Goal: Task Accomplishment & Management: Use online tool/utility

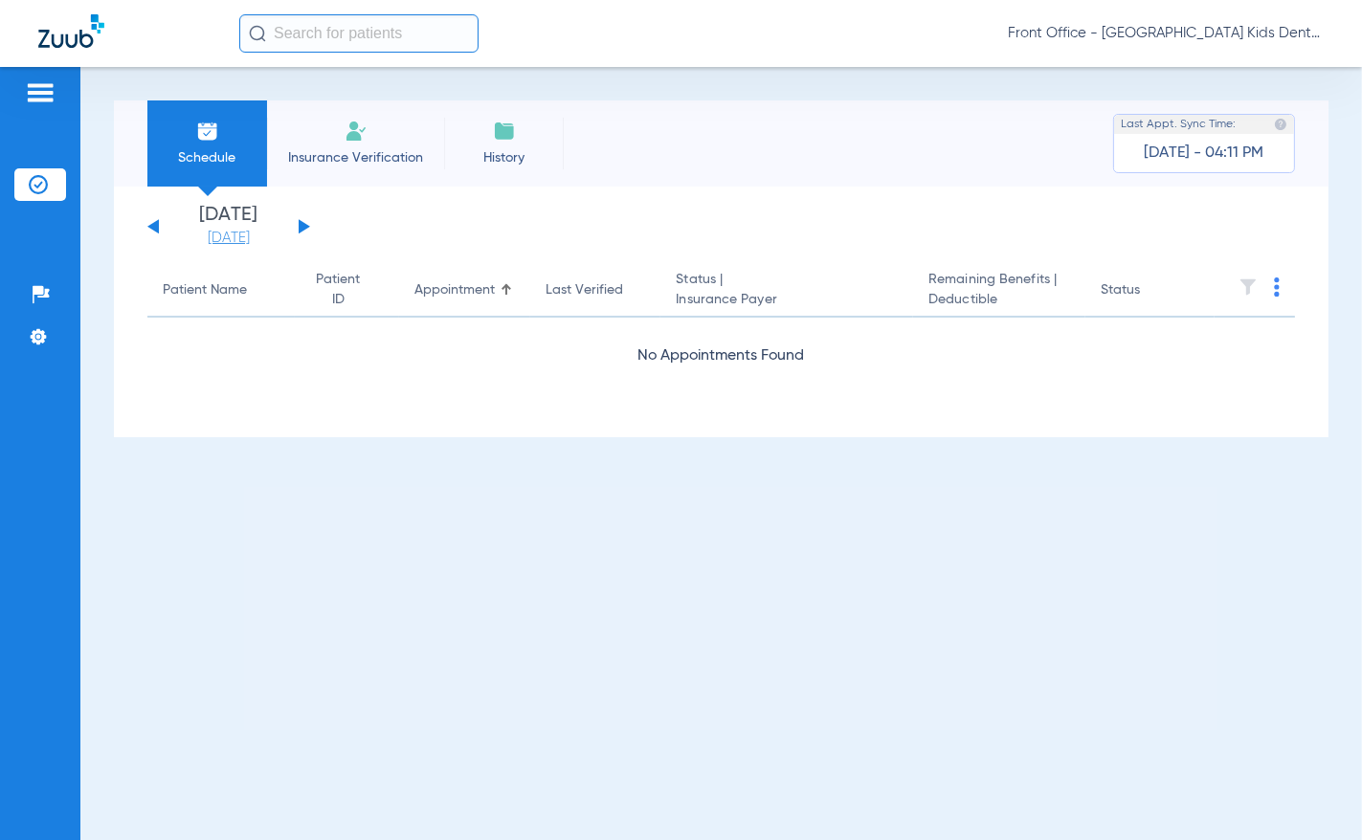
click at [251, 239] on link "[DATE]" at bounding box center [228, 238] width 115 height 19
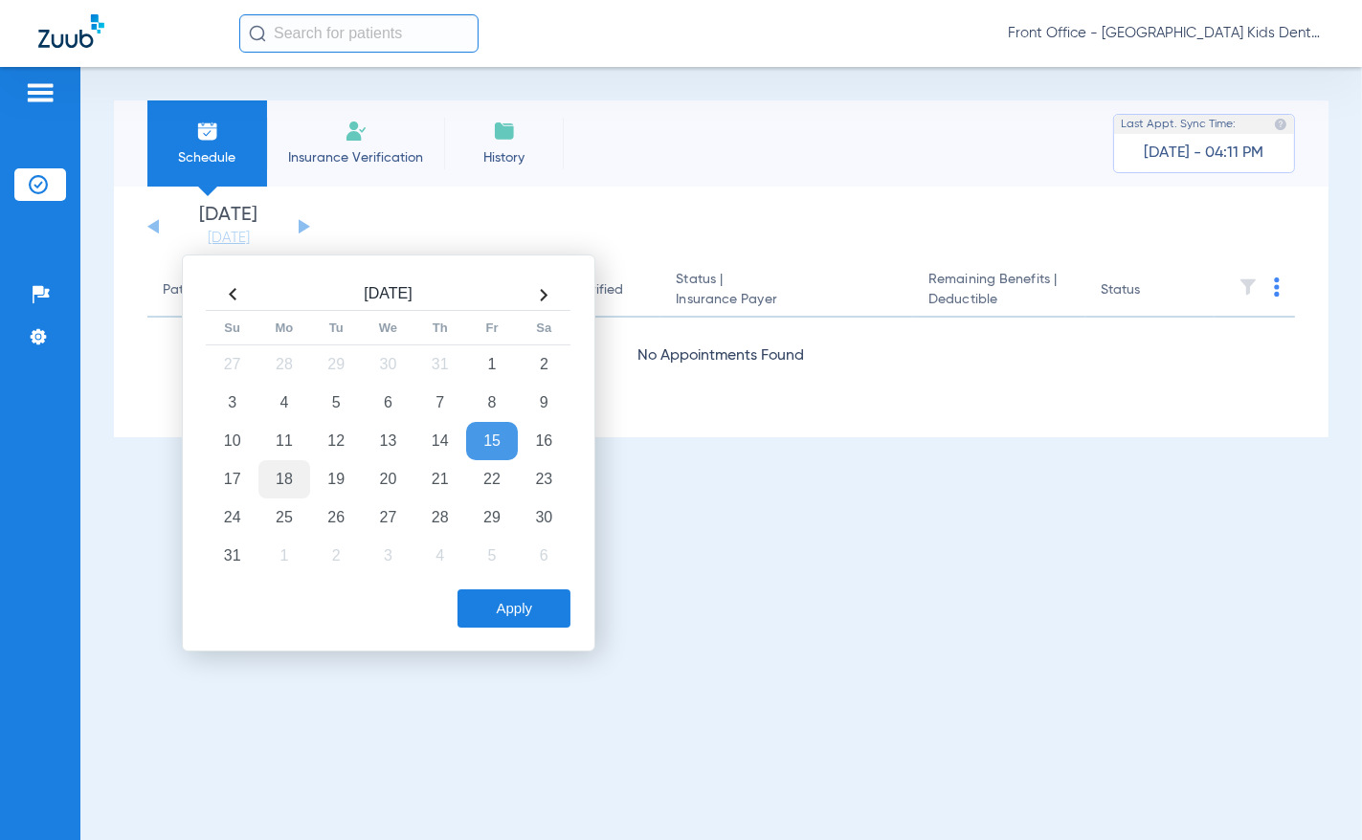
click at [282, 480] on td "18" at bounding box center [284, 479] width 52 height 38
drag, startPoint x: 500, startPoint y: 611, endPoint x: 490, endPoint y: 587, distance: 25.8
click at [498, 603] on button "Apply" at bounding box center [513, 609] width 113 height 38
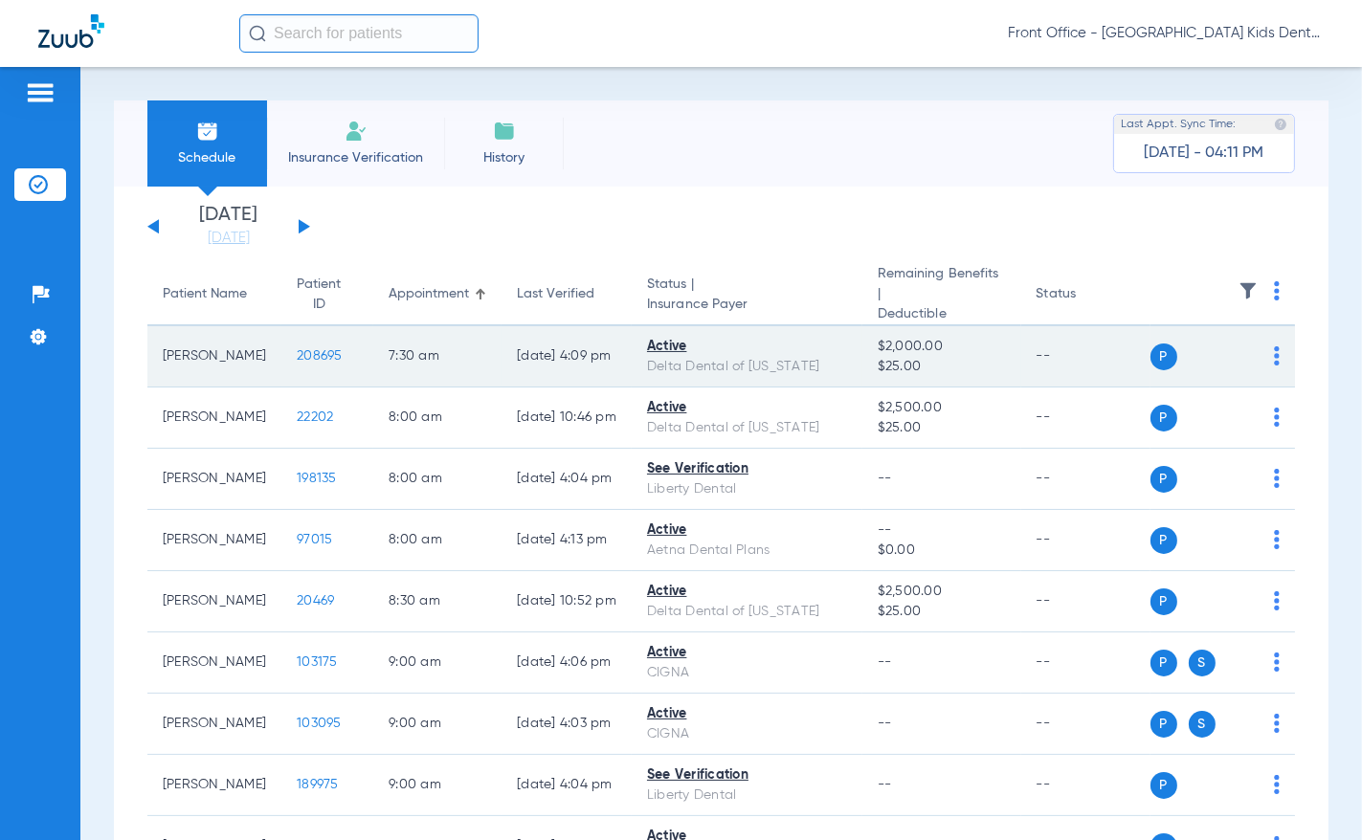
click at [299, 346] on td "208695" at bounding box center [327, 356] width 92 height 61
click at [302, 352] on span "208695" at bounding box center [320, 355] width 46 height 13
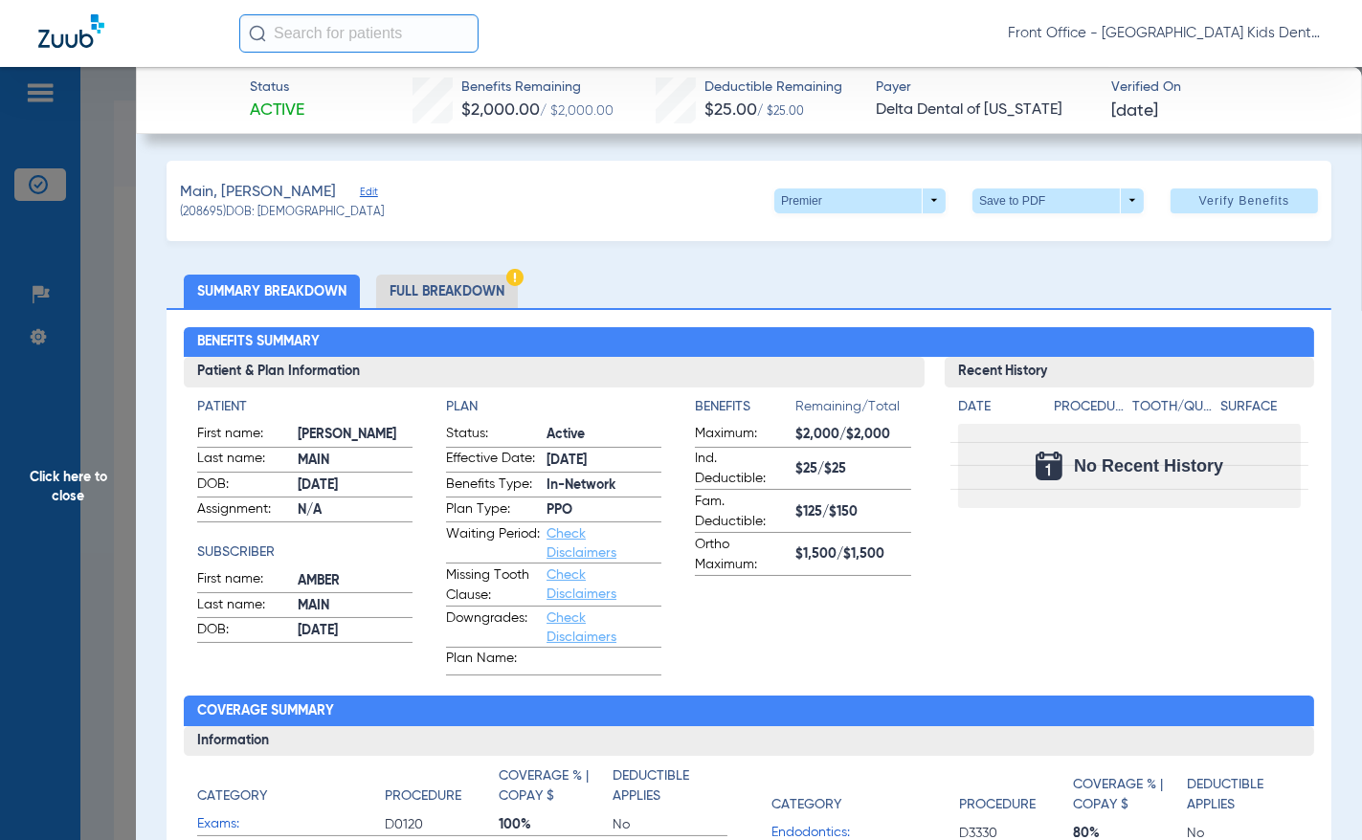
click at [461, 288] on li "Full Breakdown" at bounding box center [447, 291] width 142 height 33
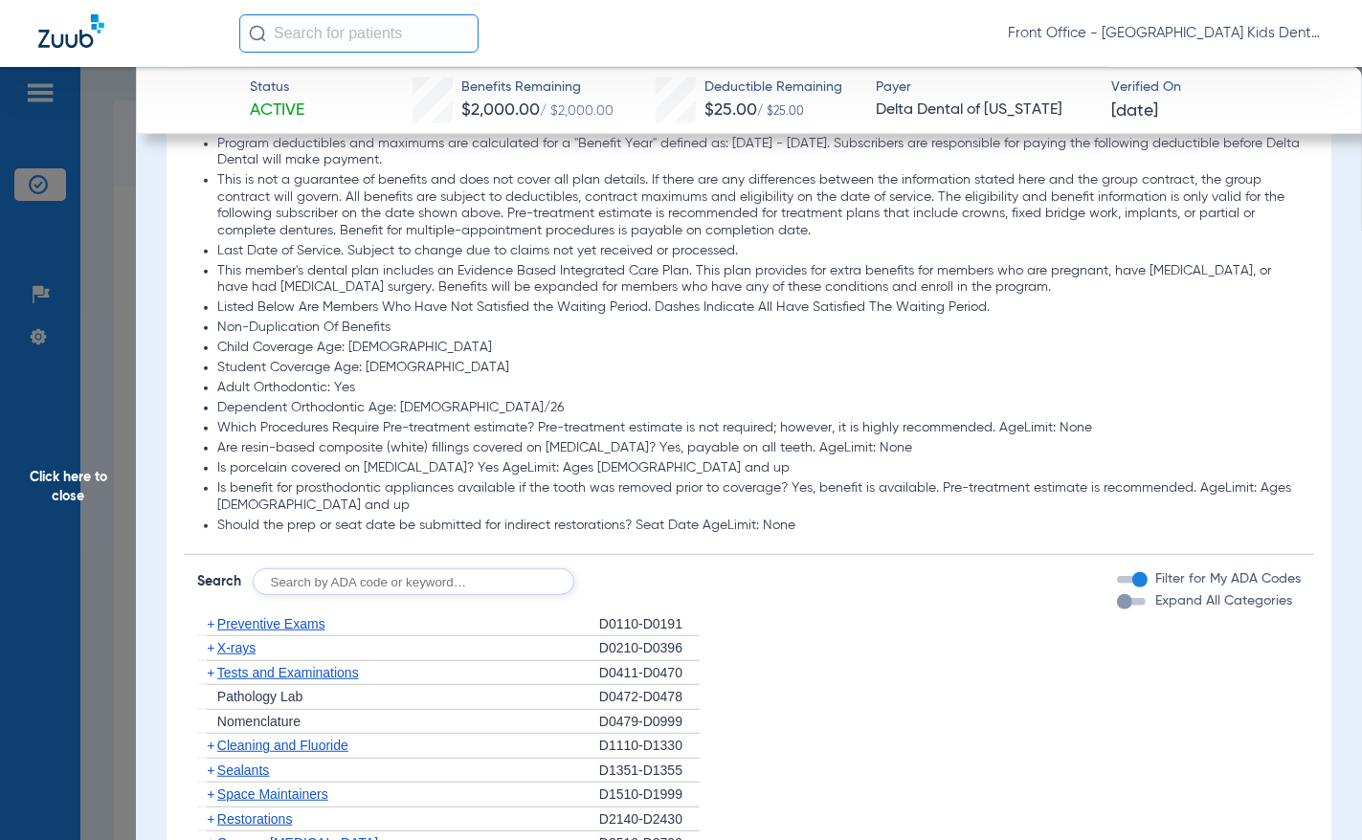
scroll to position [1722, 0]
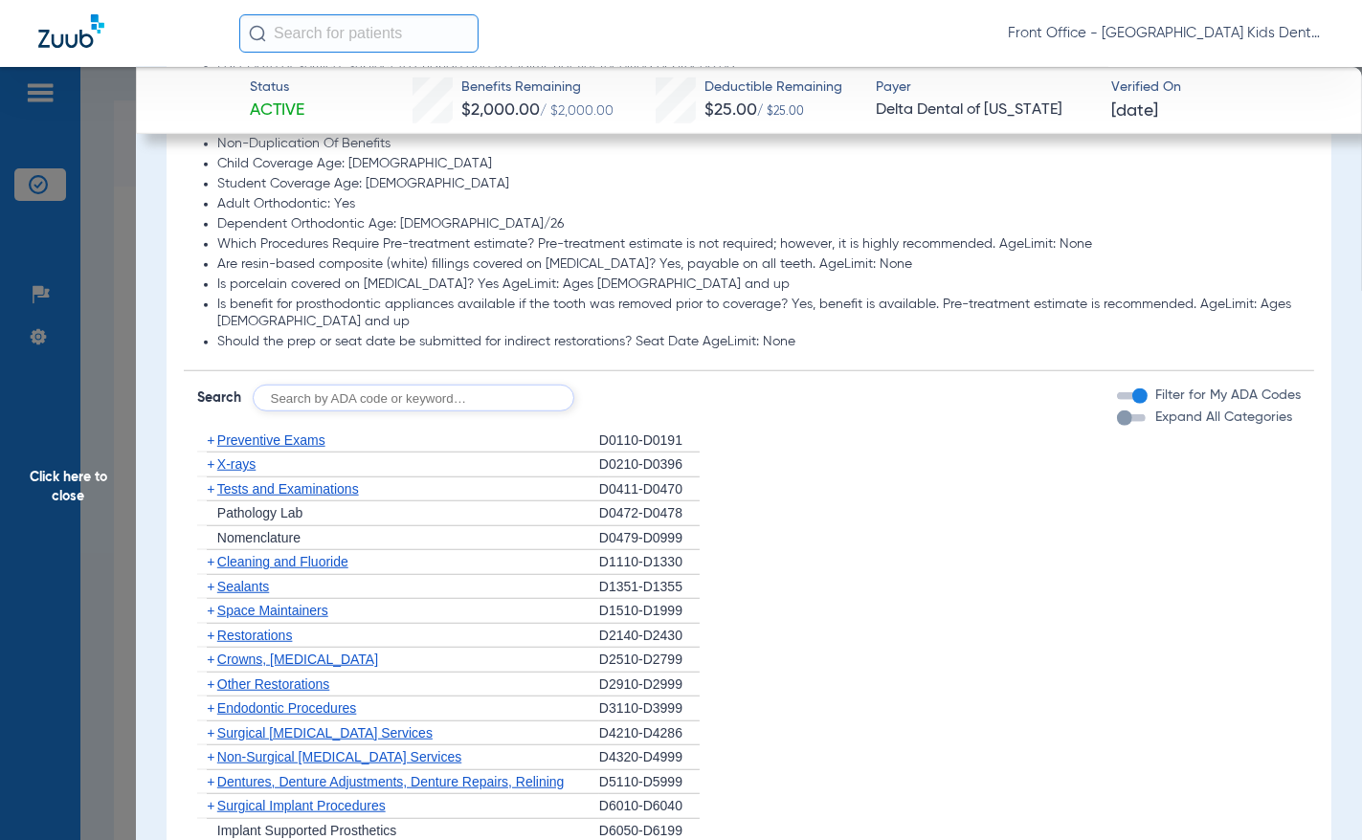
click at [239, 436] on span "Preventive Exams" at bounding box center [271, 440] width 108 height 15
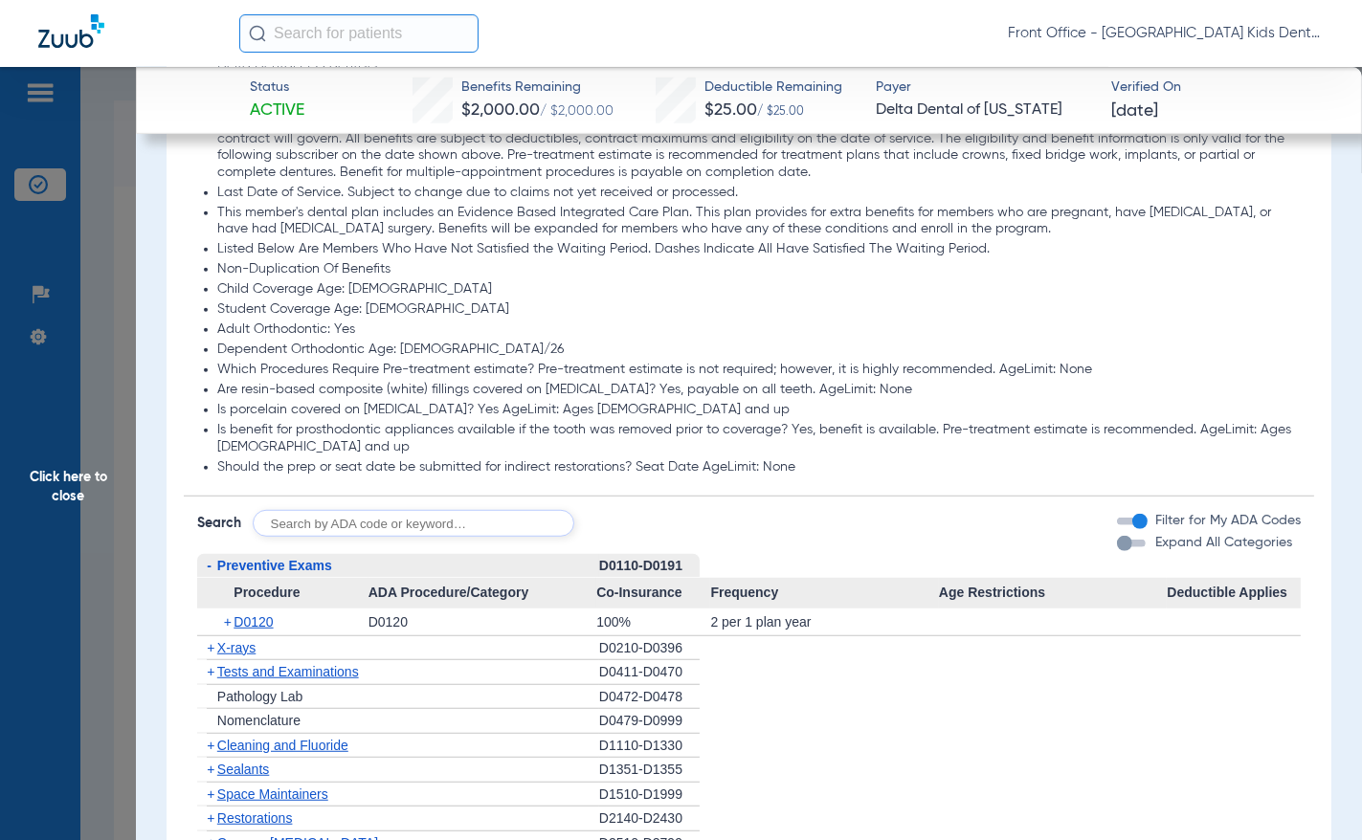
scroll to position [1626, 0]
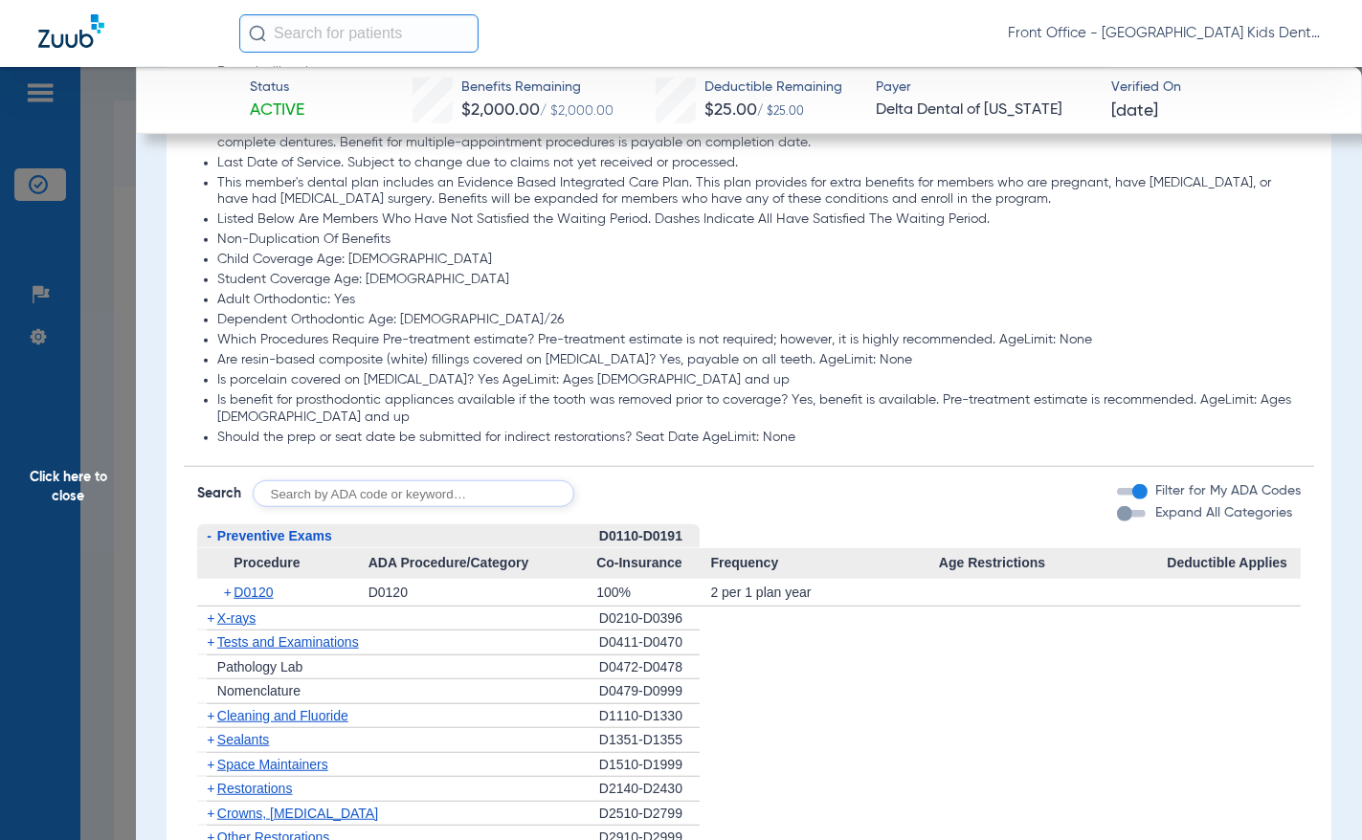
click at [243, 611] on span "X-rays" at bounding box center [236, 618] width 38 height 15
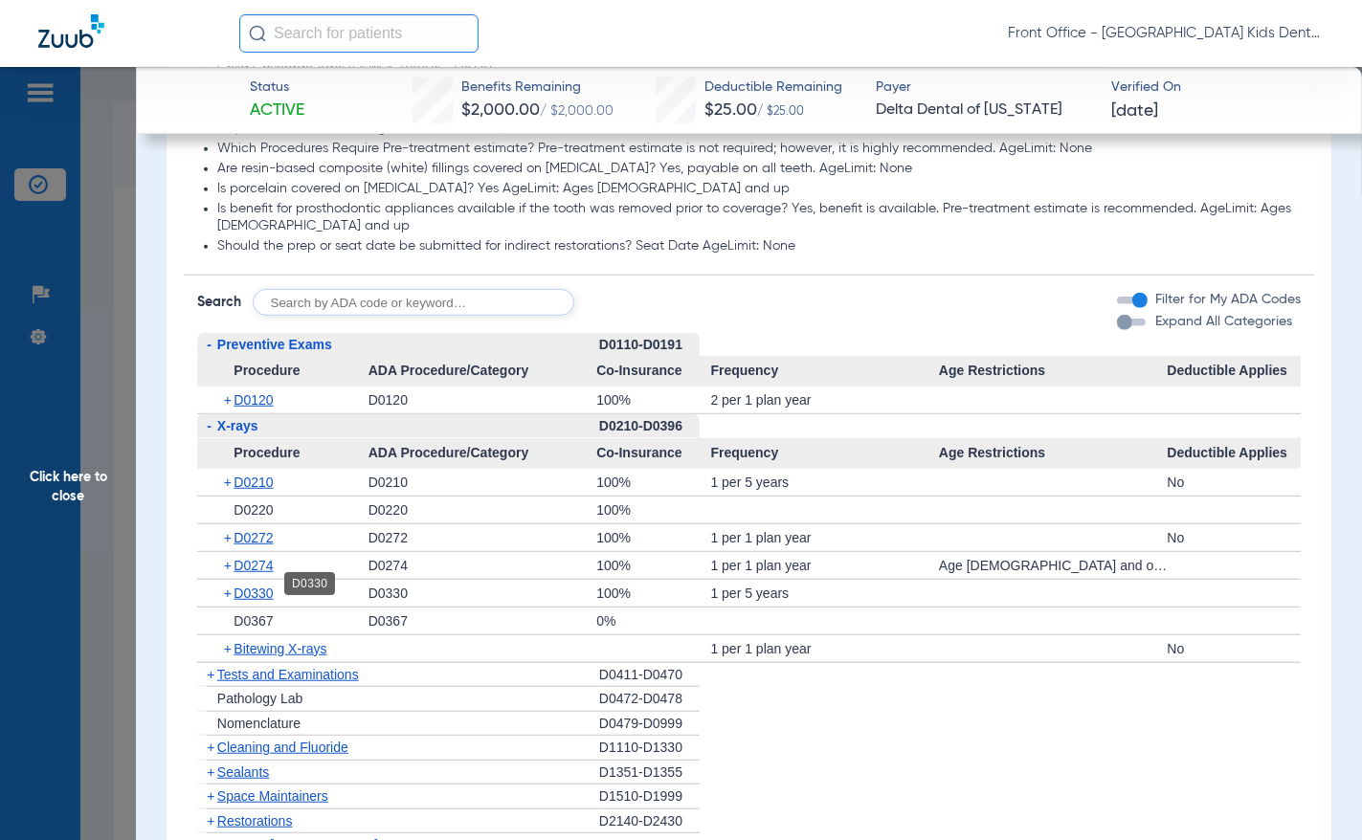
scroll to position [1913, 0]
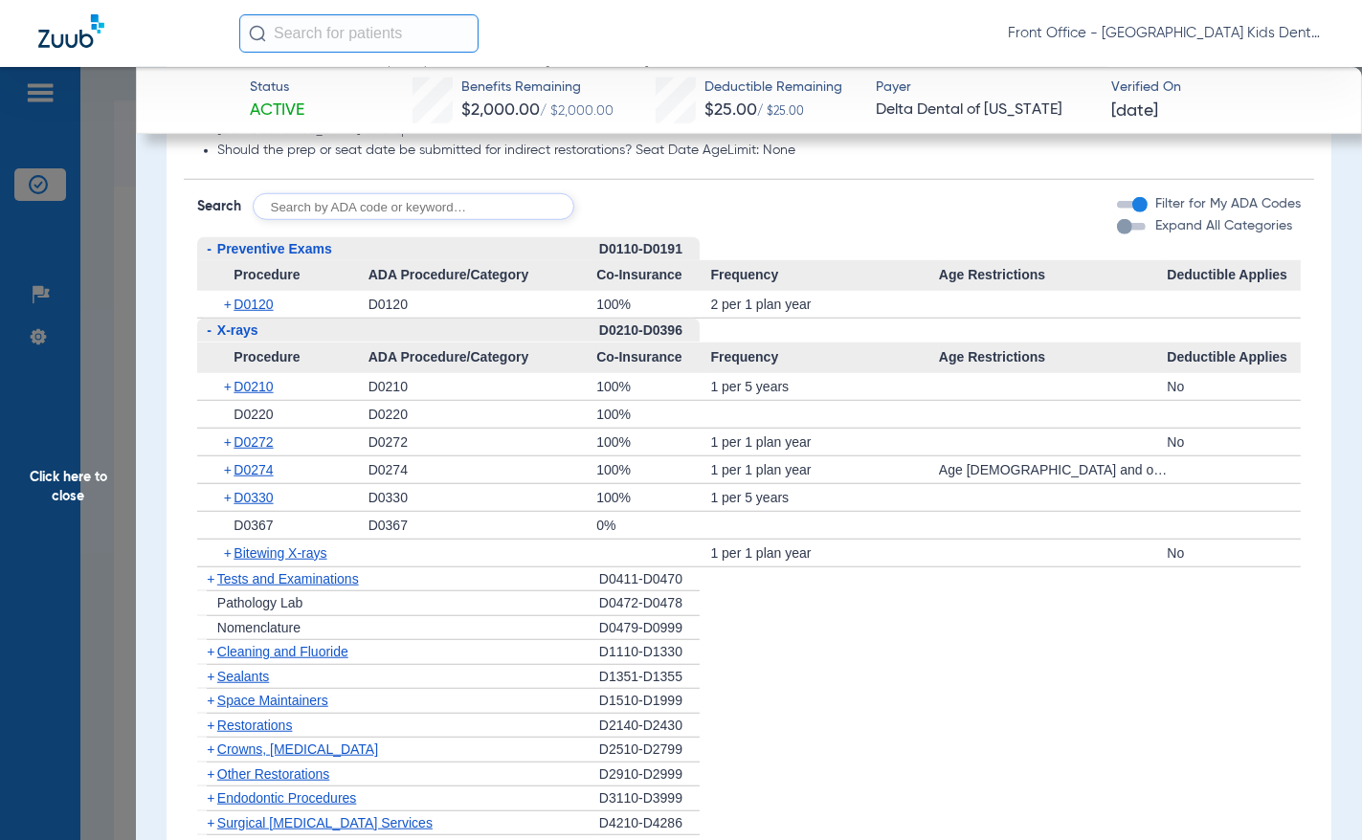
click at [213, 323] on span "-" at bounding box center [207, 331] width 20 height 24
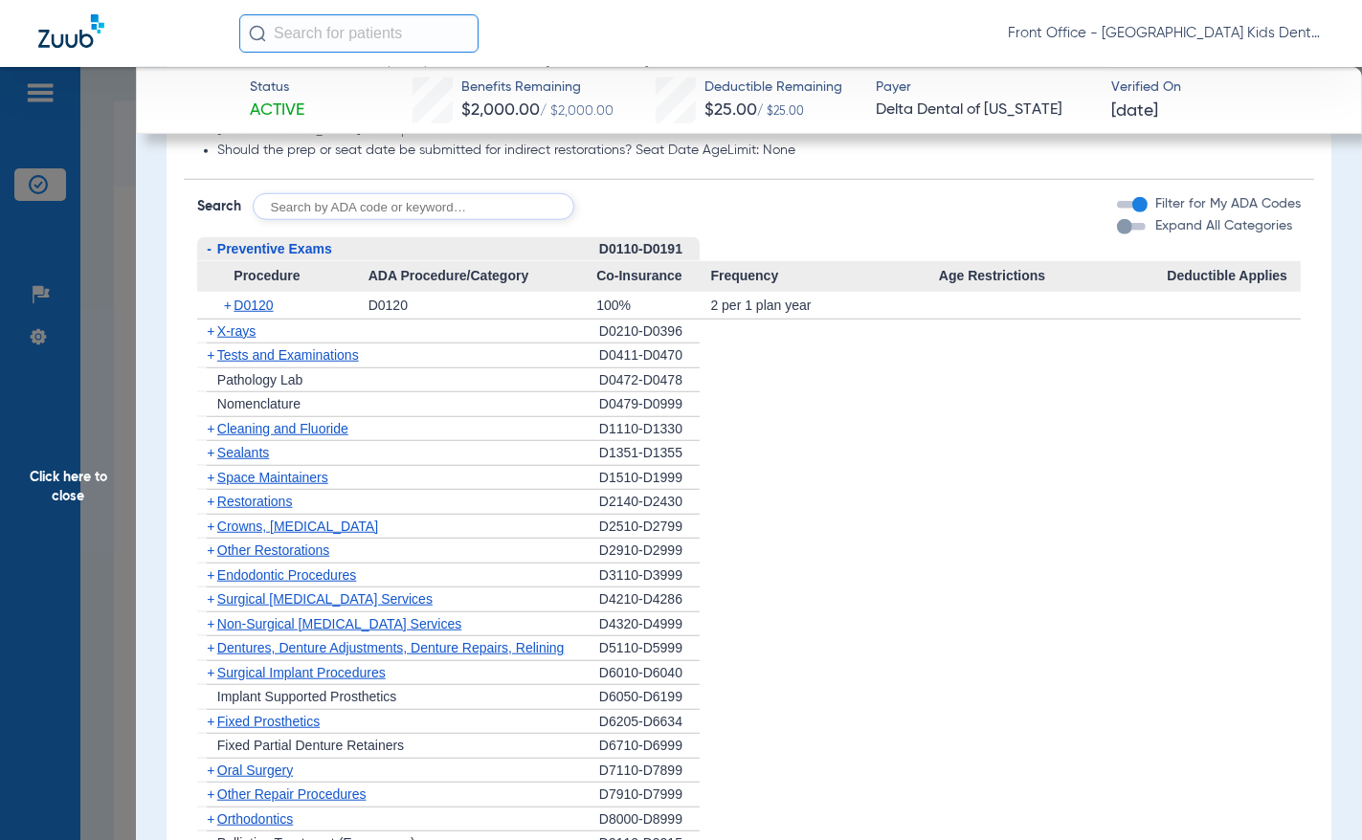
click at [232, 421] on span "Cleaning and Fluoride" at bounding box center [282, 428] width 131 height 15
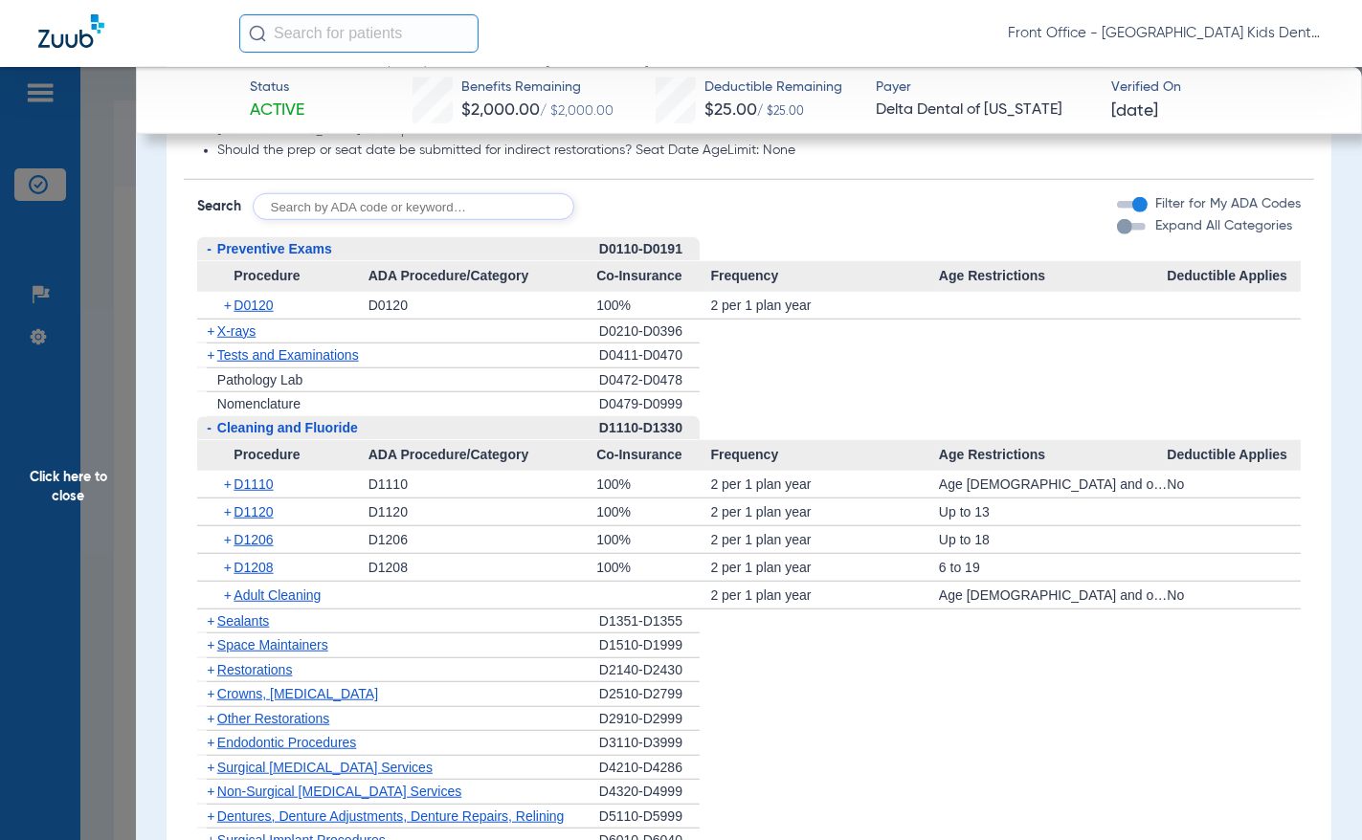
click at [258, 613] on span "Sealants" at bounding box center [243, 620] width 52 height 15
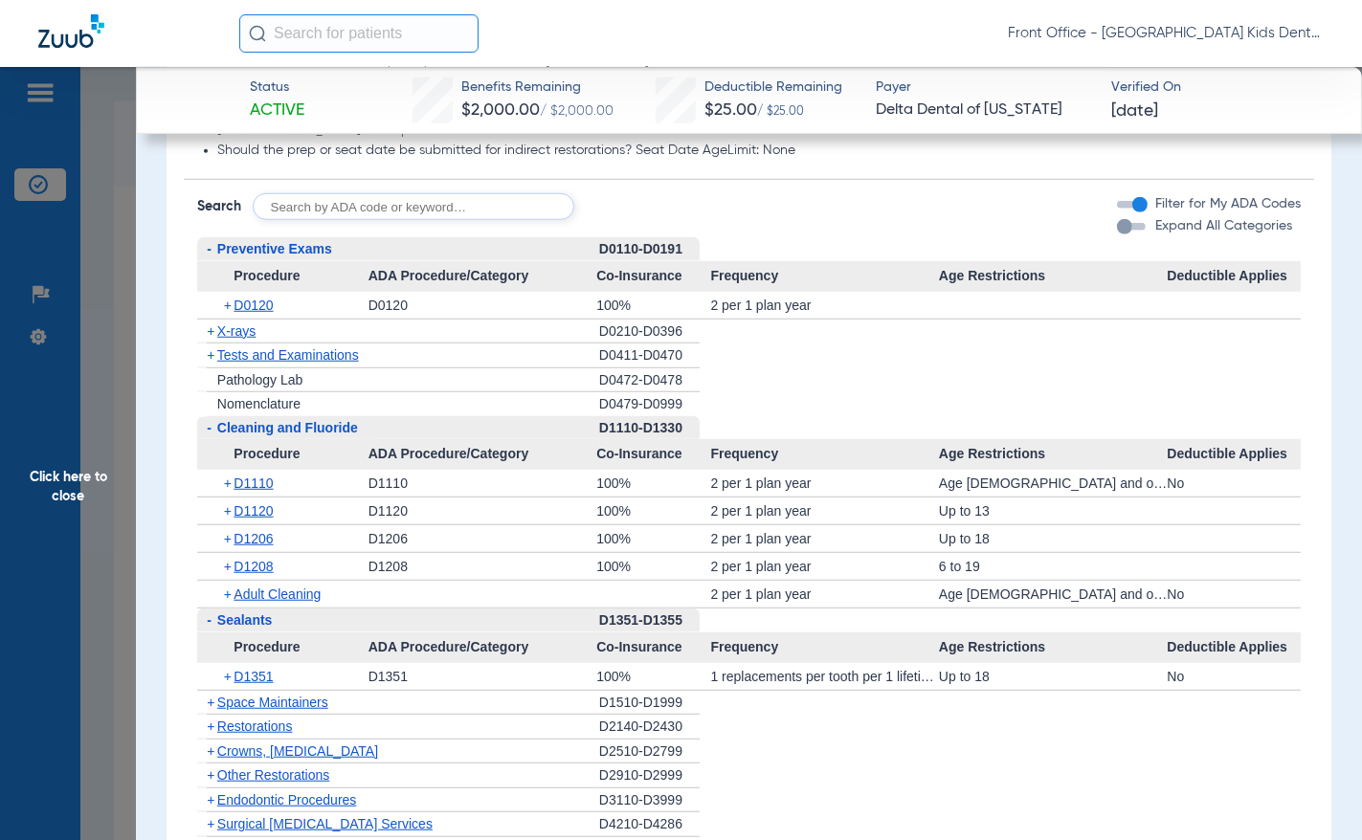
click at [241, 695] on span "Space Maintainers" at bounding box center [272, 702] width 111 height 15
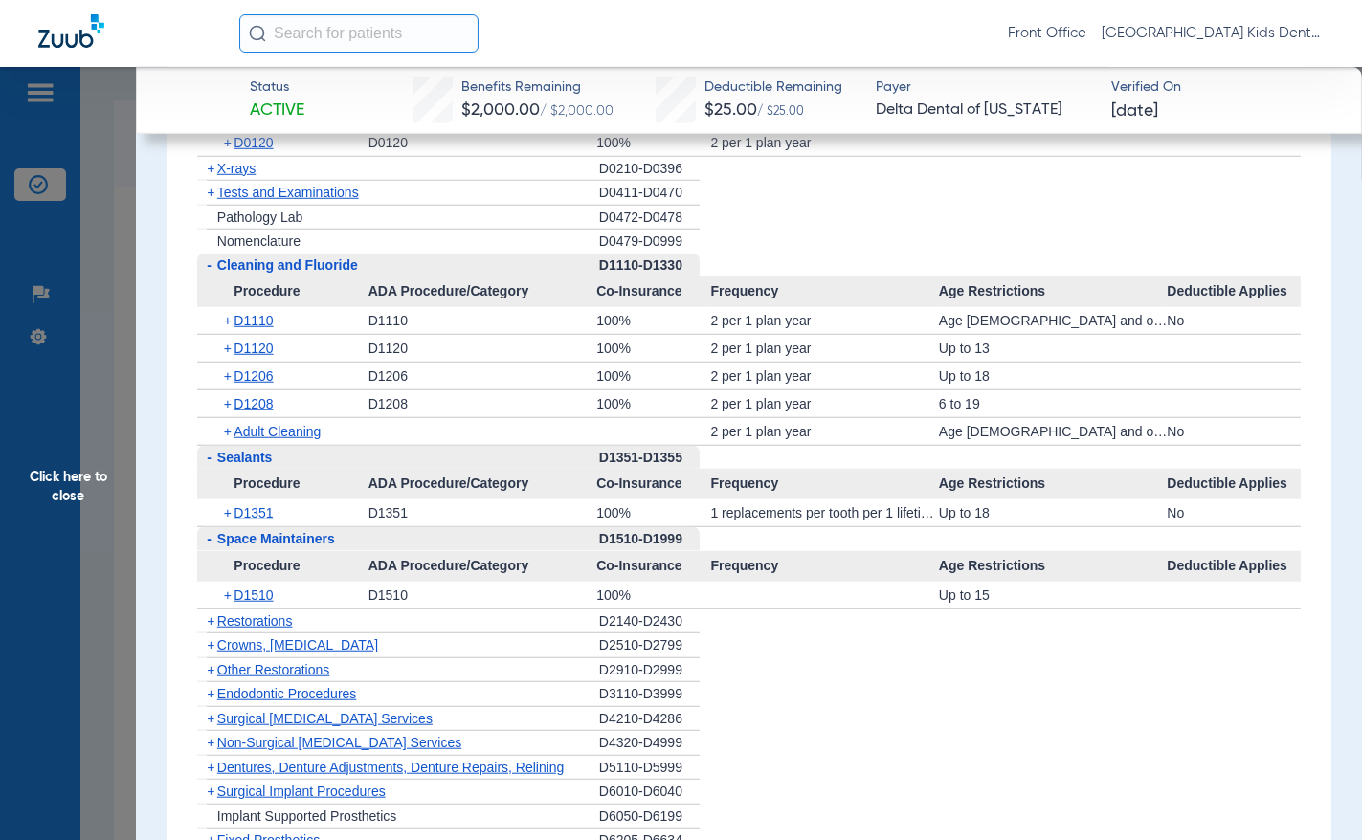
scroll to position [2105, 0]
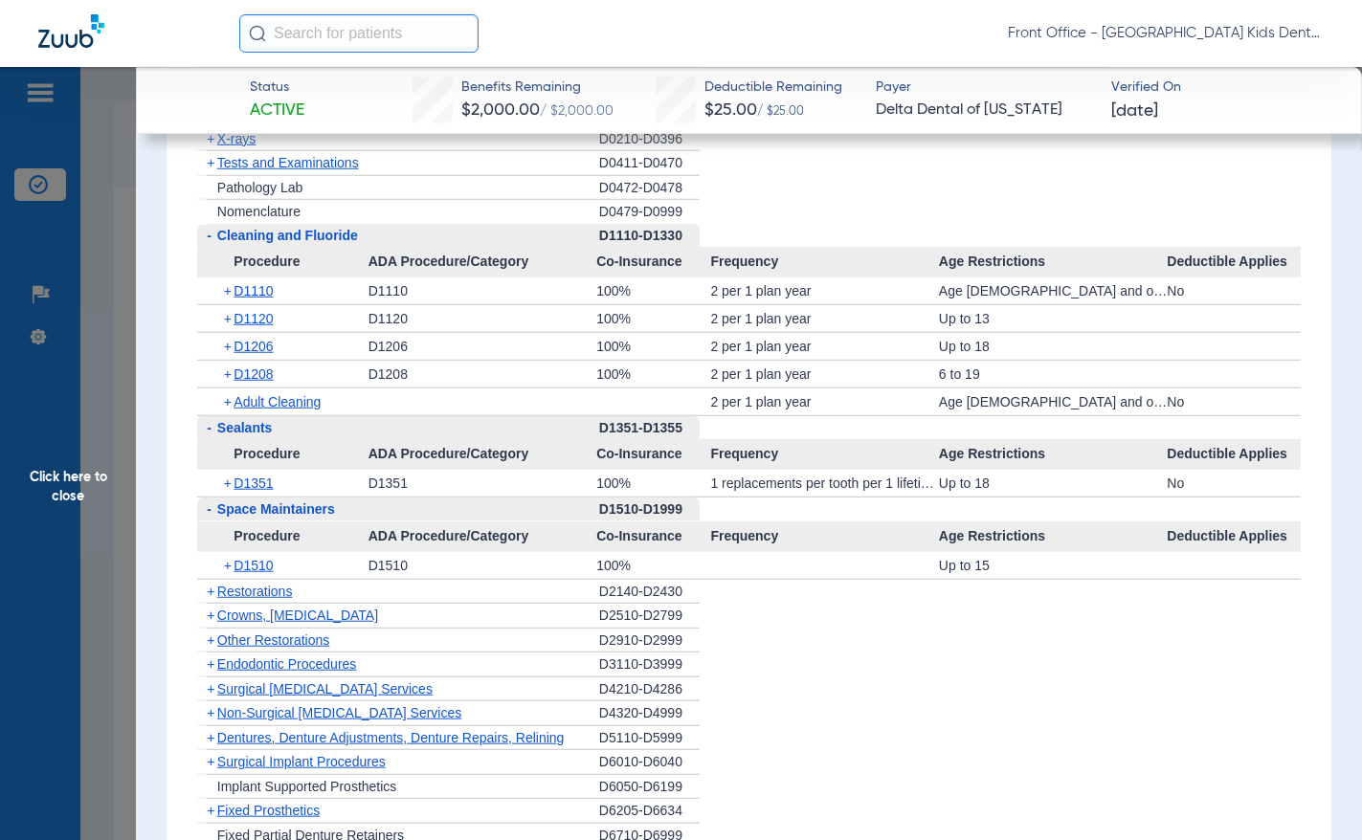
click at [244, 608] on span "Crowns, [MEDICAL_DATA]" at bounding box center [297, 615] width 161 height 15
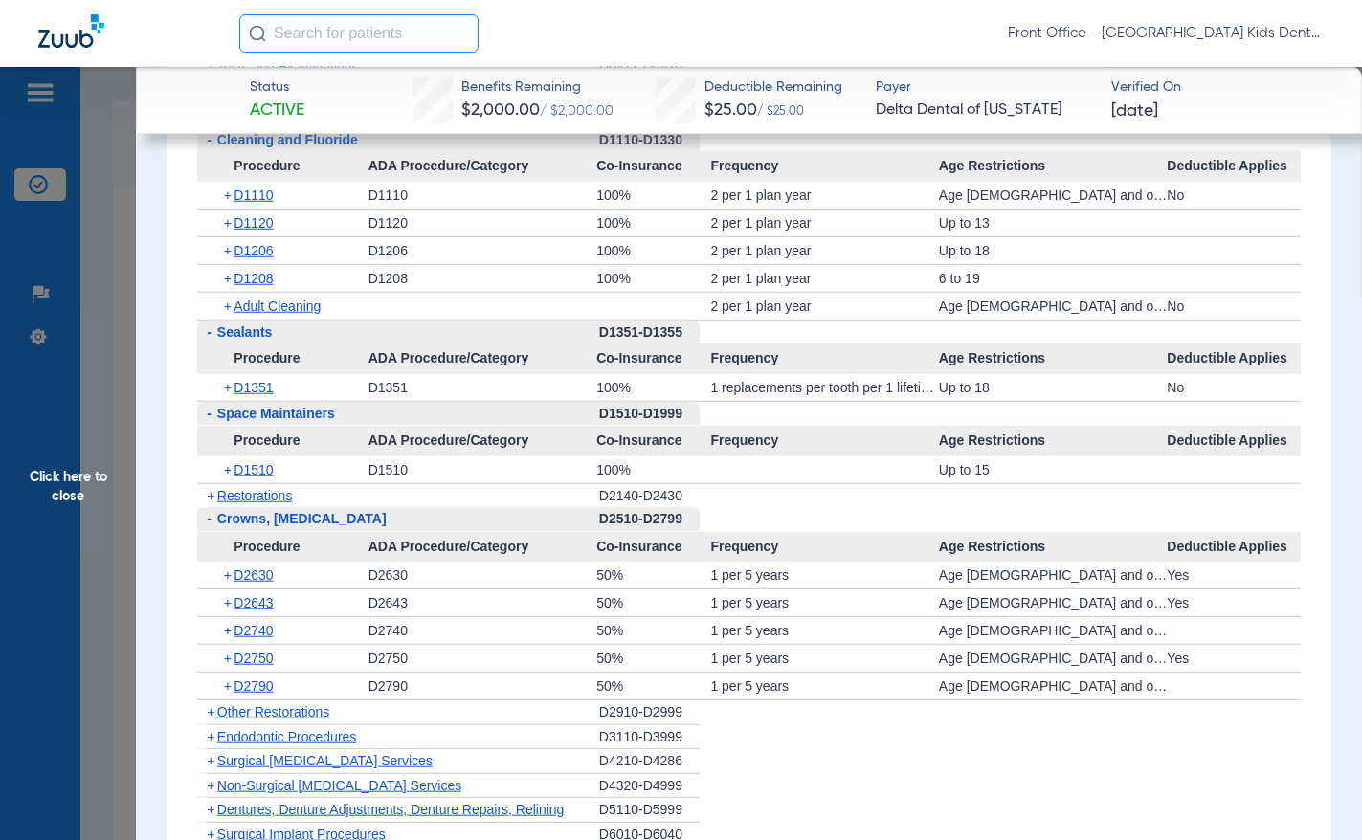
scroll to position [2297, 0]
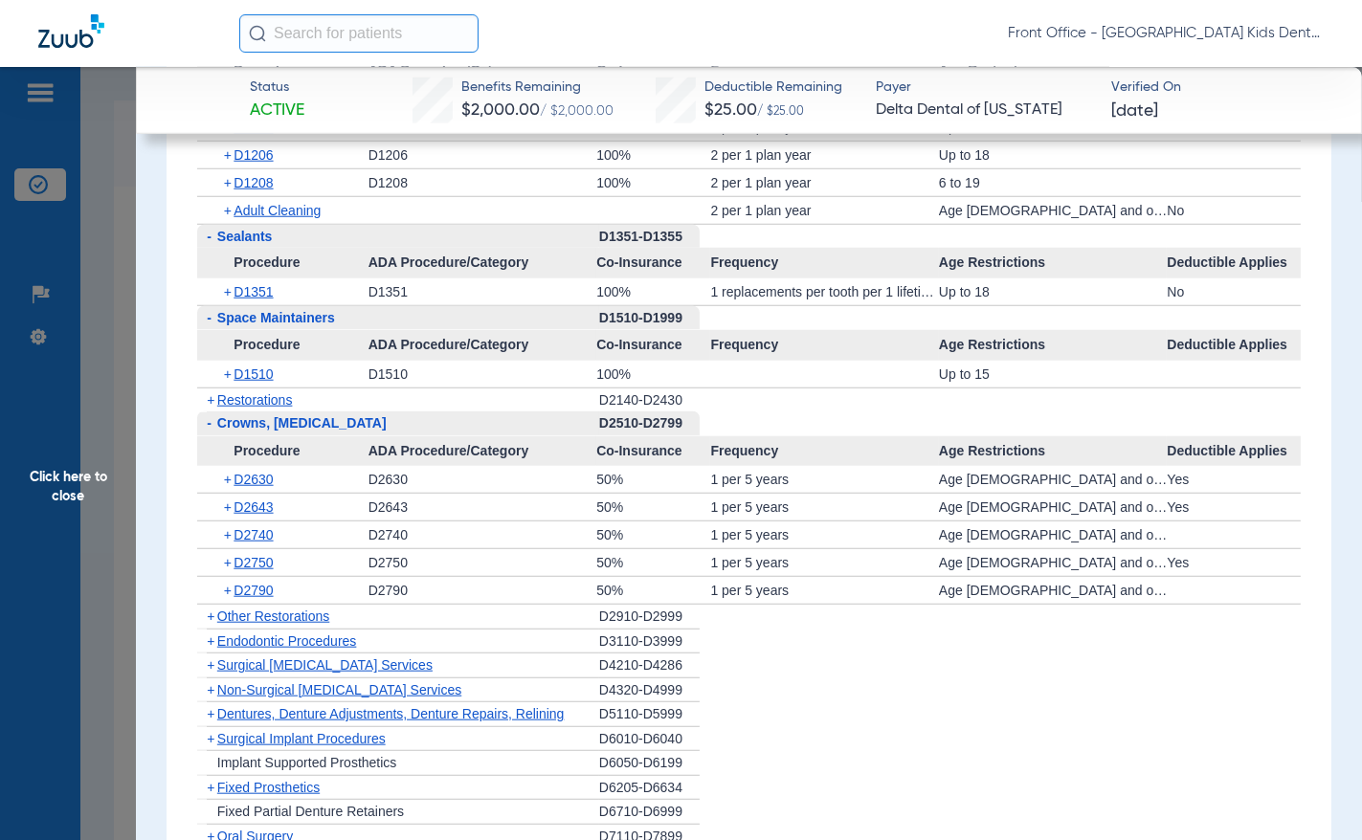
click at [266, 611] on span "Other Restorations" at bounding box center [273, 616] width 113 height 15
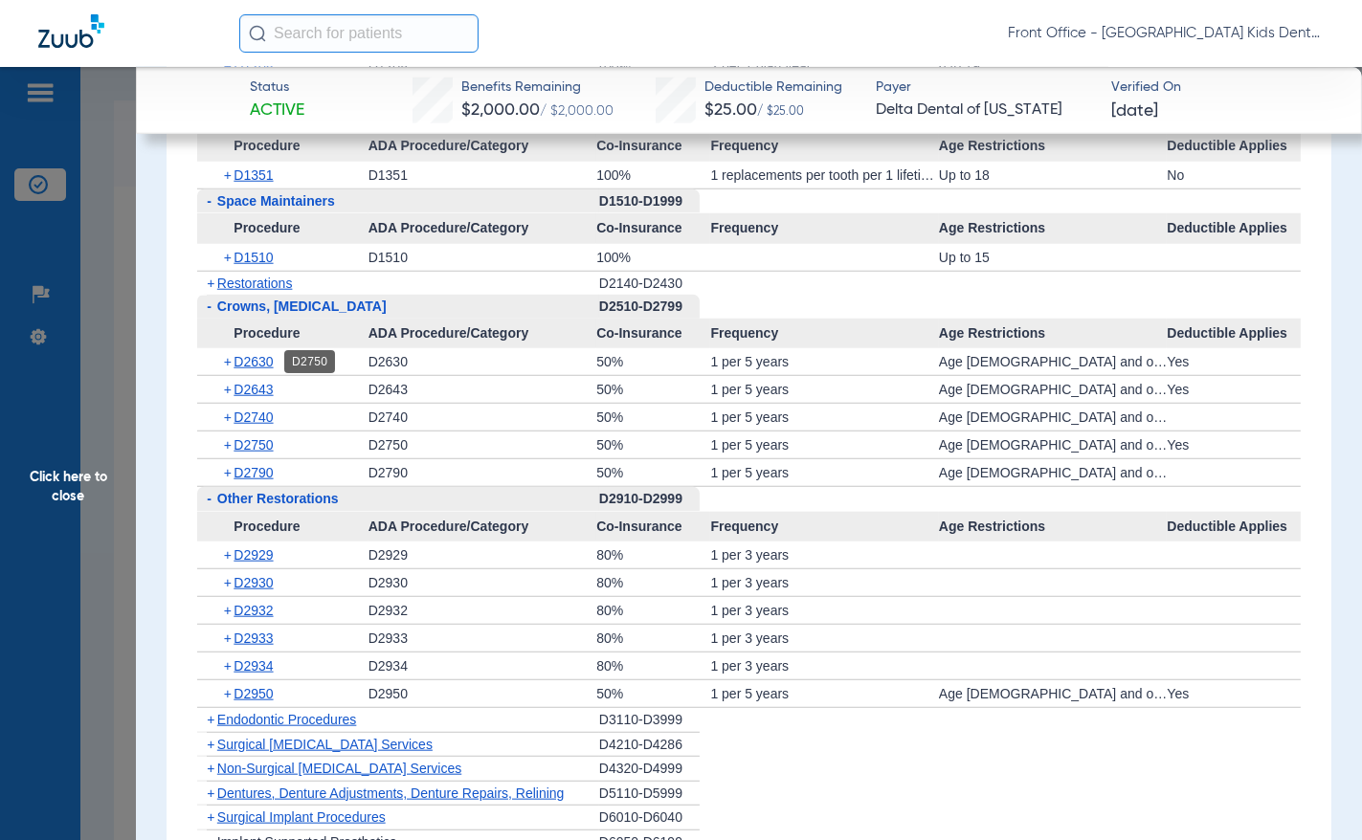
scroll to position [2393, 0]
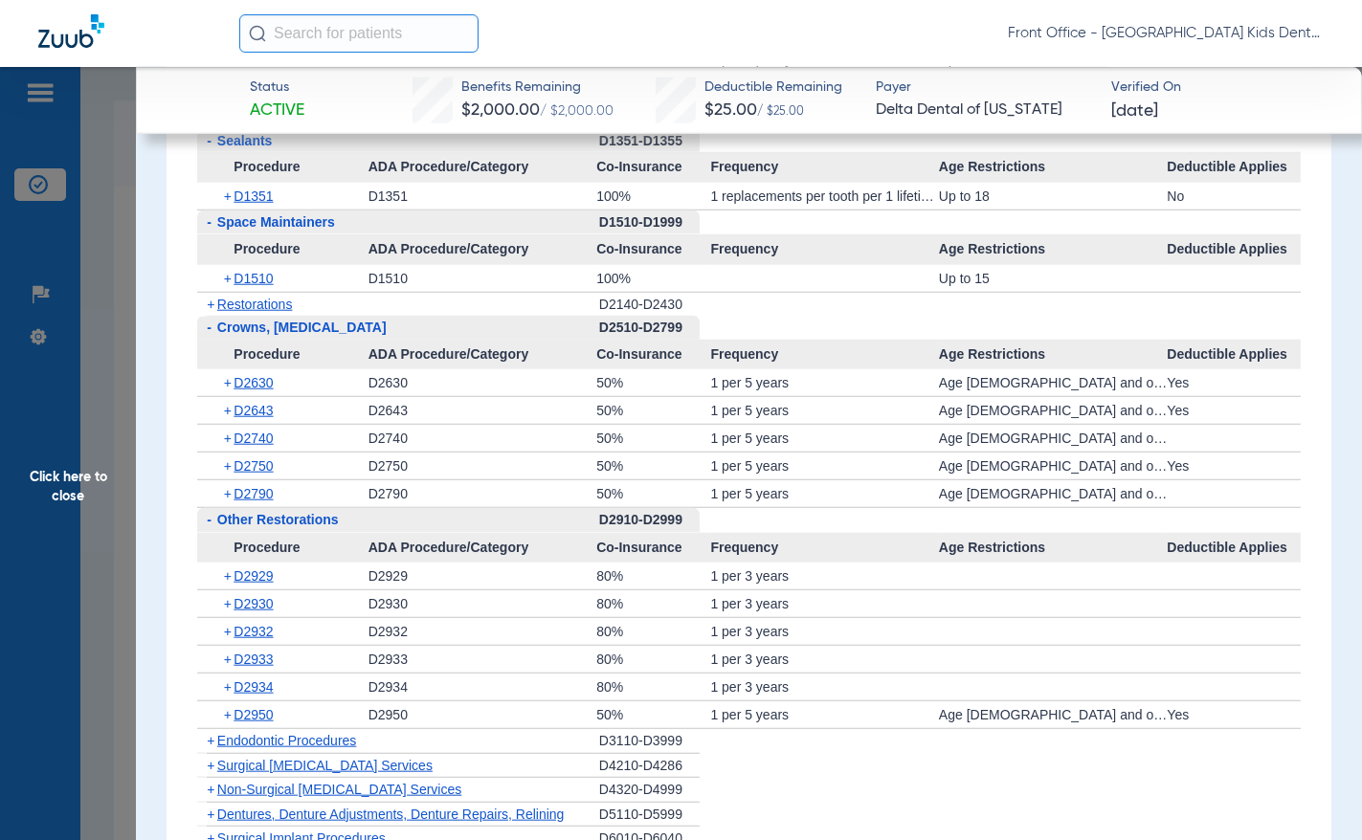
click at [252, 299] on span "Restorations" at bounding box center [255, 304] width 76 height 15
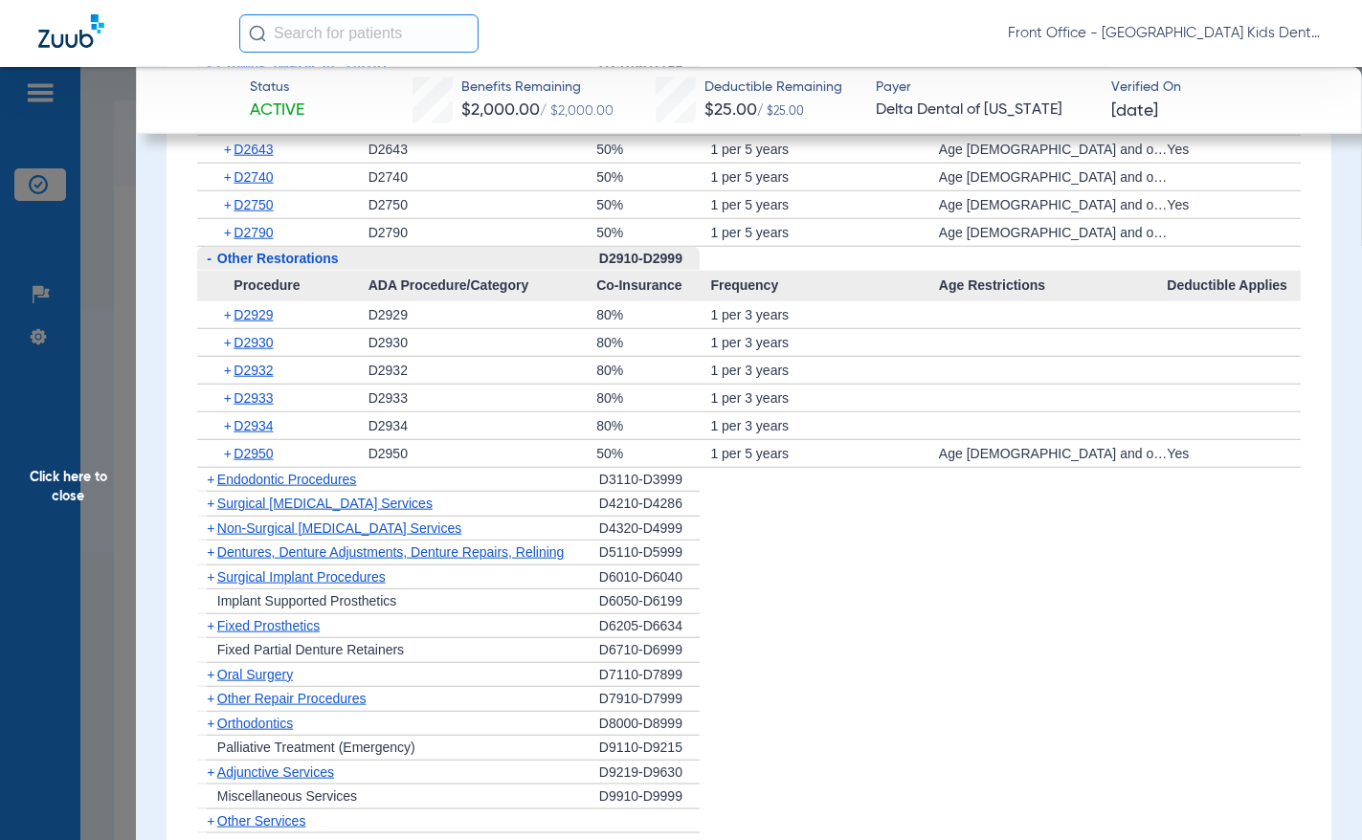
scroll to position [2775, 0]
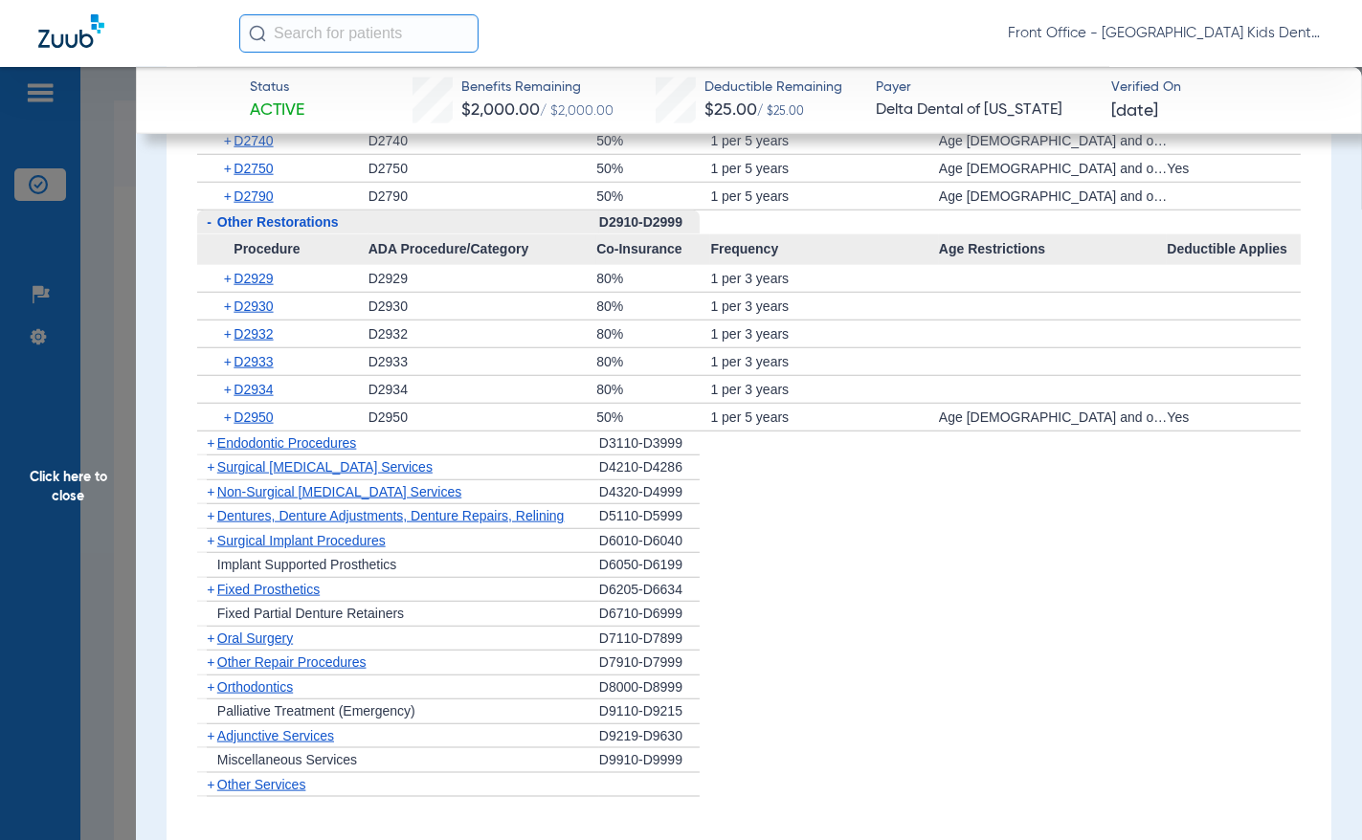
click at [266, 435] on span "Endodontic Procedures" at bounding box center [287, 442] width 140 height 15
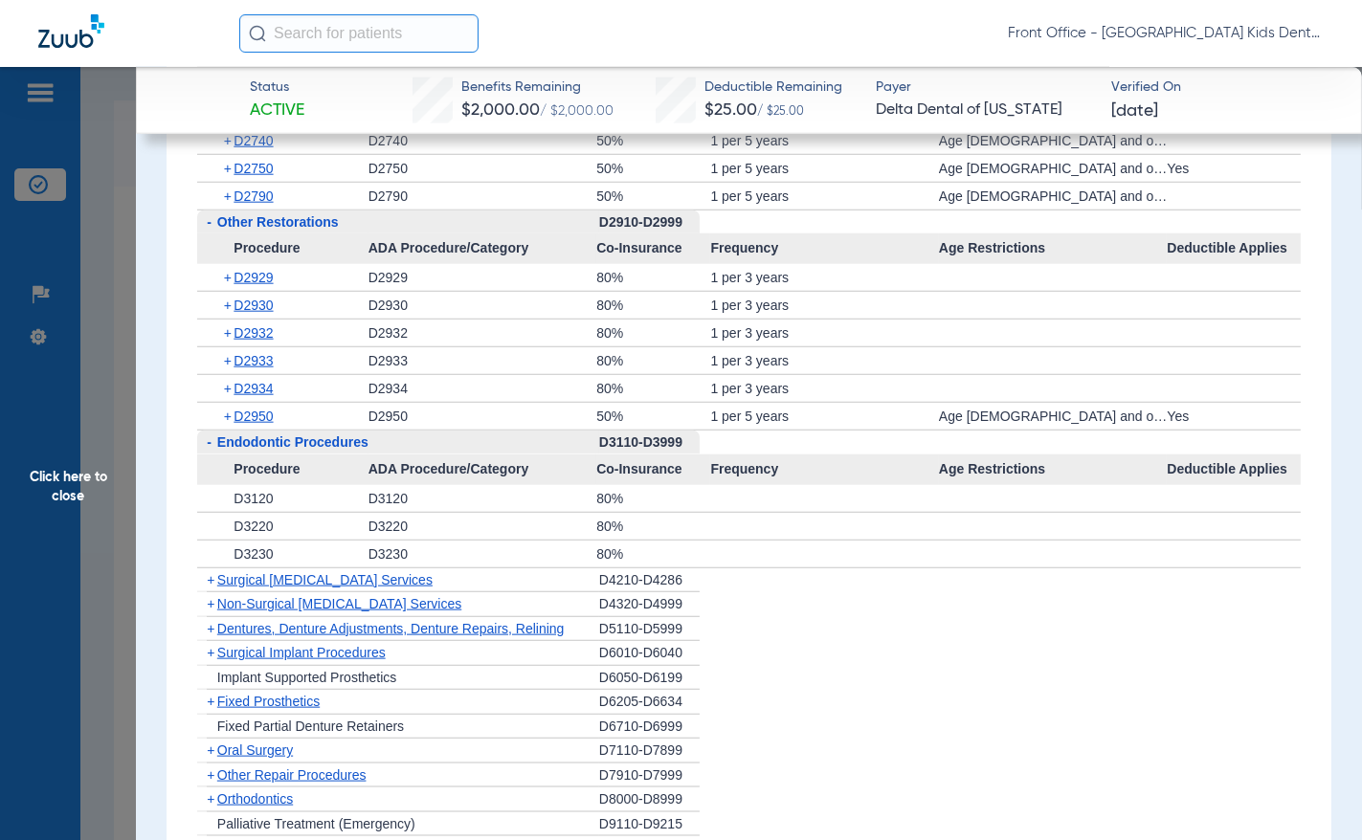
scroll to position [2871, 0]
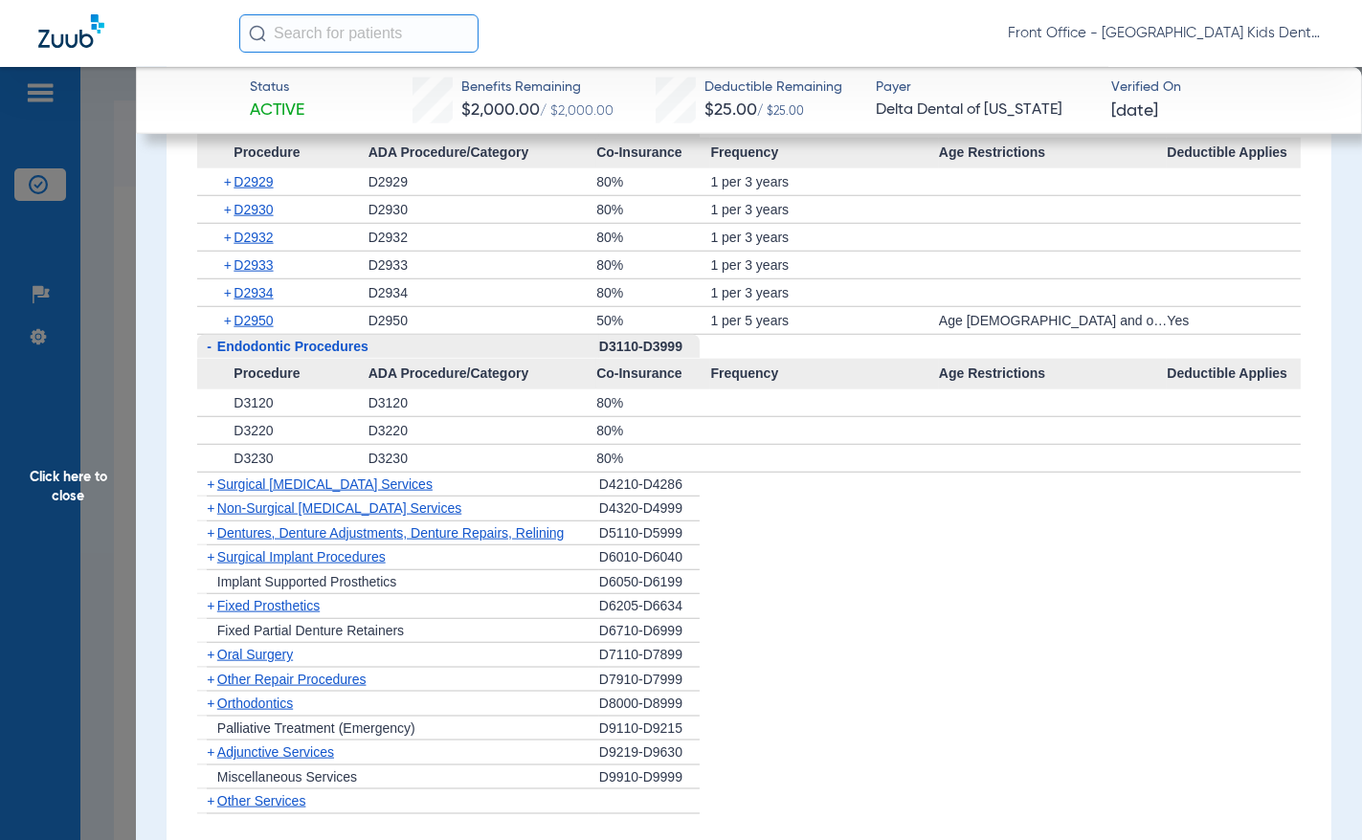
click at [260, 647] on span "Oral Surgery" at bounding box center [255, 654] width 76 height 15
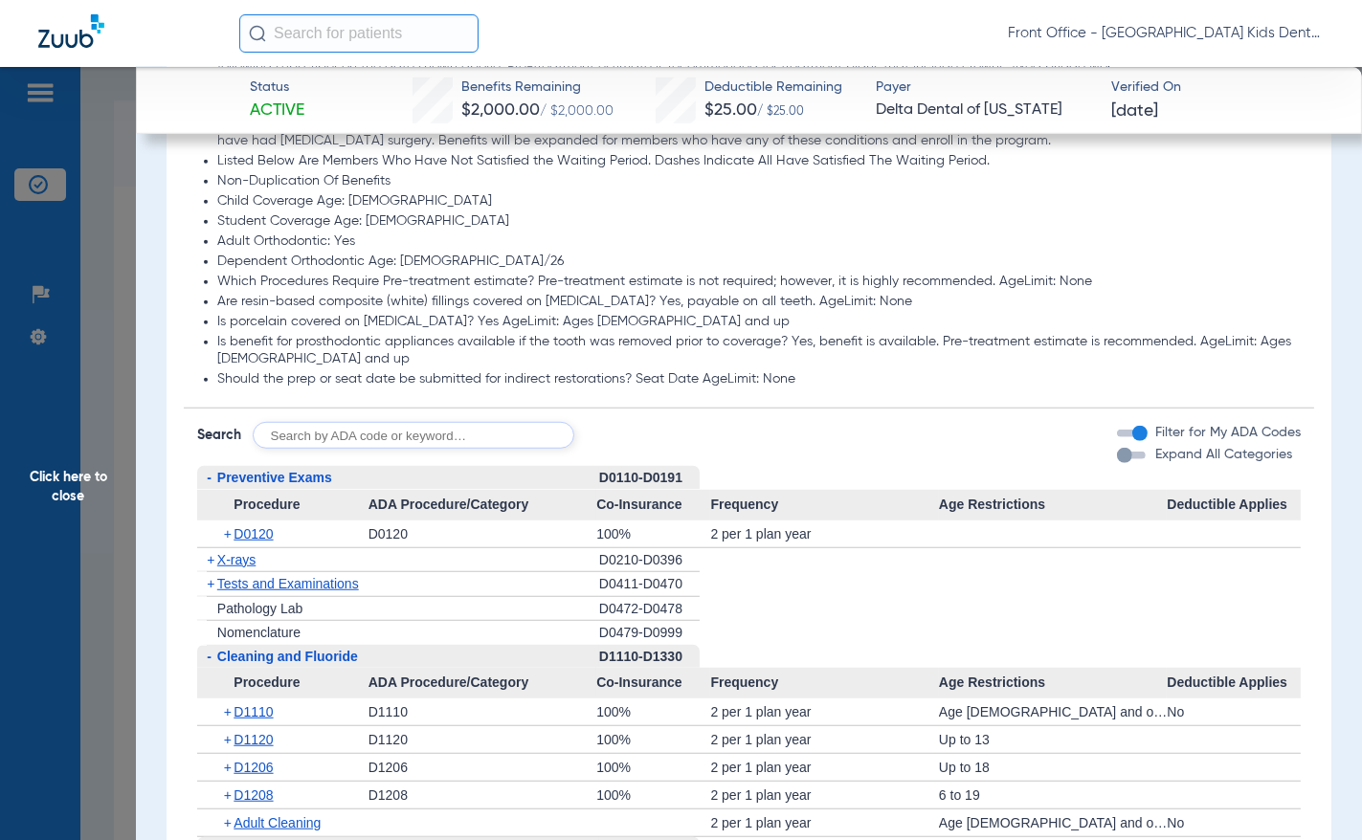
scroll to position [1716, 0]
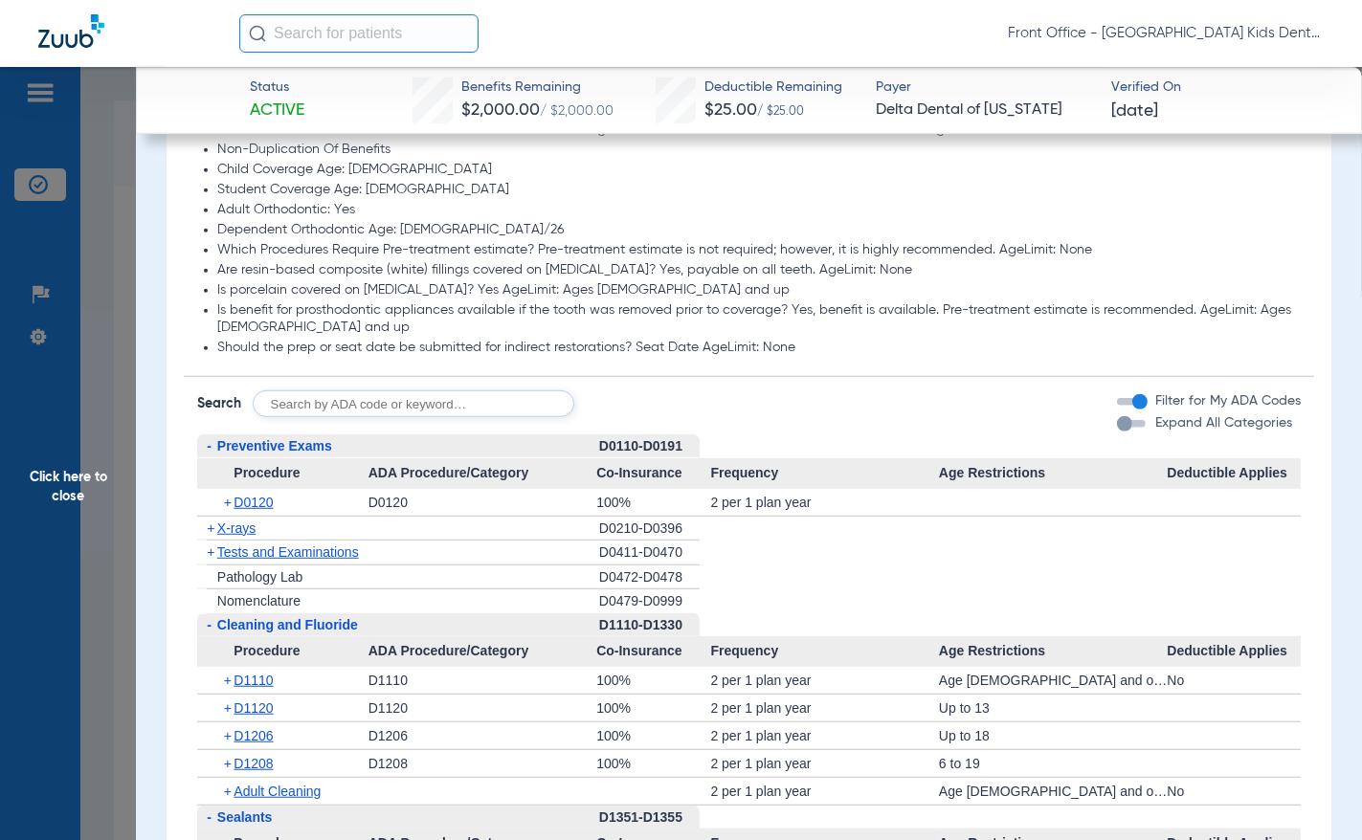
click at [355, 393] on input "text" at bounding box center [414, 403] width 322 height 27
type input "d1354"
click button "Search" at bounding box center [646, 403] width 76 height 27
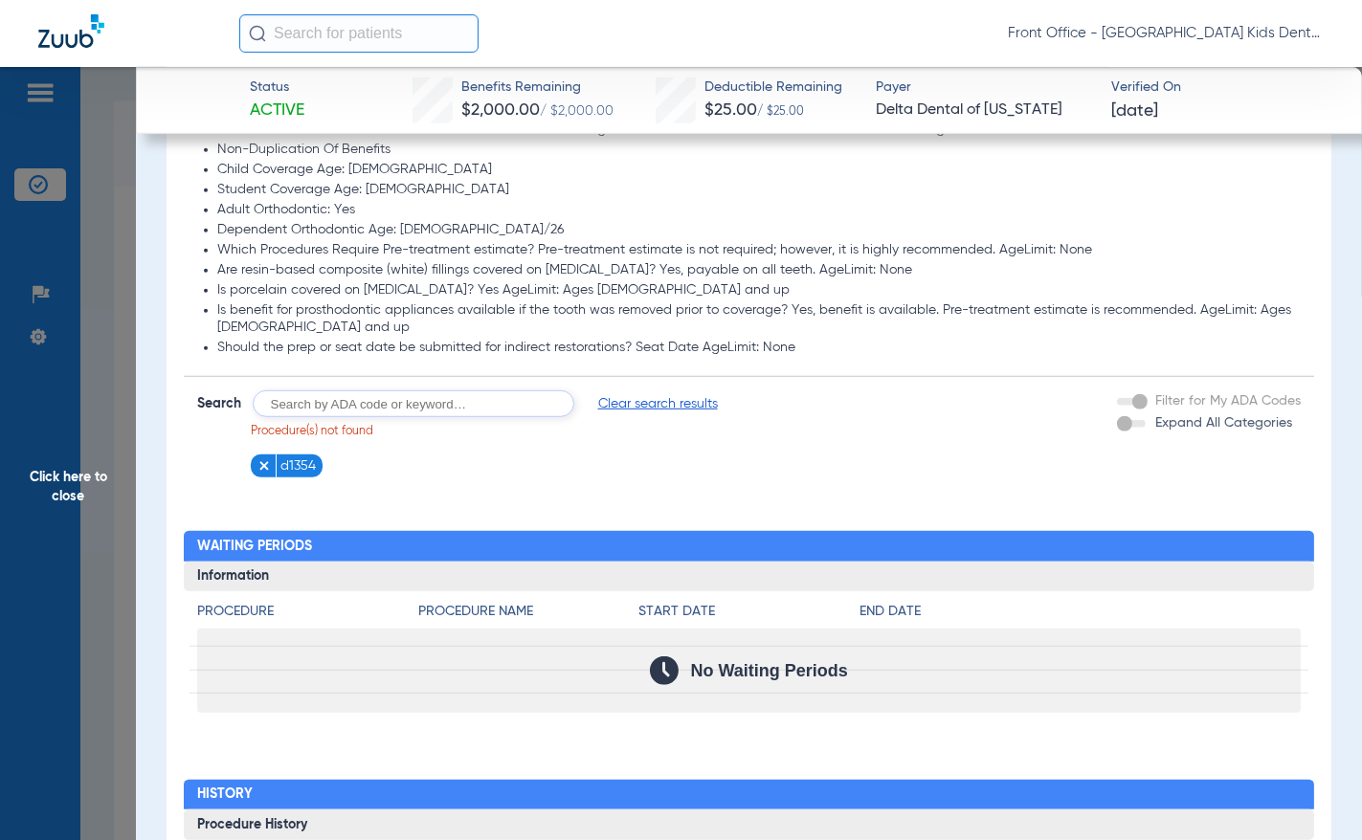
click at [87, 472] on span "Click here to close" at bounding box center [68, 487] width 136 height 840
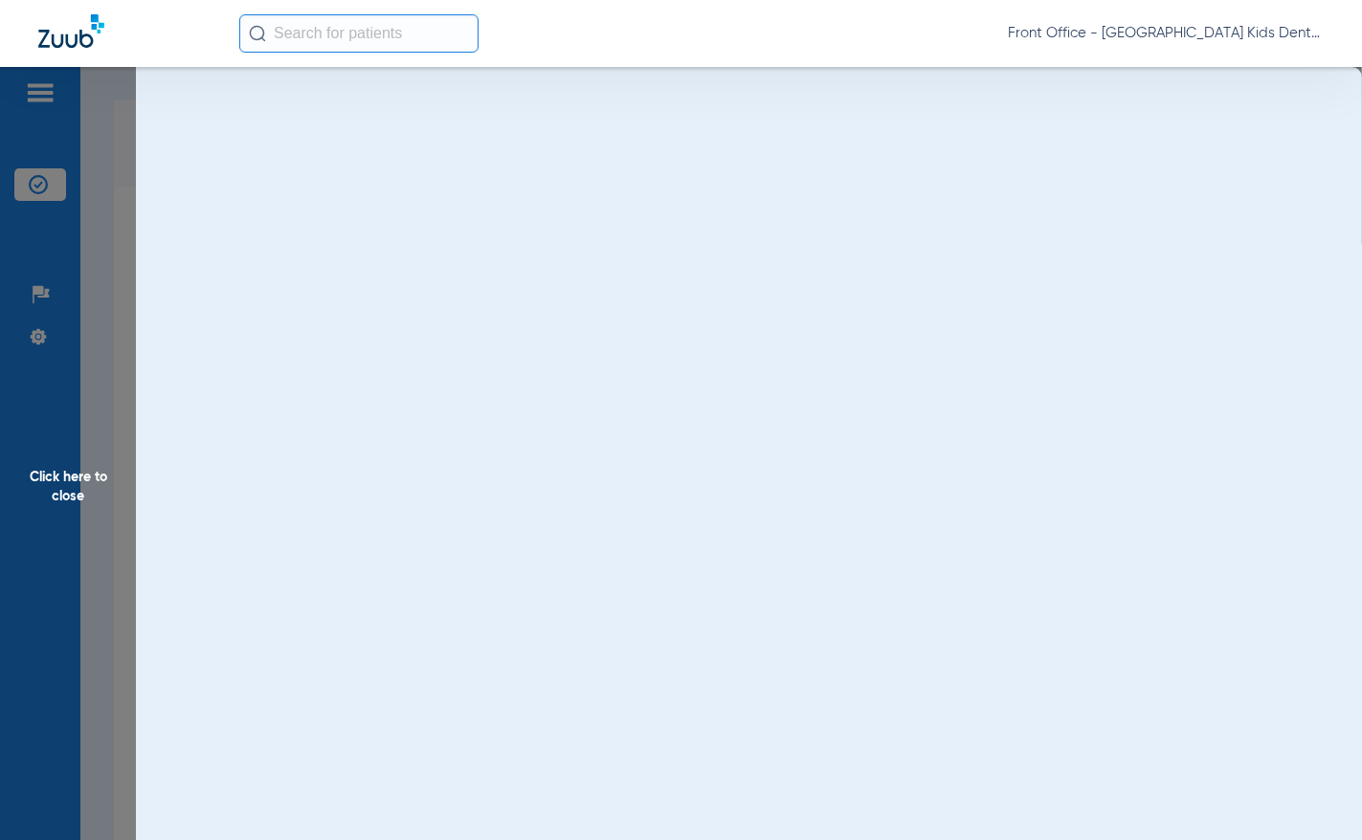
scroll to position [0, 0]
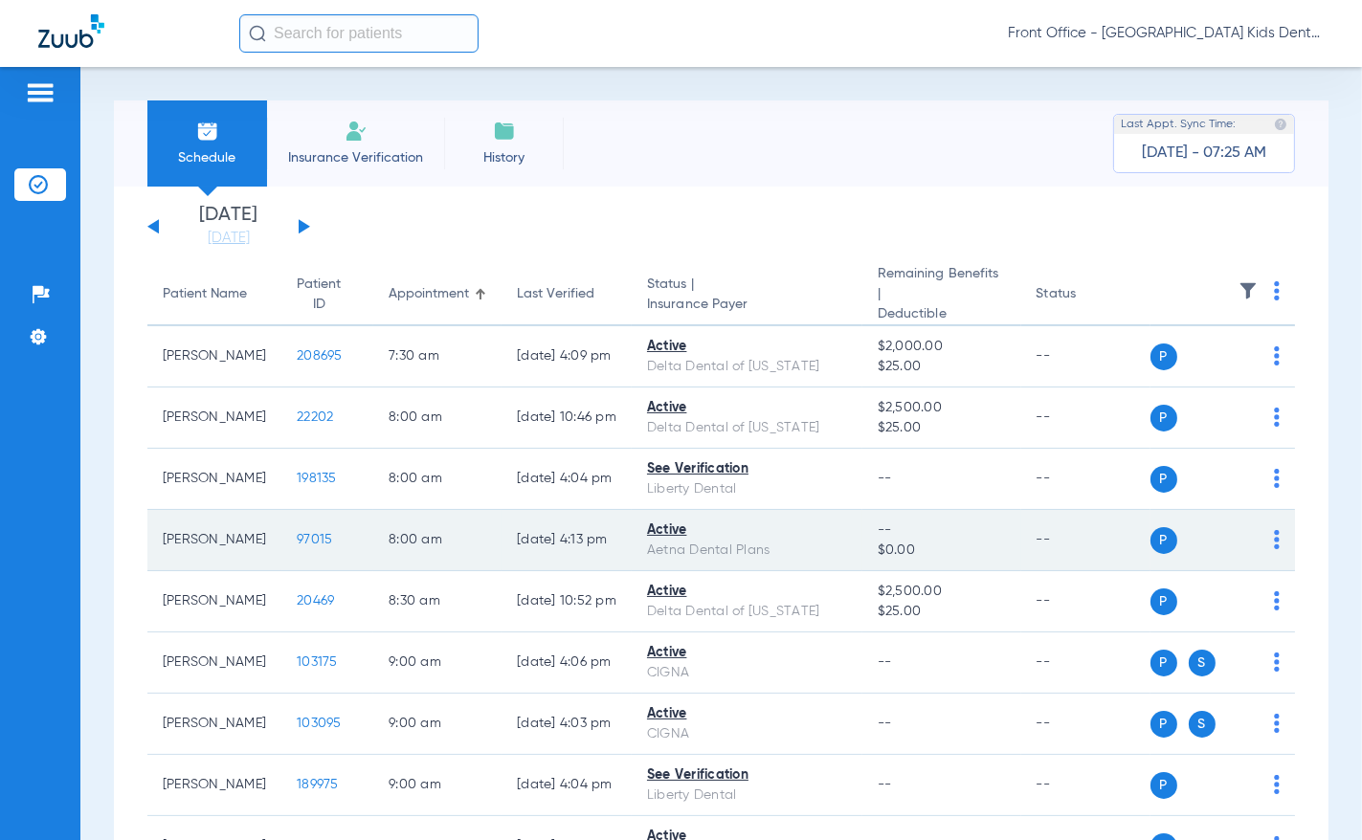
click at [297, 539] on span "97015" at bounding box center [314, 539] width 35 height 13
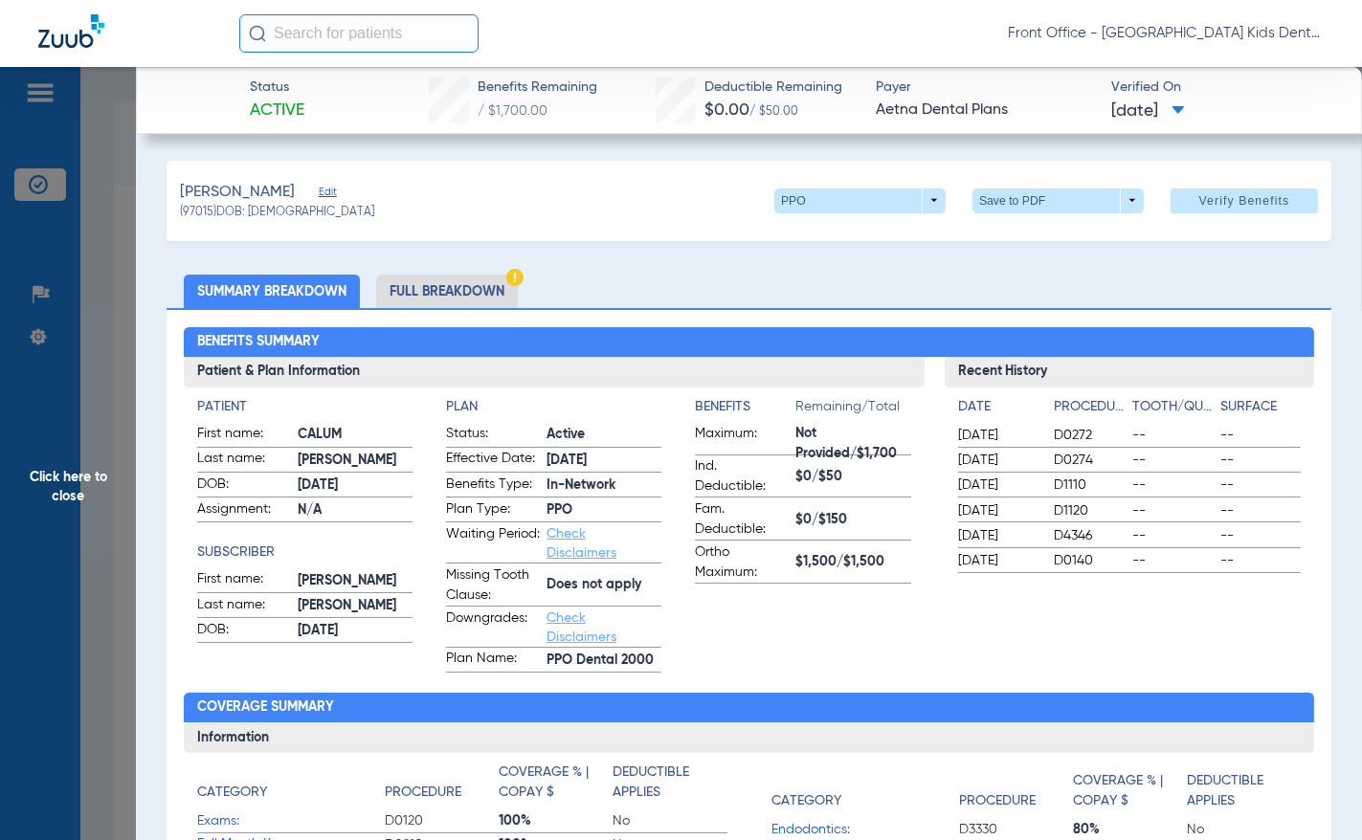
click at [424, 288] on li "Full Breakdown" at bounding box center [447, 291] width 142 height 33
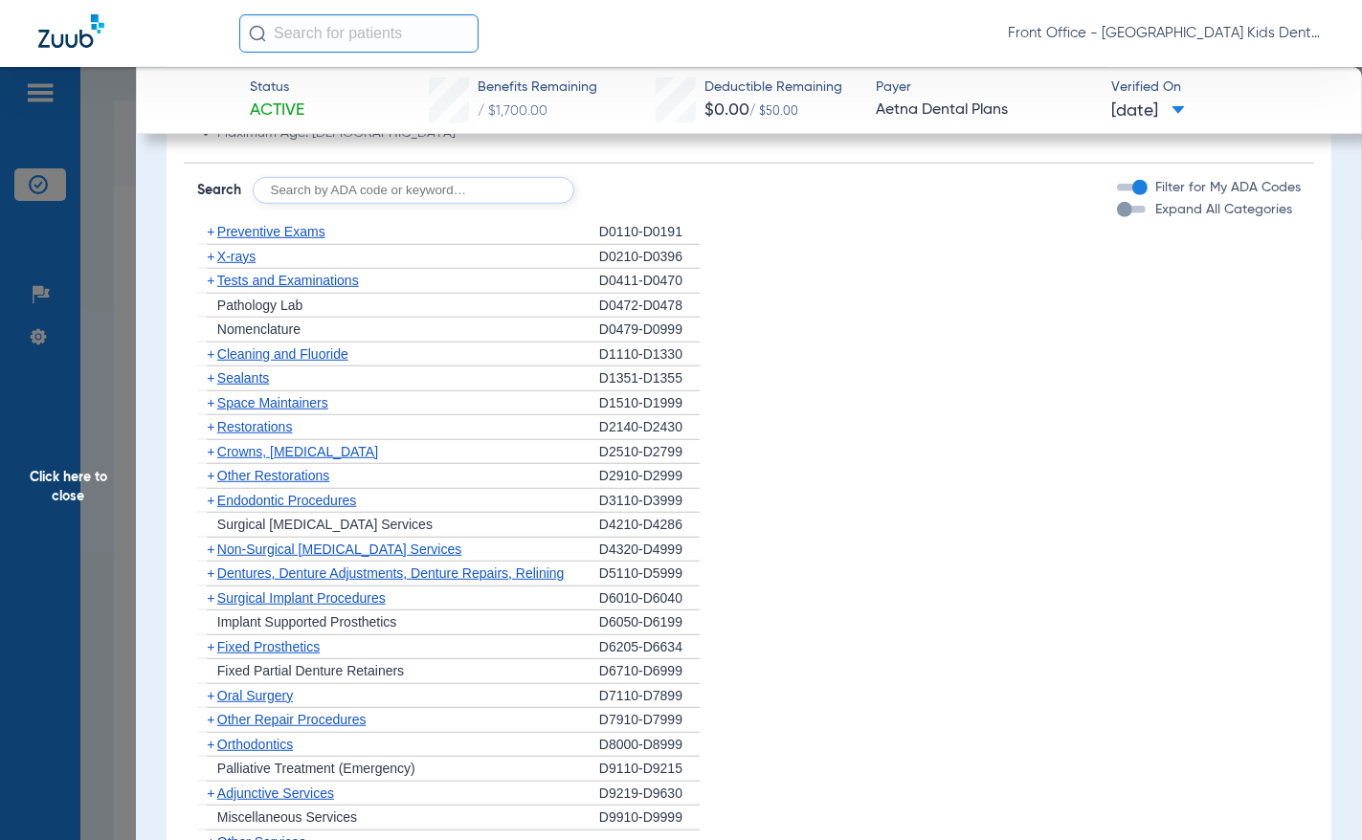
scroll to position [1530, 0]
click at [238, 260] on span "X-rays" at bounding box center [236, 256] width 38 height 15
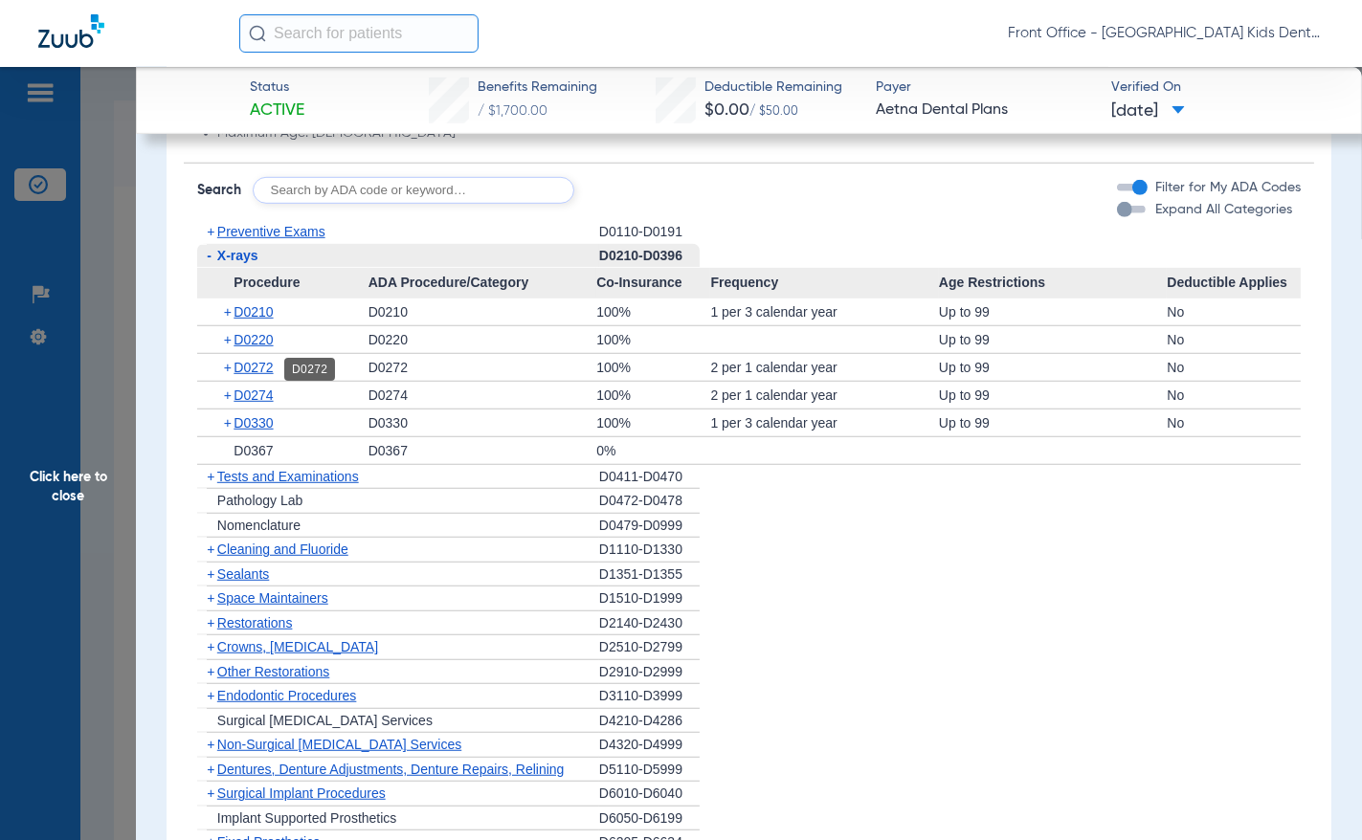
click at [256, 370] on span "D0272" at bounding box center [253, 367] width 39 height 15
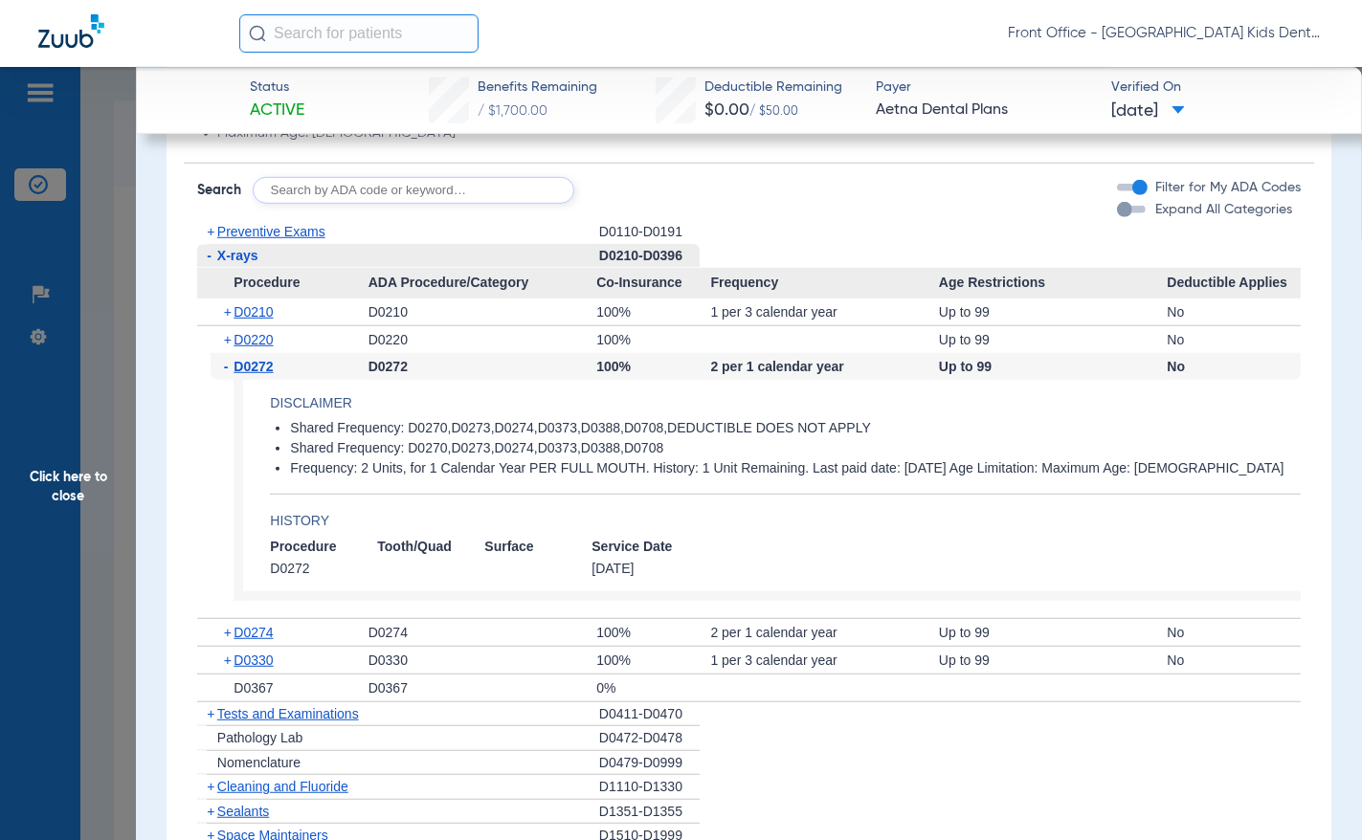
click at [255, 369] on span "D0272" at bounding box center [253, 366] width 39 height 15
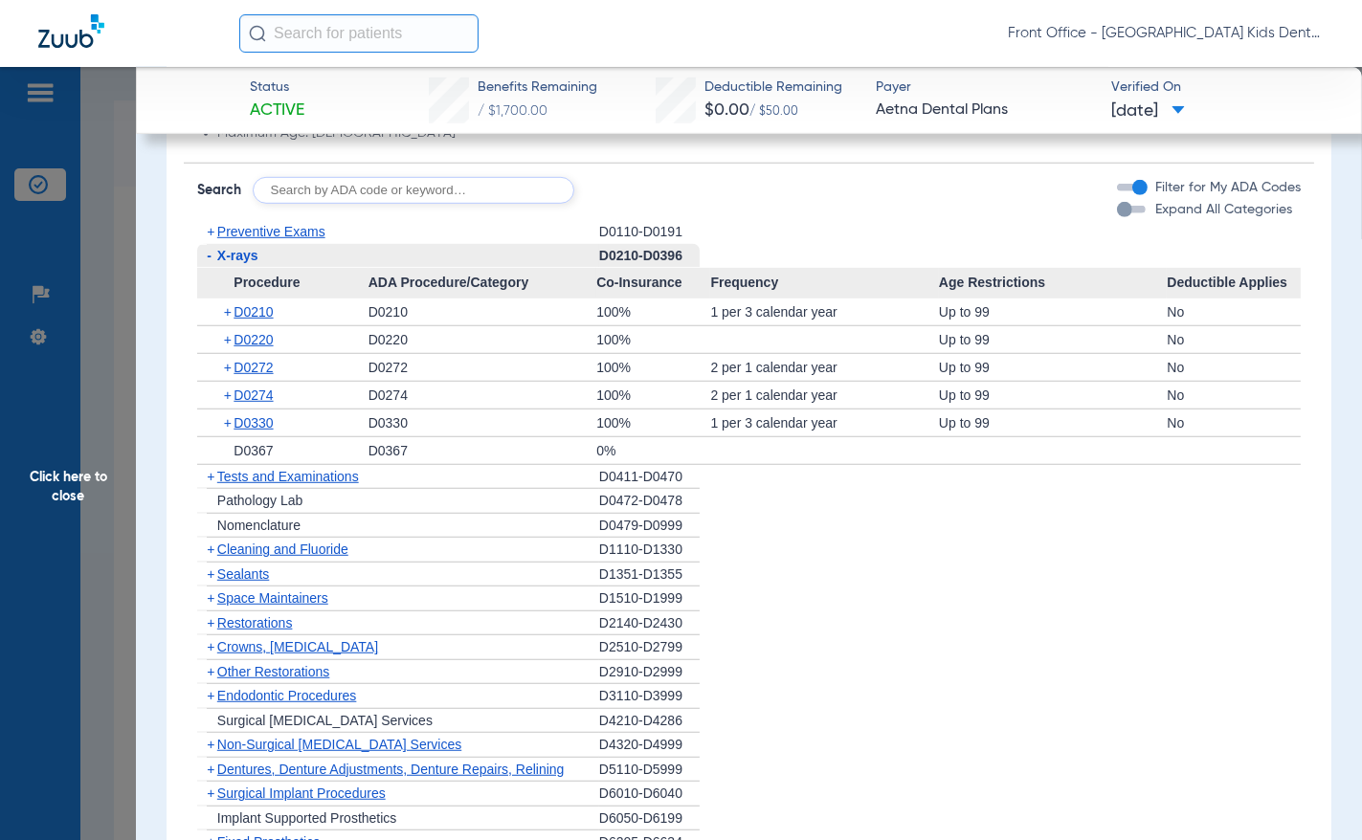
scroll to position [1626, 0]
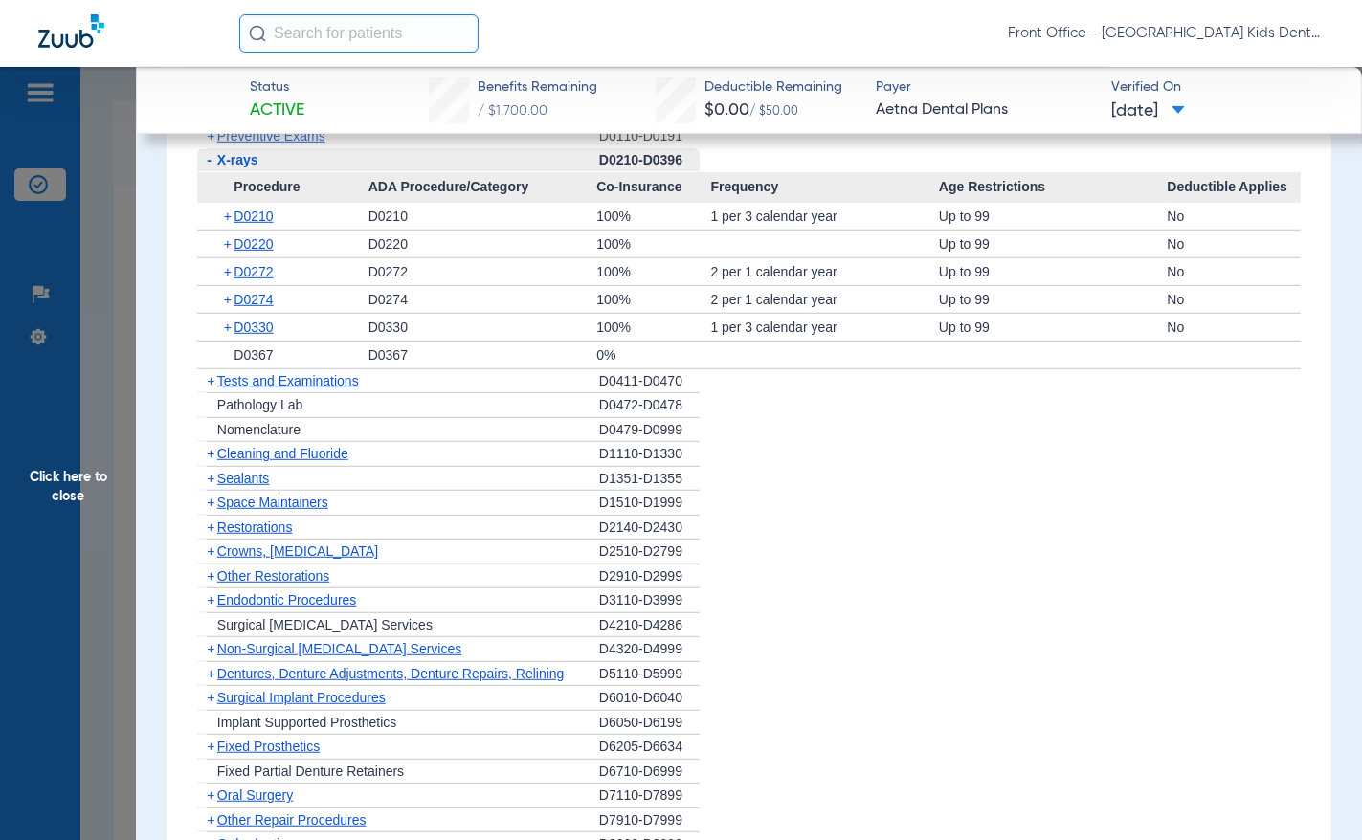
click at [246, 455] on span "Cleaning and Fluoride" at bounding box center [282, 453] width 131 height 15
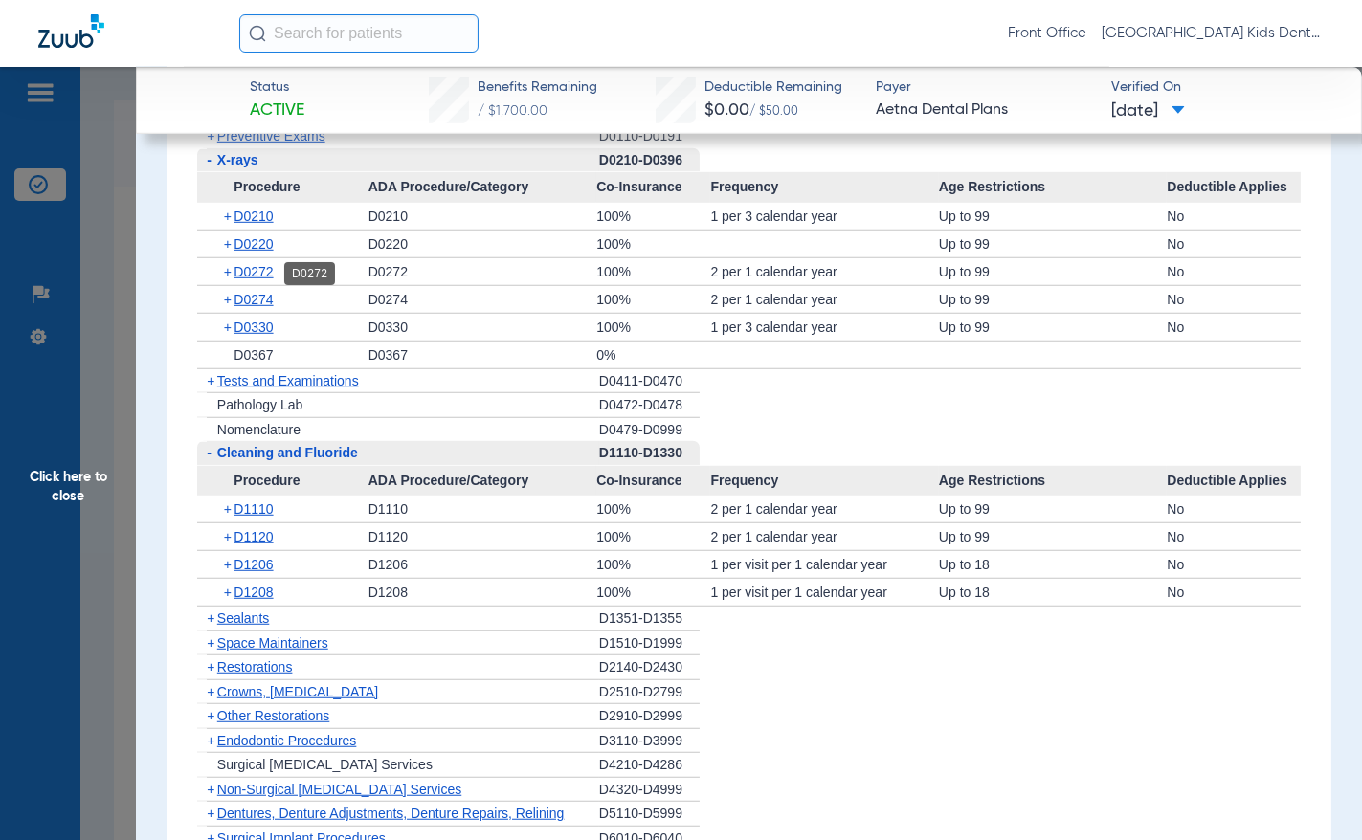
click at [258, 266] on span "D0272" at bounding box center [253, 271] width 39 height 15
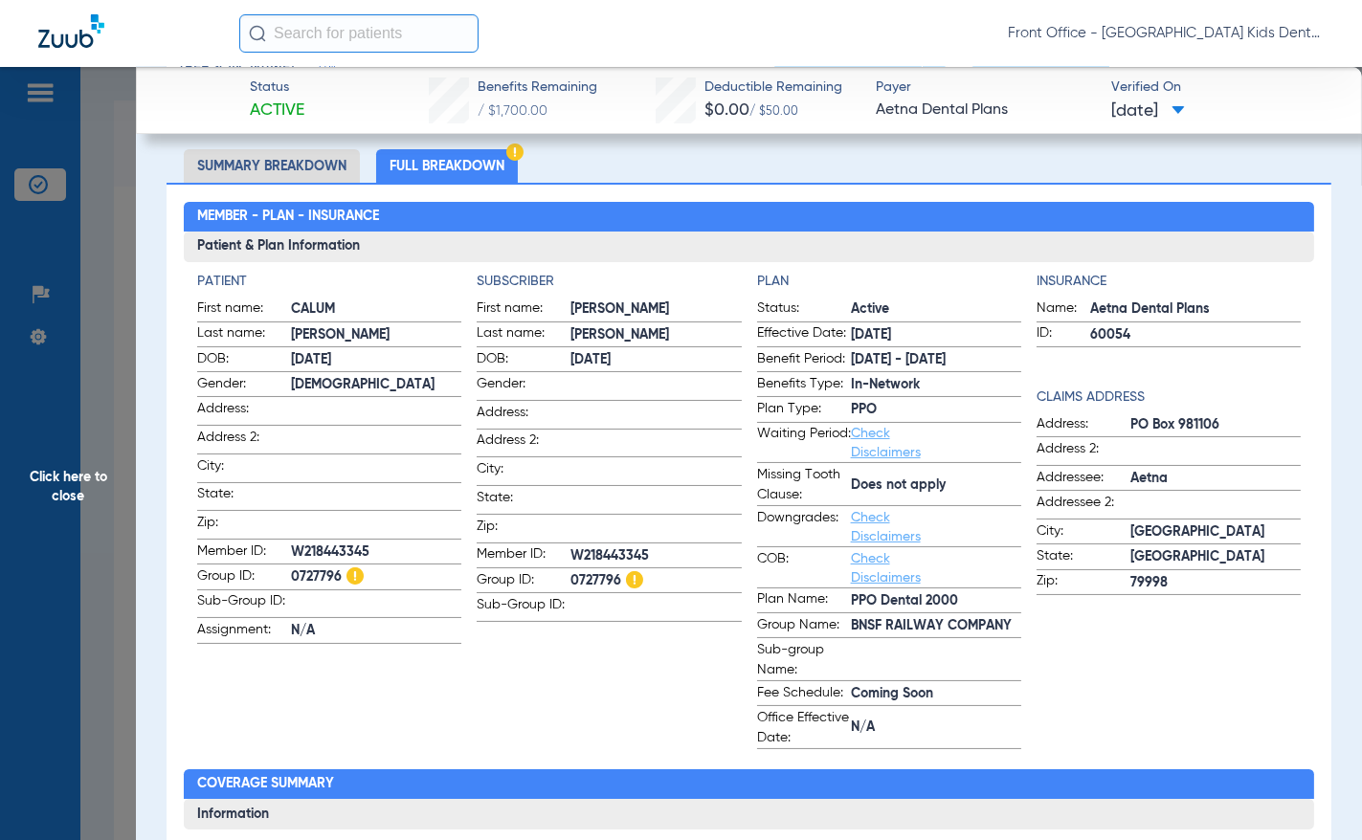
scroll to position [95, 0]
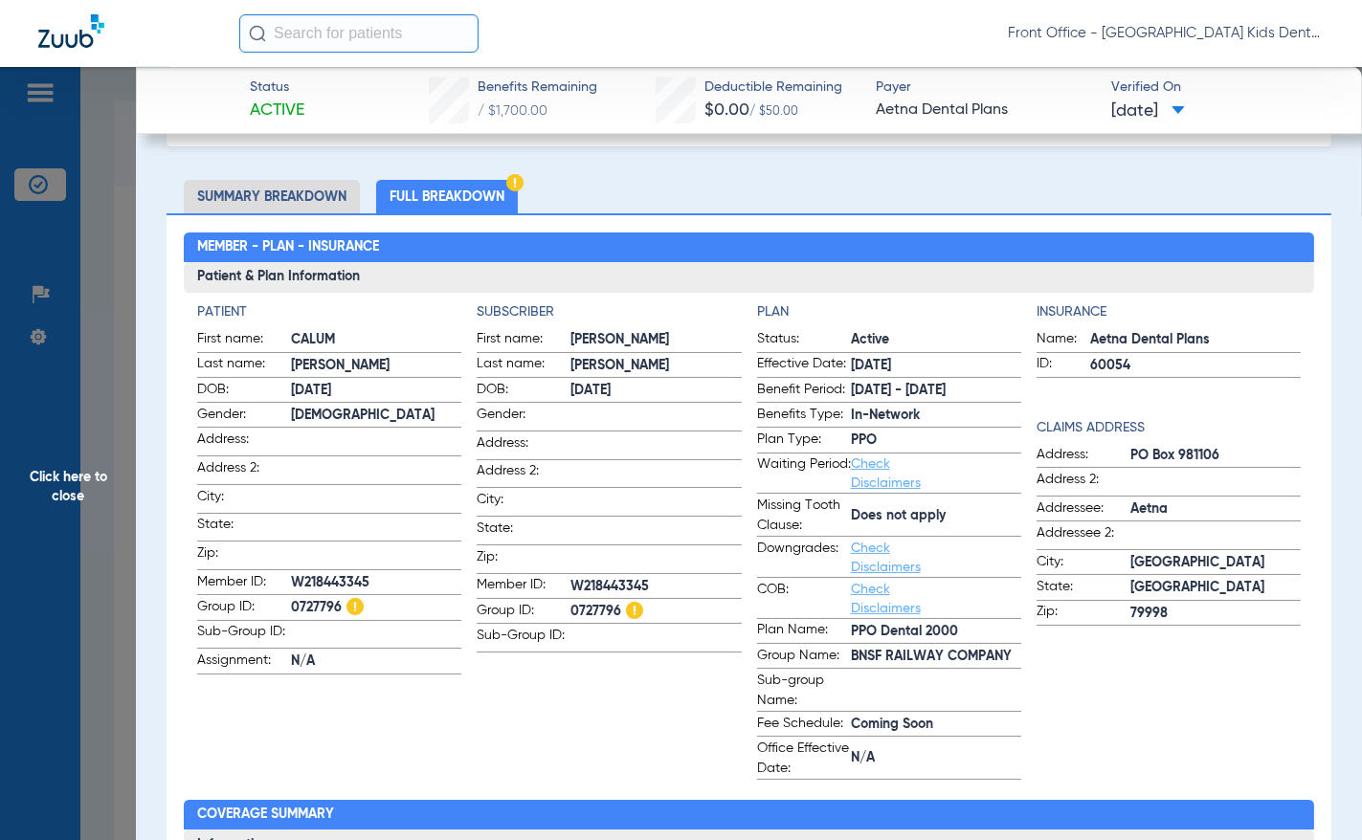
click at [63, 488] on span "Click here to close" at bounding box center [68, 487] width 136 height 840
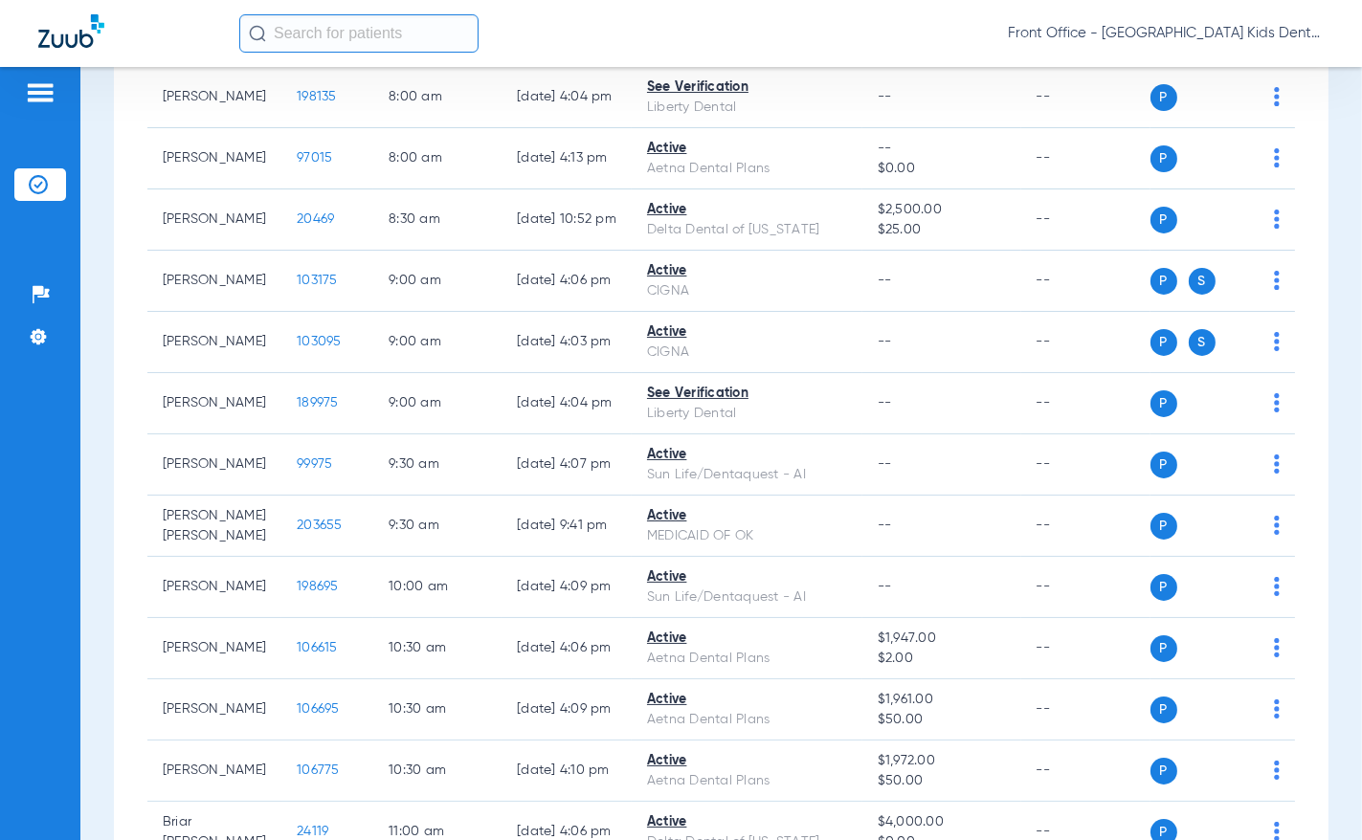
scroll to position [0, 0]
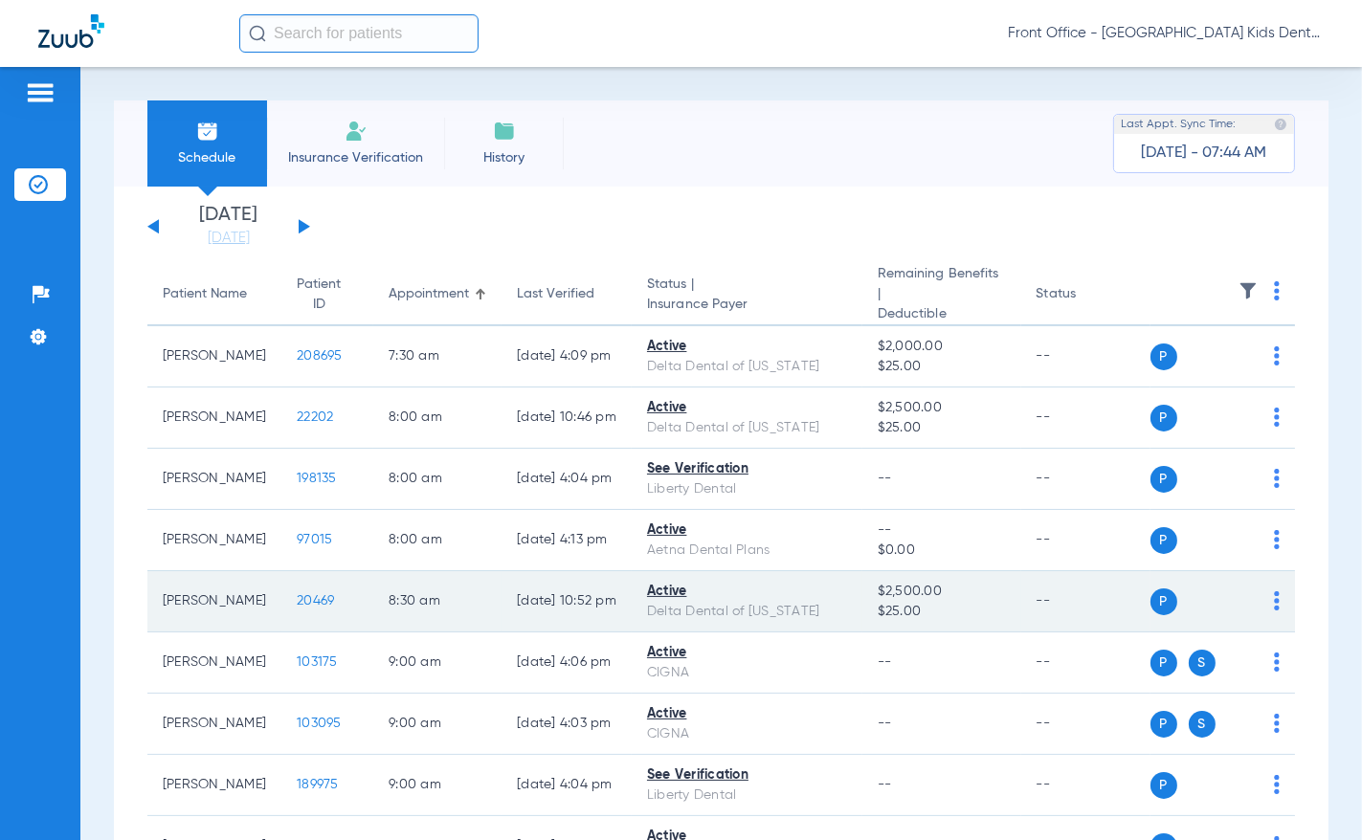
click at [297, 598] on span "20469" at bounding box center [315, 600] width 37 height 13
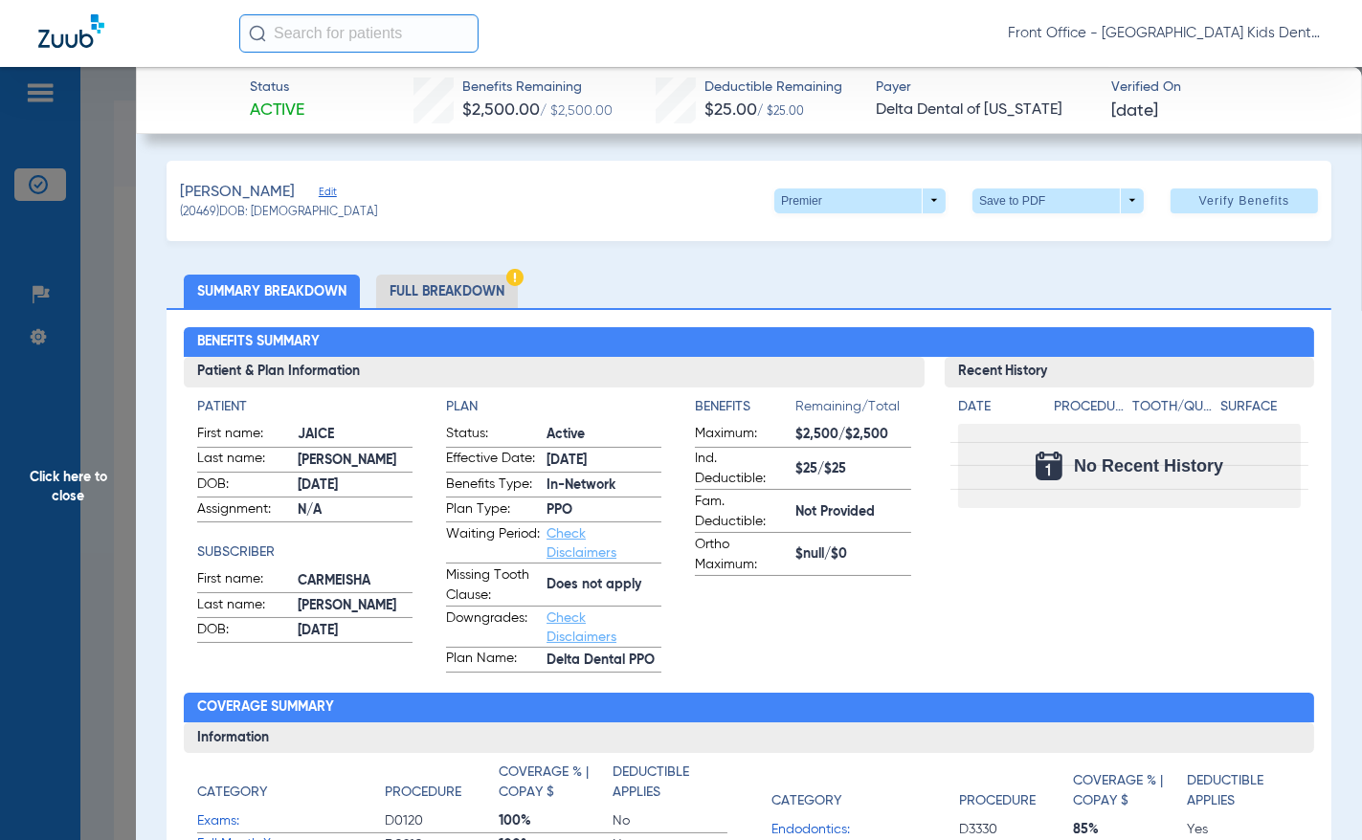
click at [85, 478] on span "Click here to close" at bounding box center [68, 487] width 136 height 840
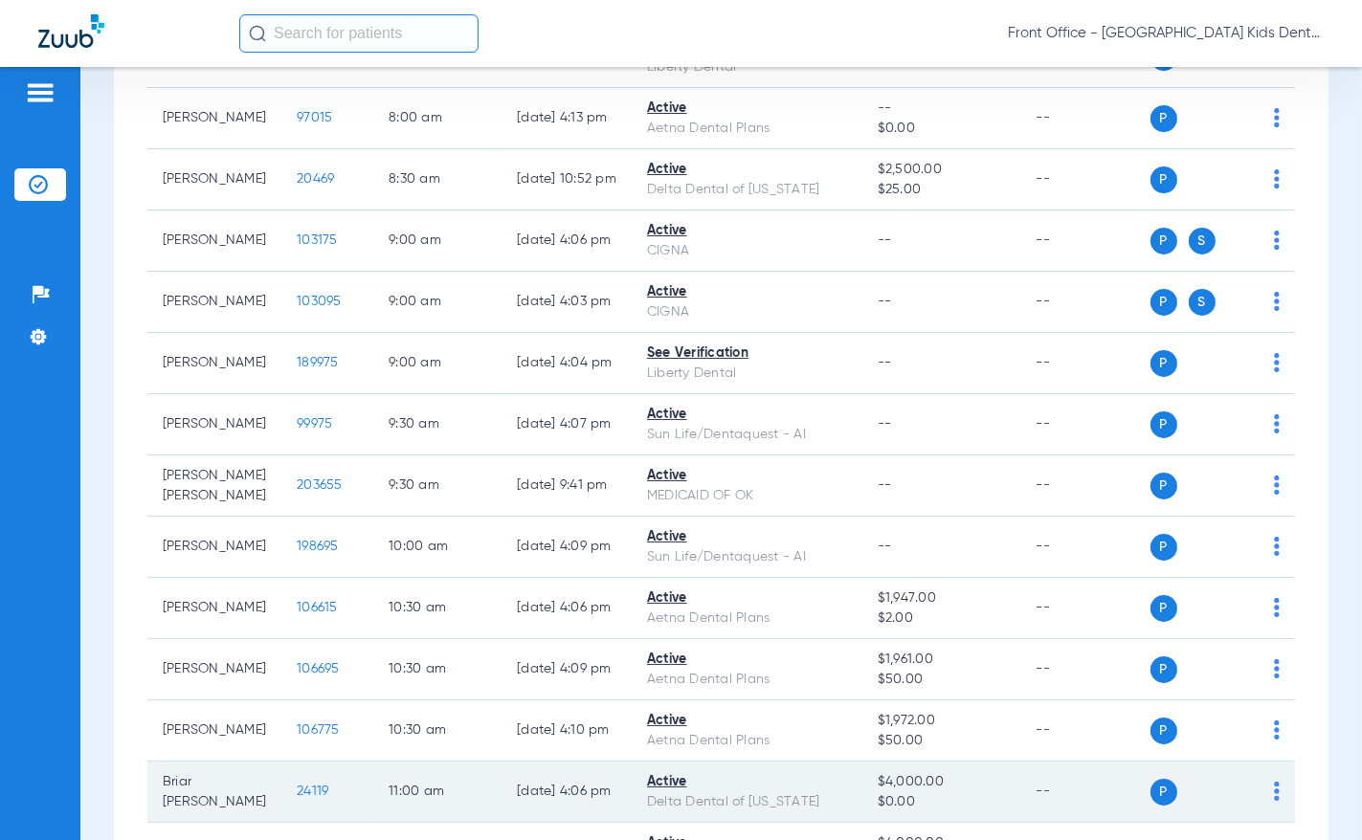
scroll to position [389, 0]
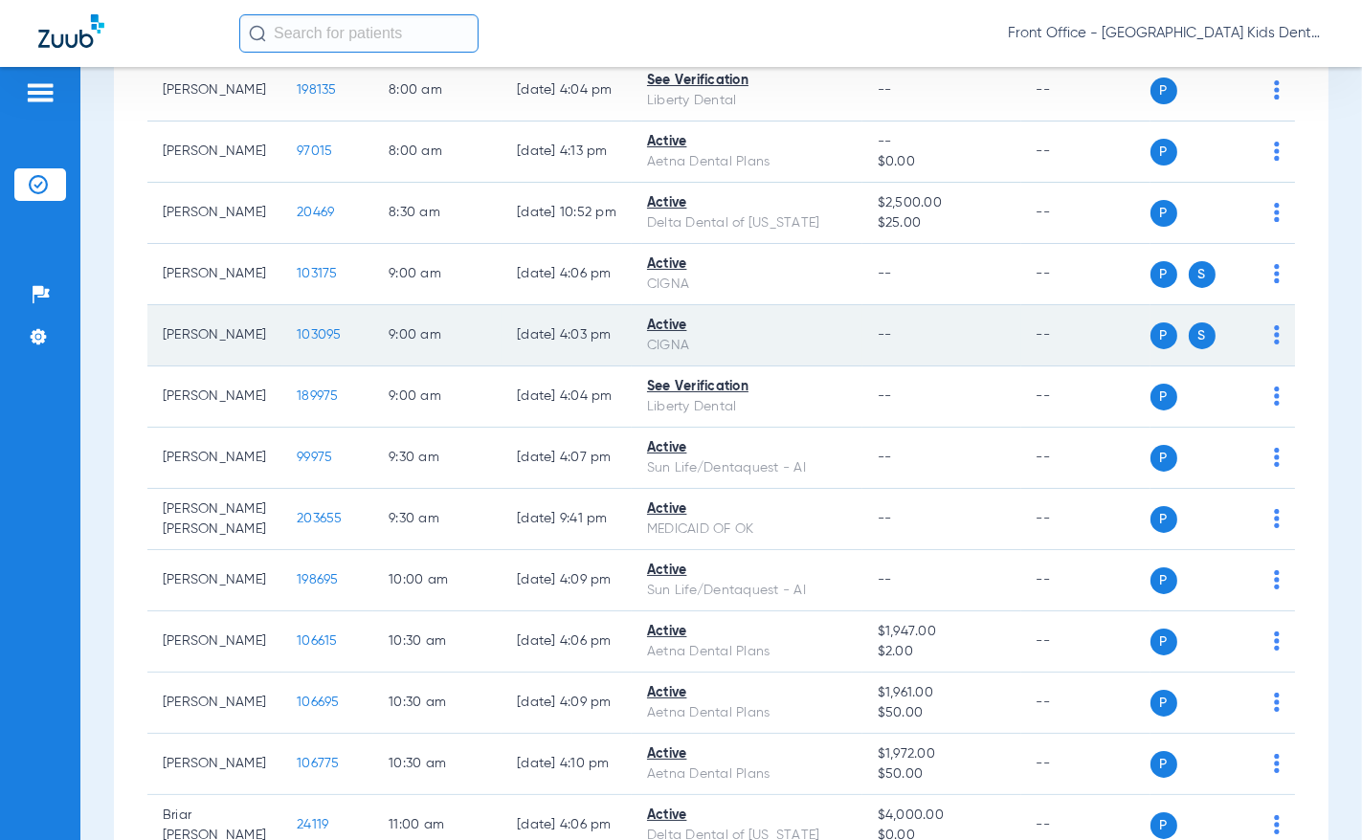
click at [297, 335] on span "103095" at bounding box center [319, 334] width 45 height 13
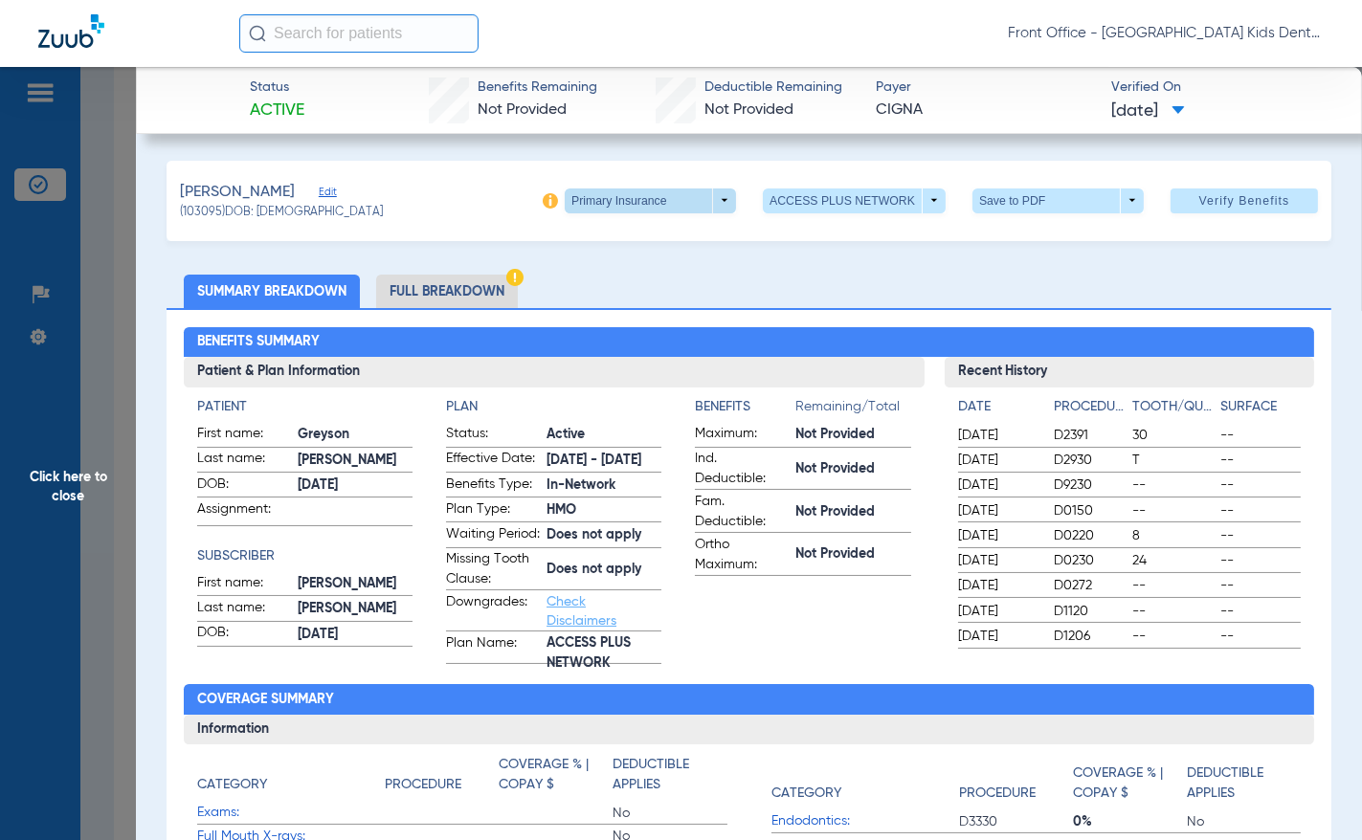
click at [712, 197] on span at bounding box center [650, 201] width 171 height 25
click at [672, 282] on span "Secondary Insurance" at bounding box center [631, 276] width 126 height 13
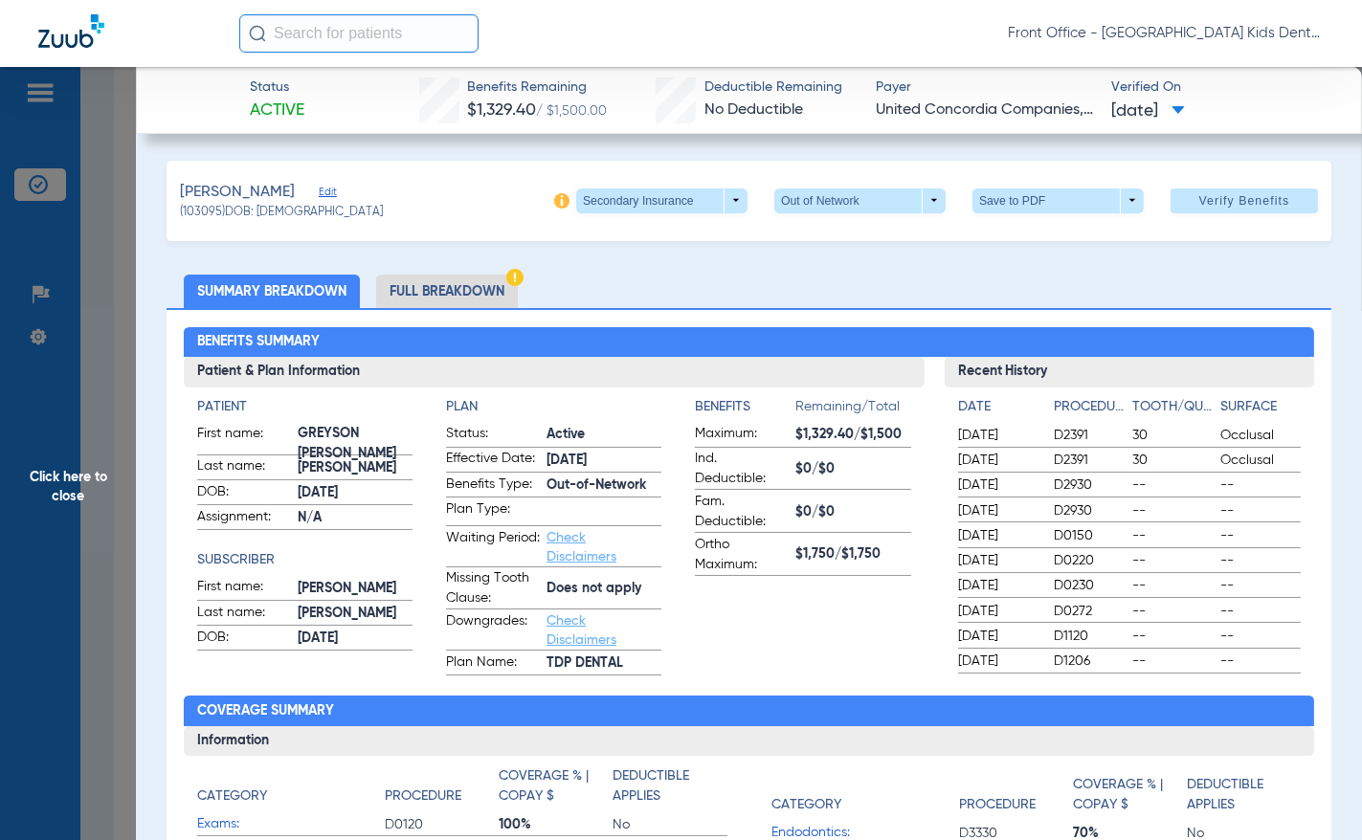
click at [57, 480] on span "Click here to close" at bounding box center [68, 487] width 136 height 840
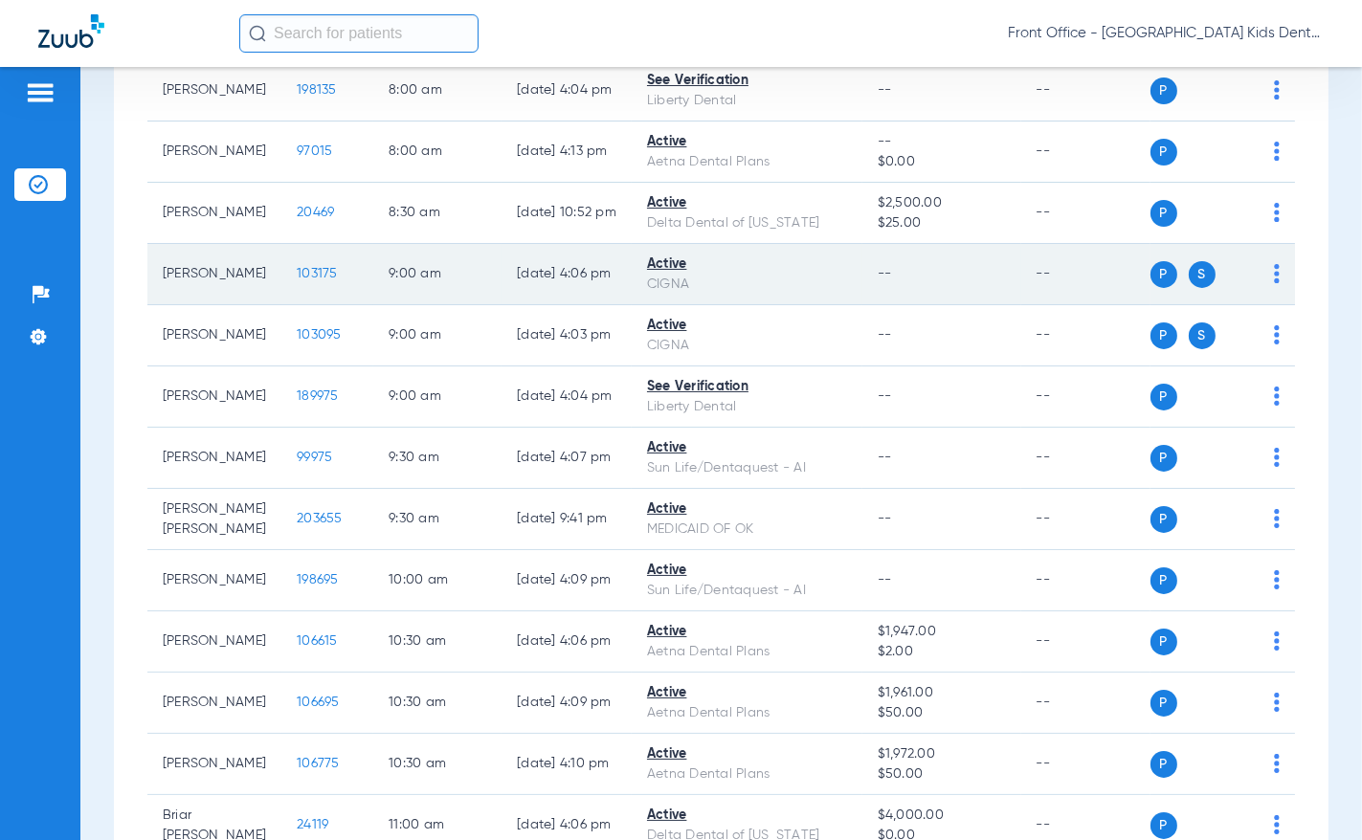
click at [297, 273] on span "103175" at bounding box center [317, 273] width 41 height 13
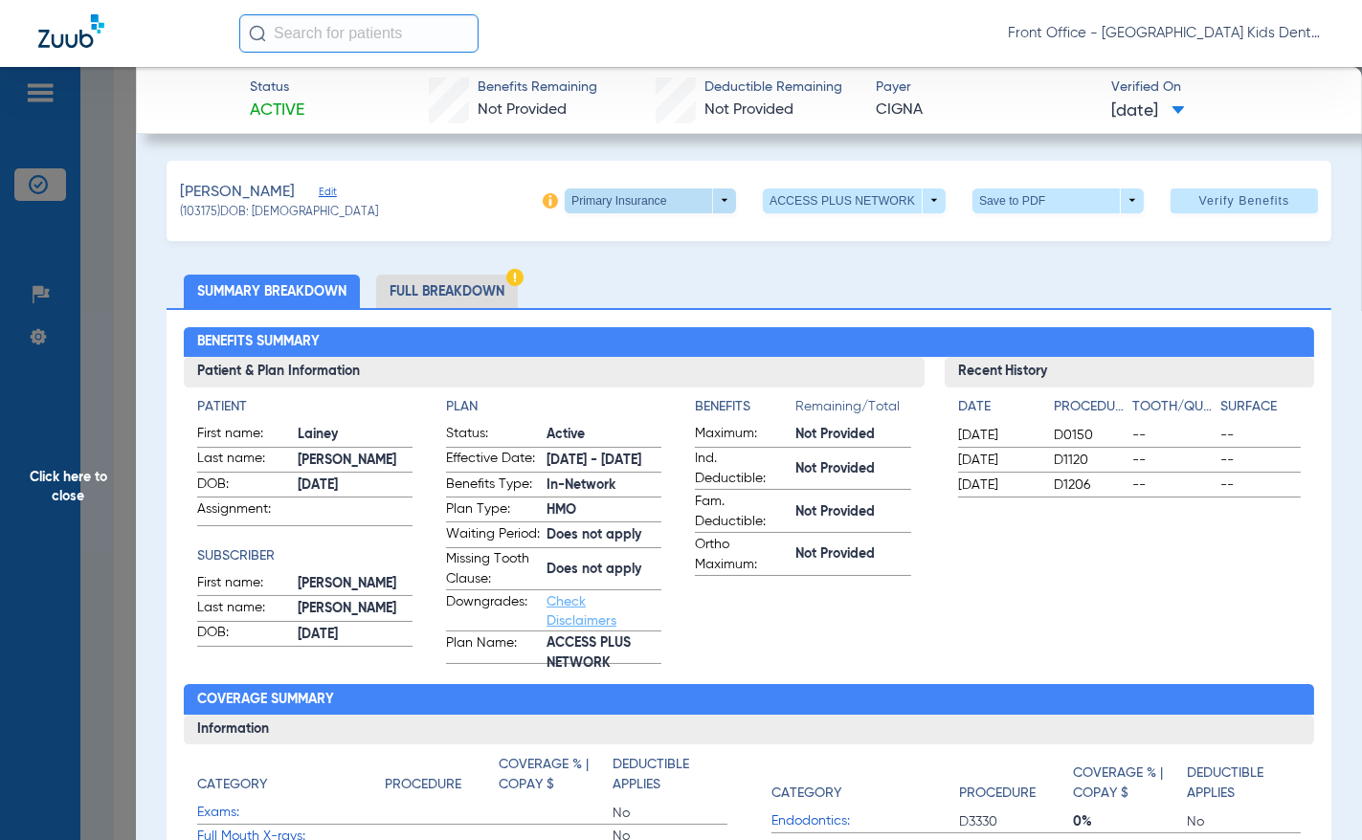
click at [713, 198] on span at bounding box center [650, 201] width 171 height 25
click at [677, 287] on button "Secondary Insurance" at bounding box center [630, 276] width 157 height 38
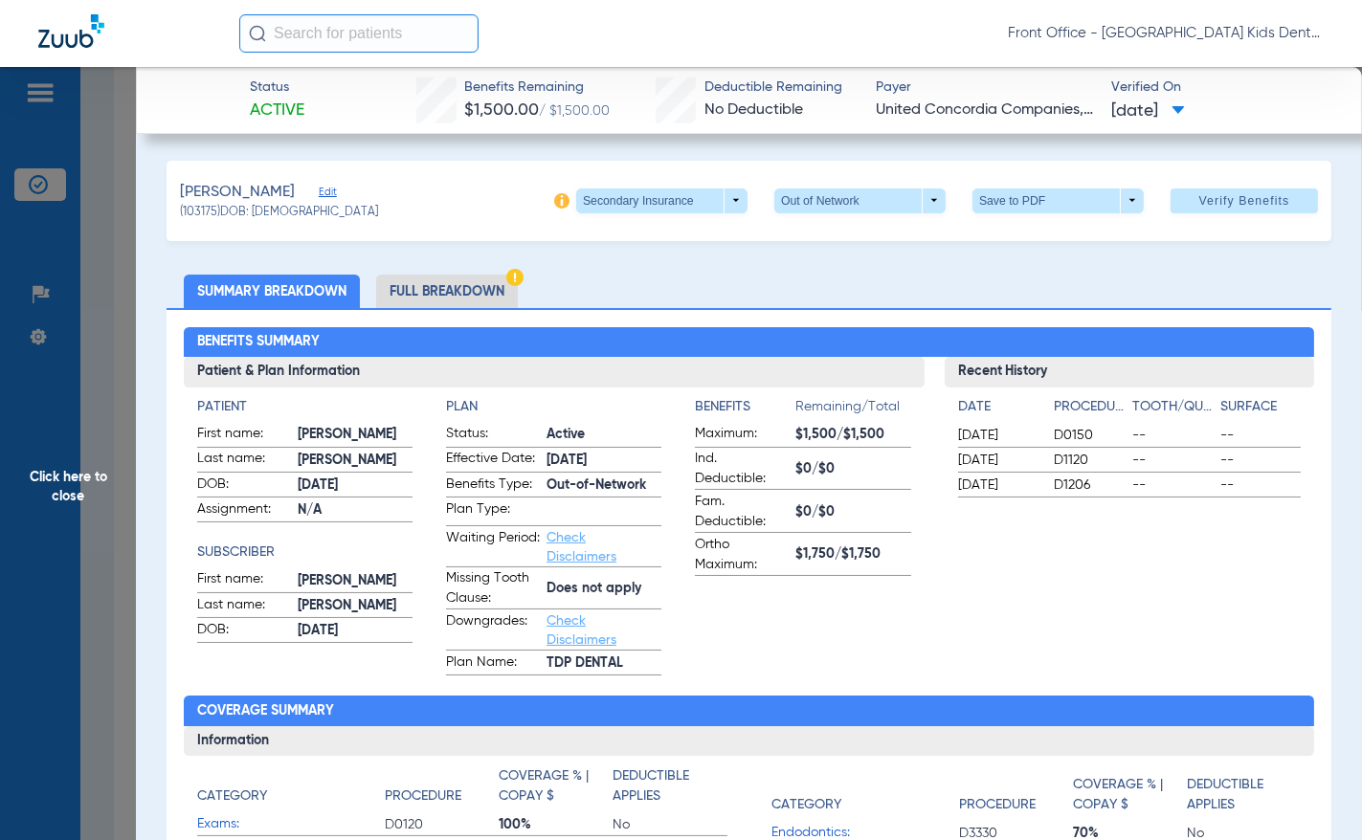
click at [72, 475] on span "Click here to close" at bounding box center [68, 487] width 136 height 840
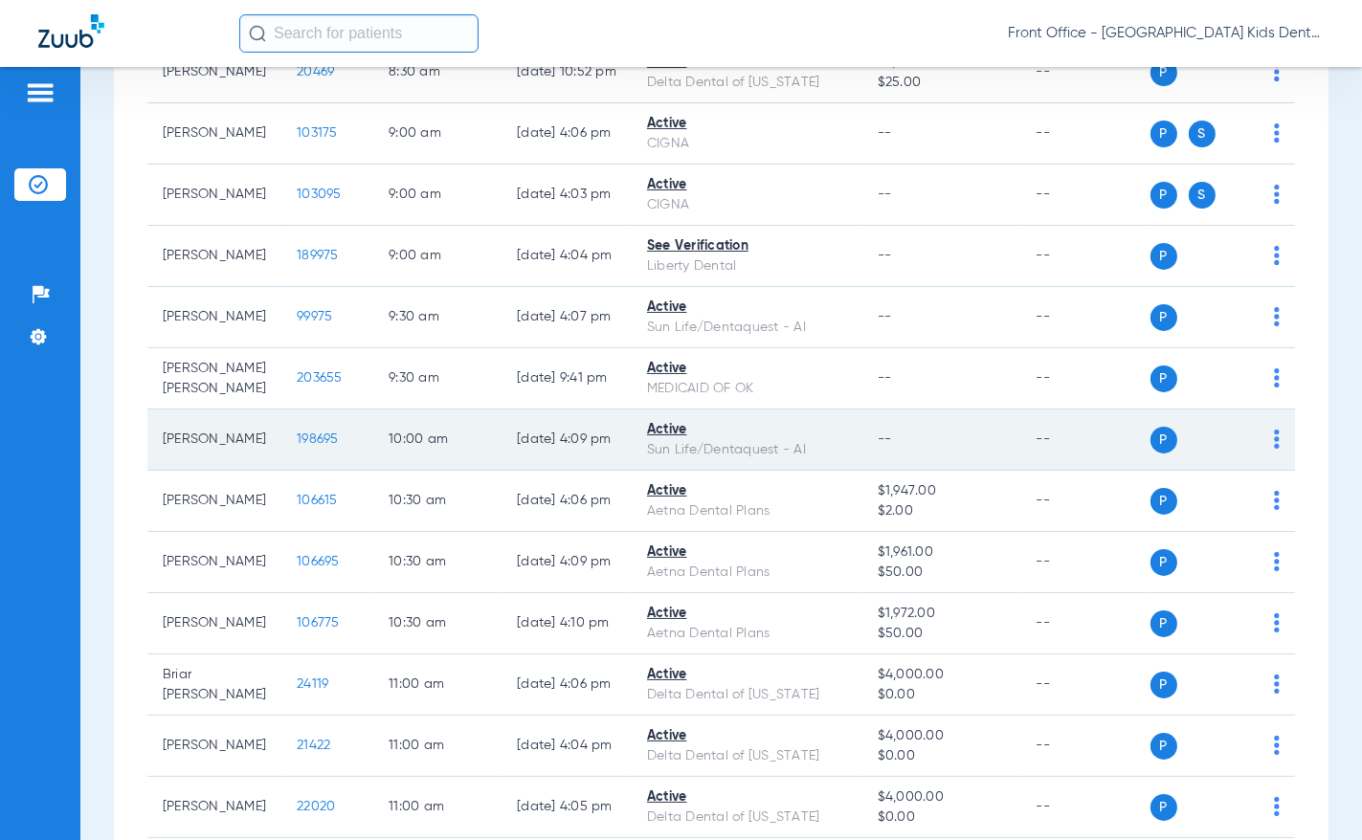
scroll to position [574, 0]
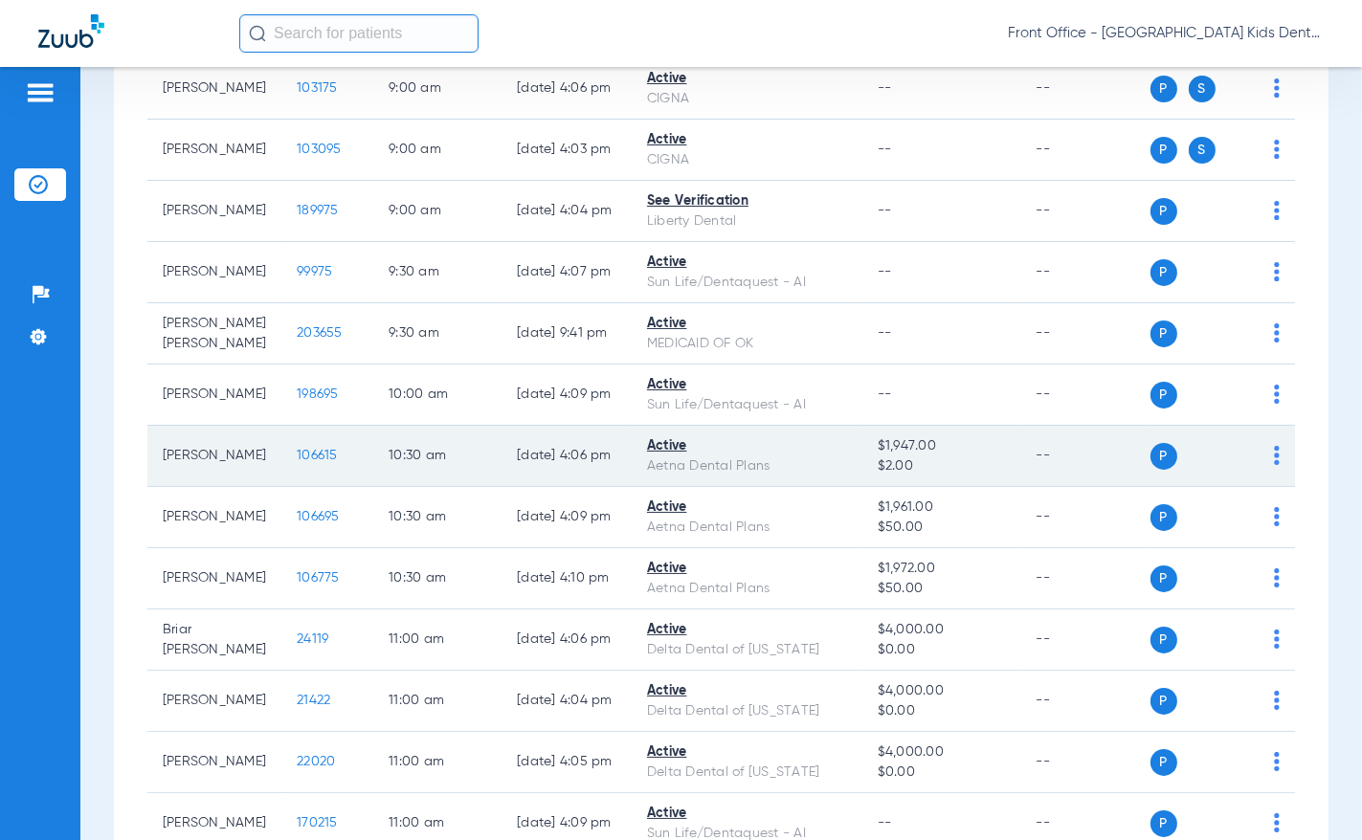
click at [297, 451] on span "106615" at bounding box center [317, 455] width 41 height 13
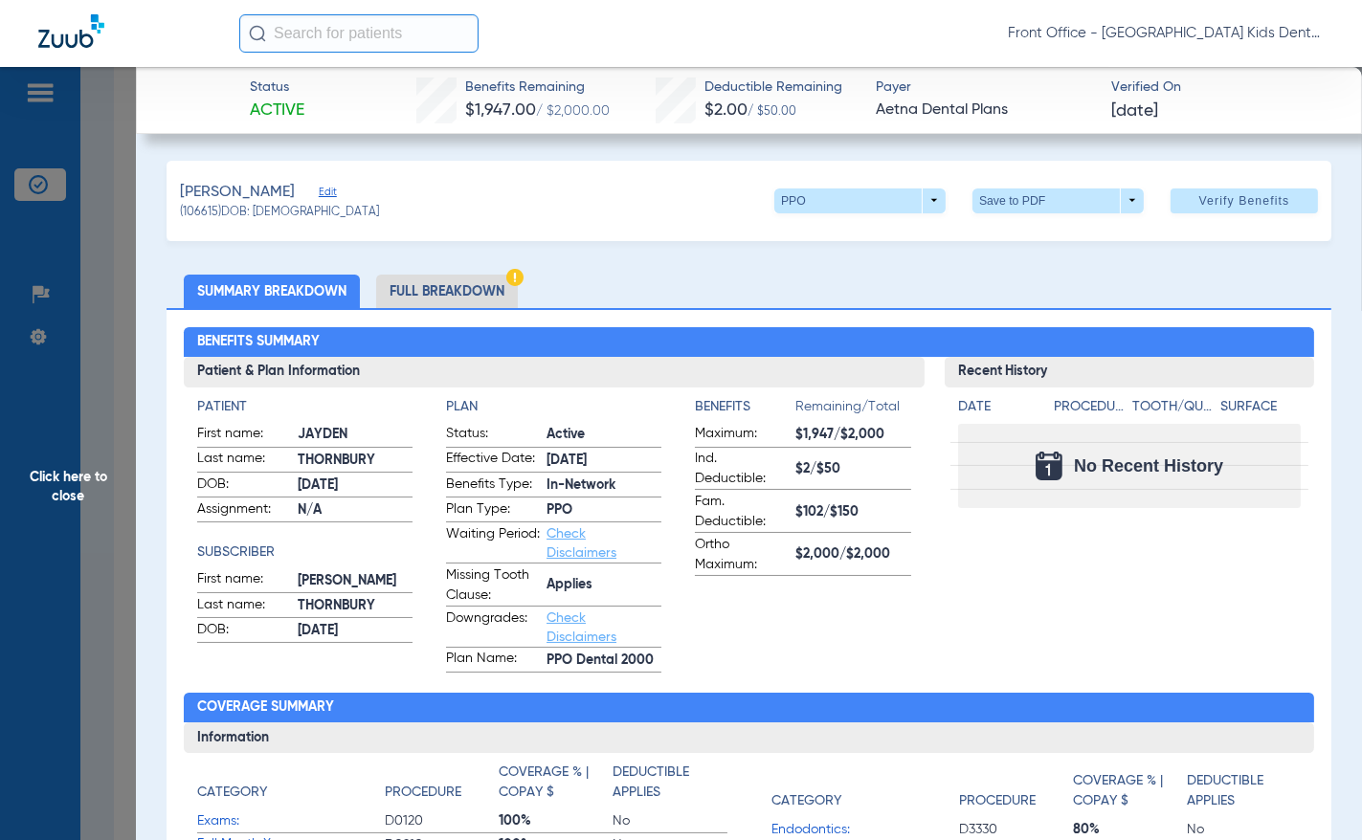
click at [470, 291] on li "Full Breakdown" at bounding box center [447, 291] width 142 height 33
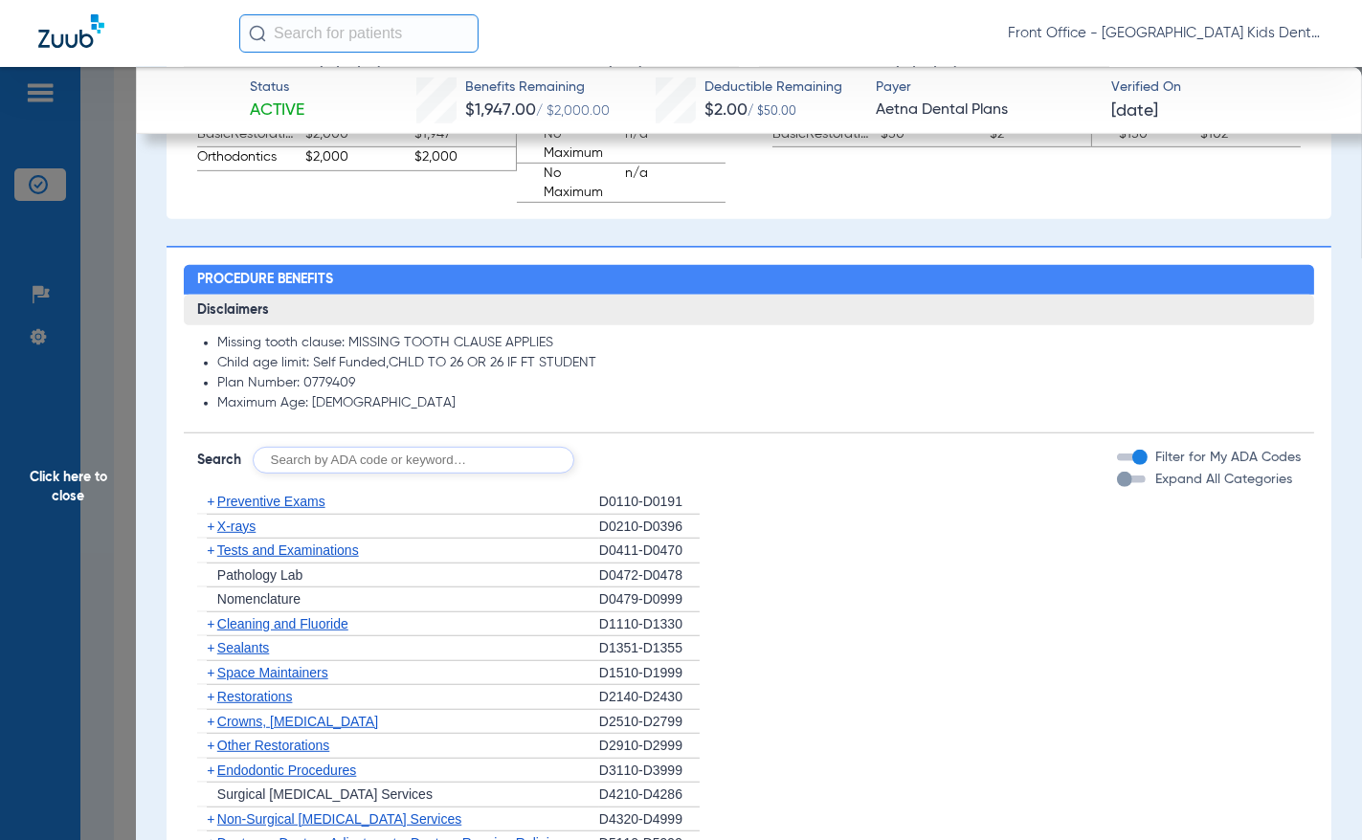
scroll to position [1340, 0]
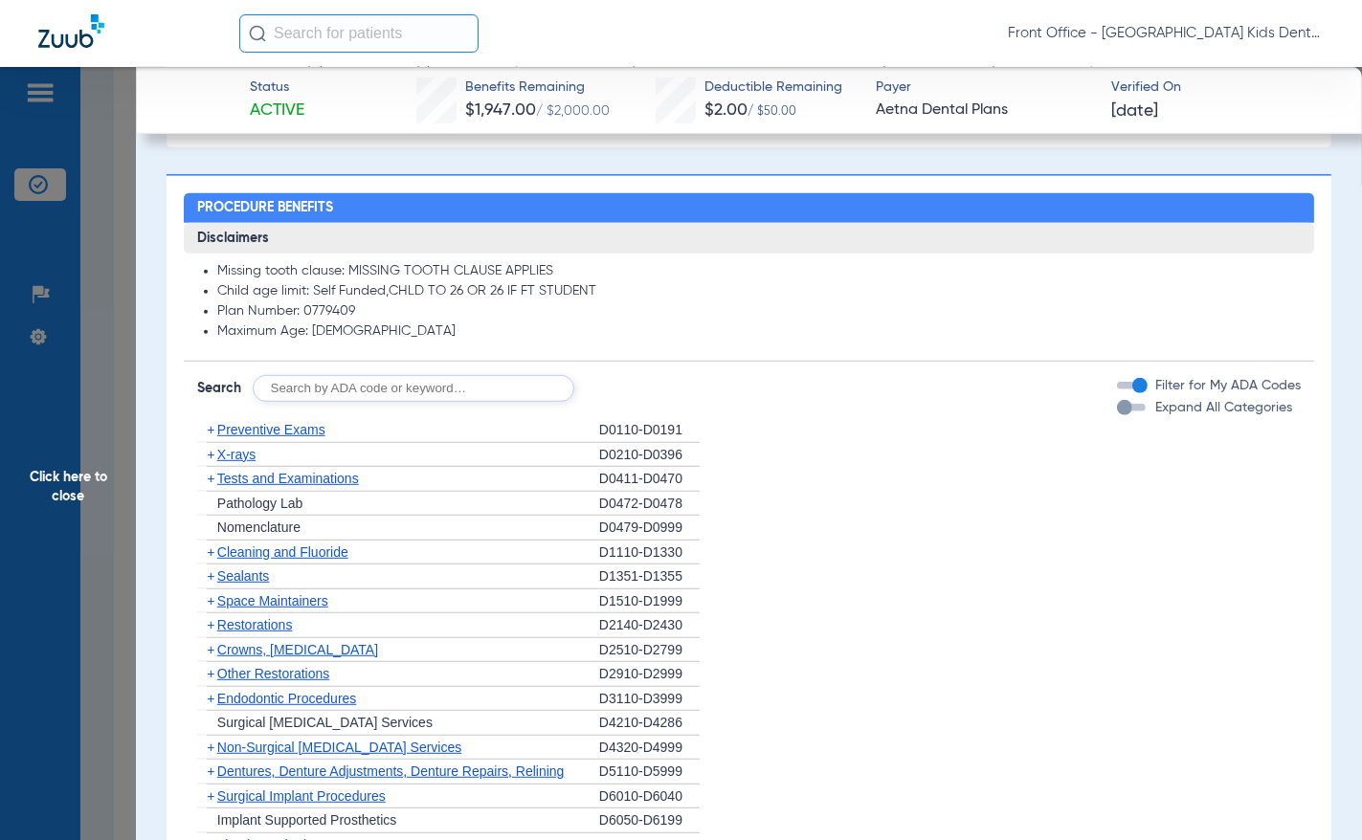
click at [250, 430] on span "Preventive Exams" at bounding box center [271, 429] width 108 height 15
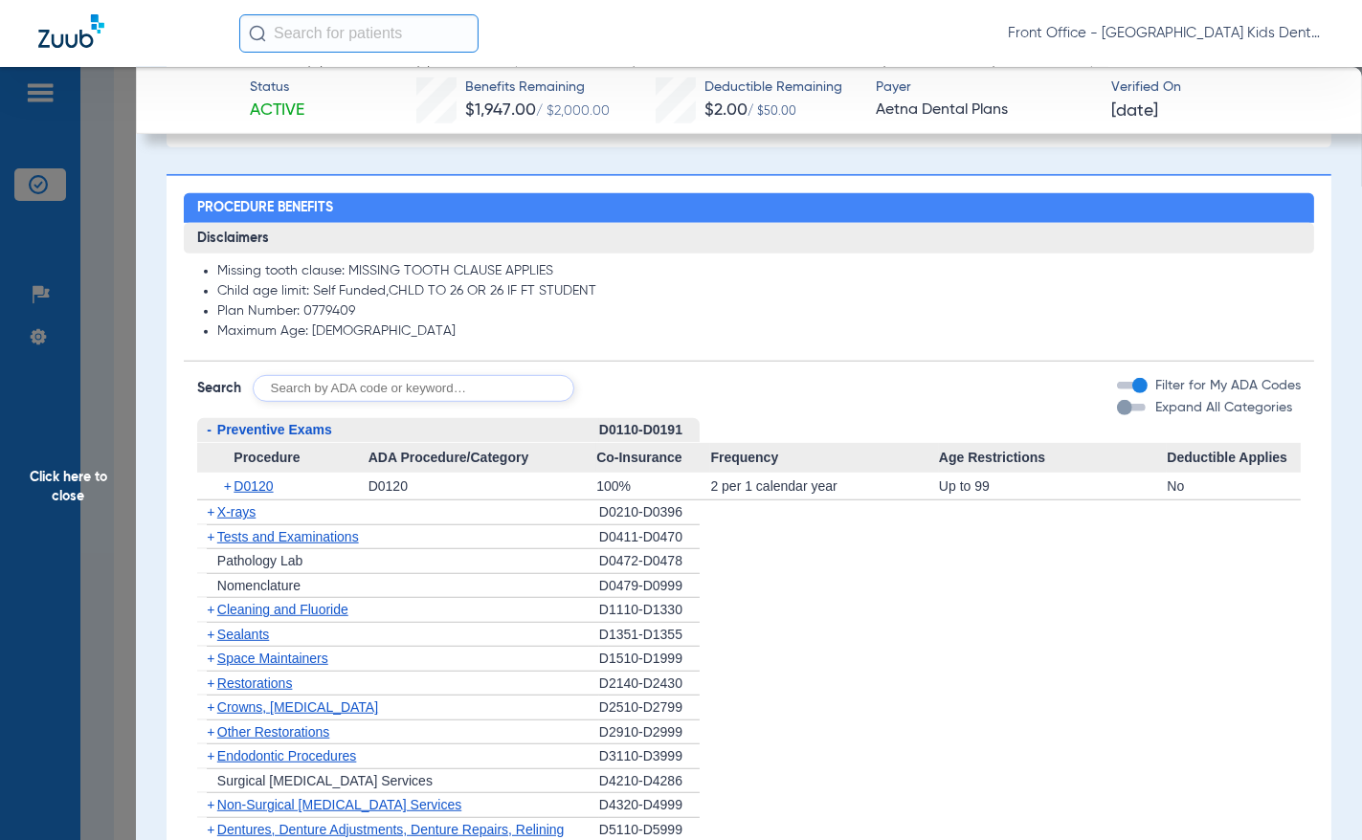
click at [207, 422] on span "-" at bounding box center [209, 429] width 5 height 15
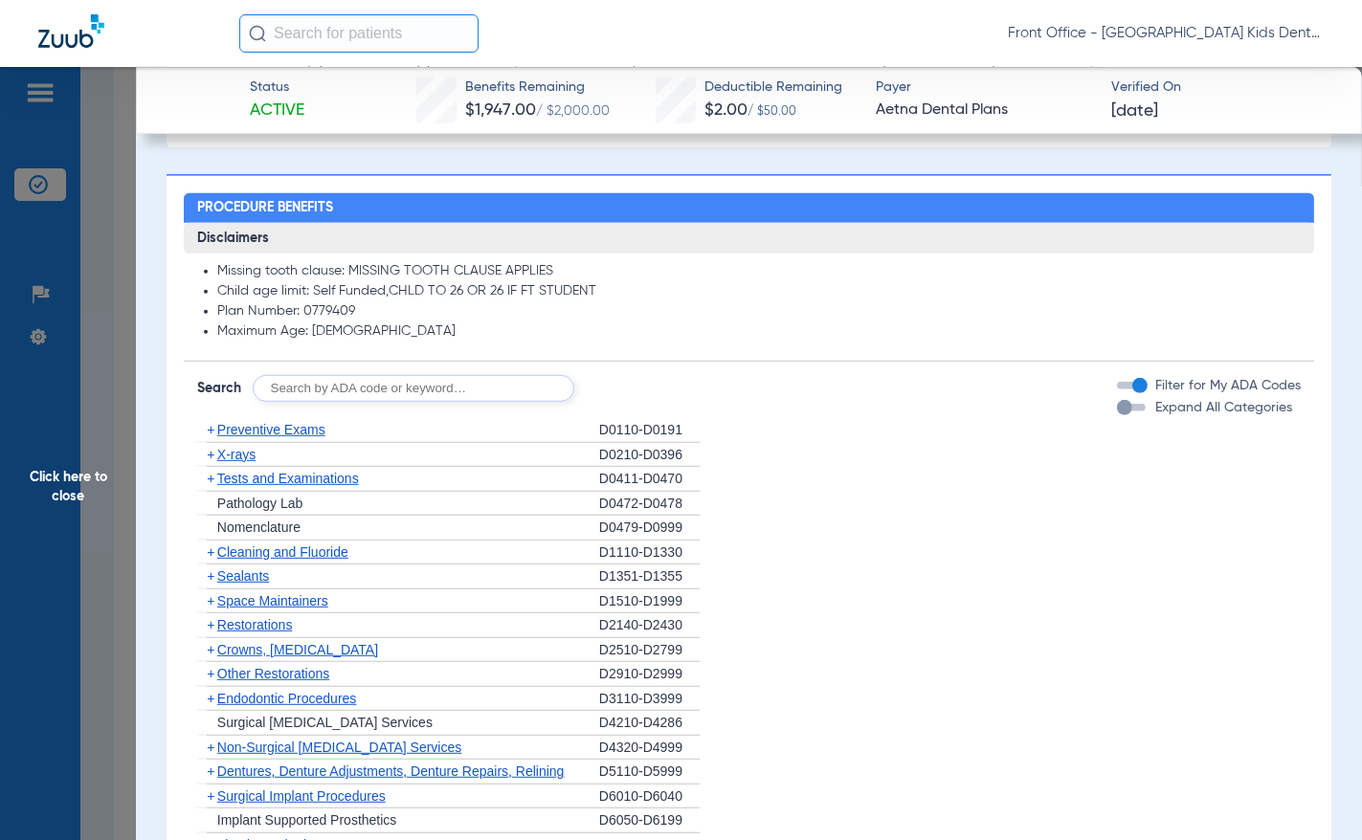
click at [226, 454] on span "X-rays" at bounding box center [236, 454] width 38 height 15
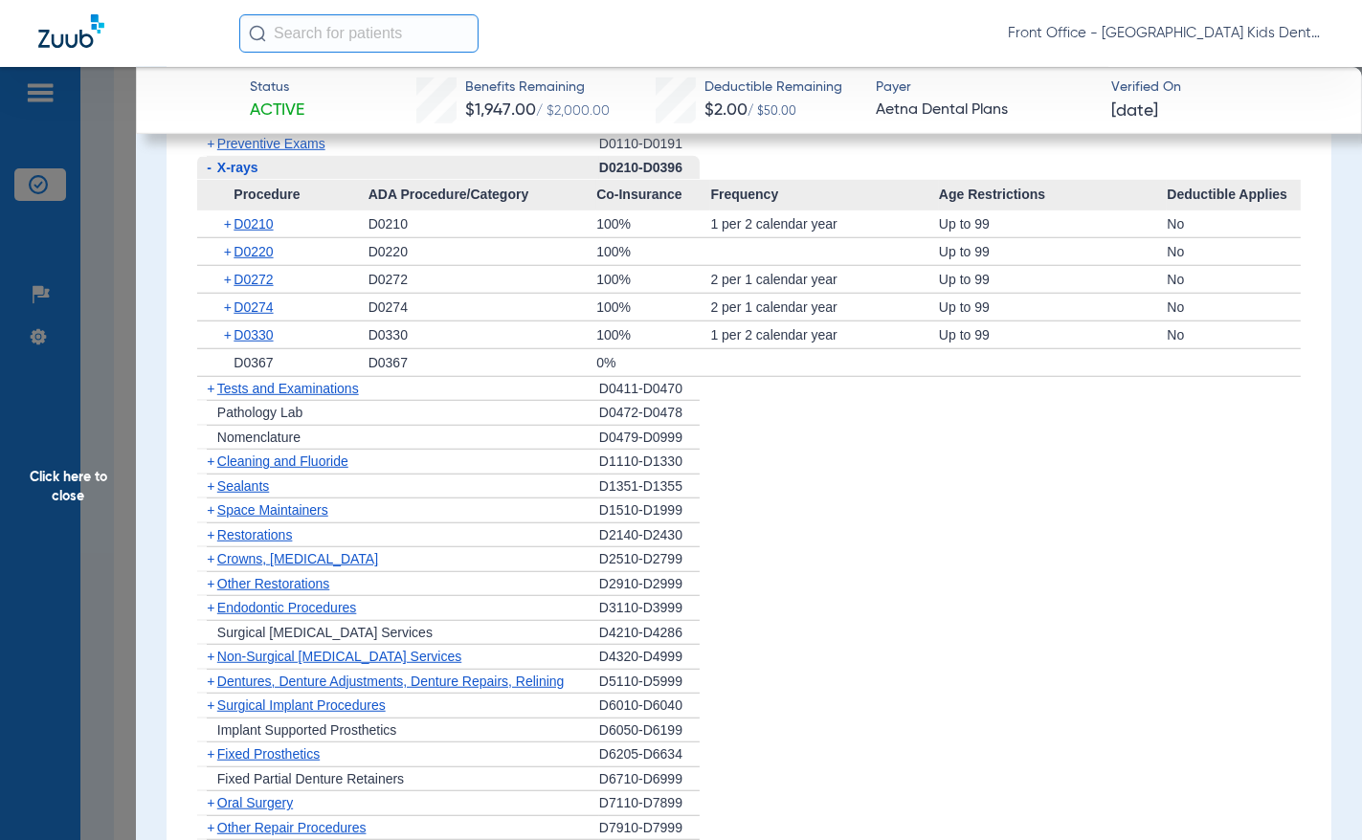
scroll to position [1626, 0]
click at [243, 454] on span "Cleaning and Fluoride" at bounding box center [282, 461] width 131 height 15
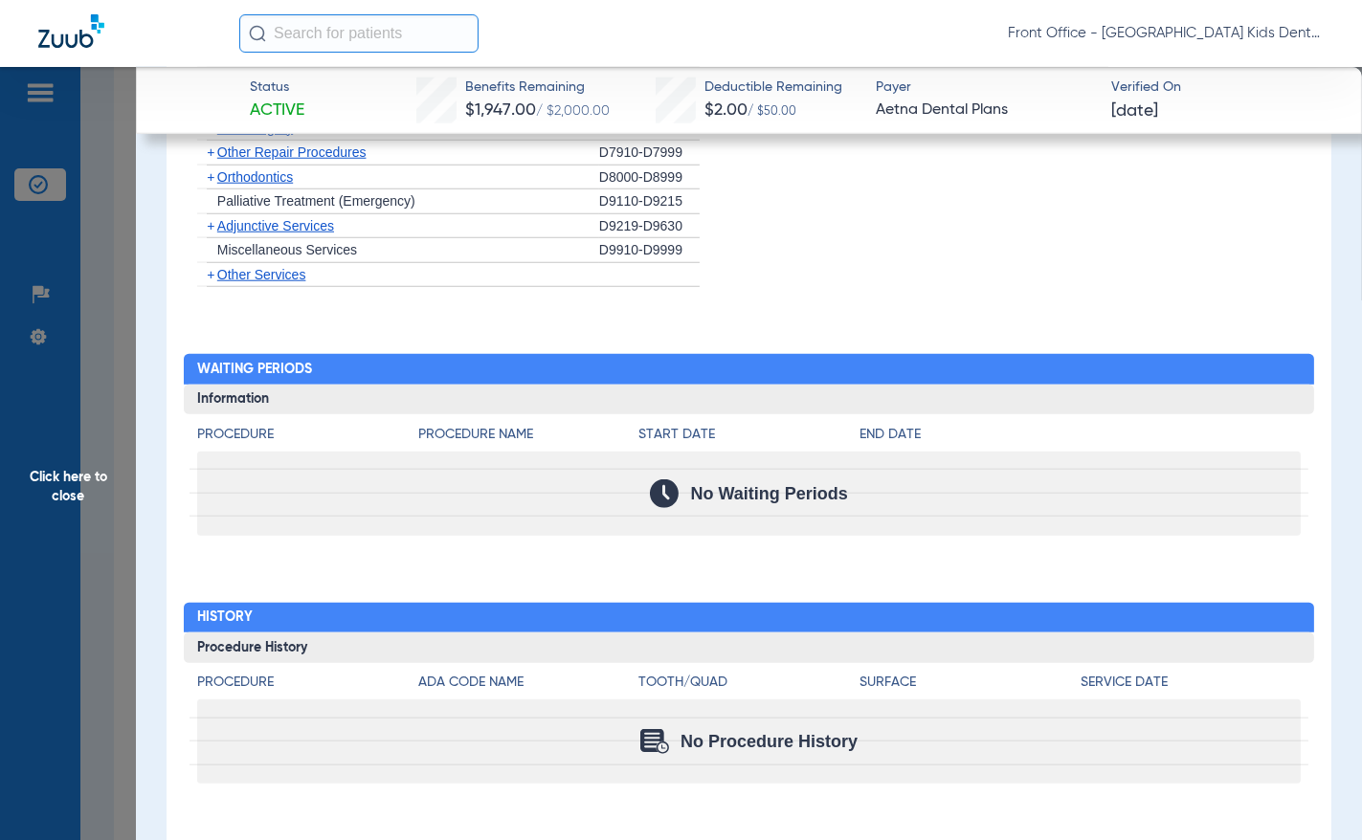
scroll to position [1963, 0]
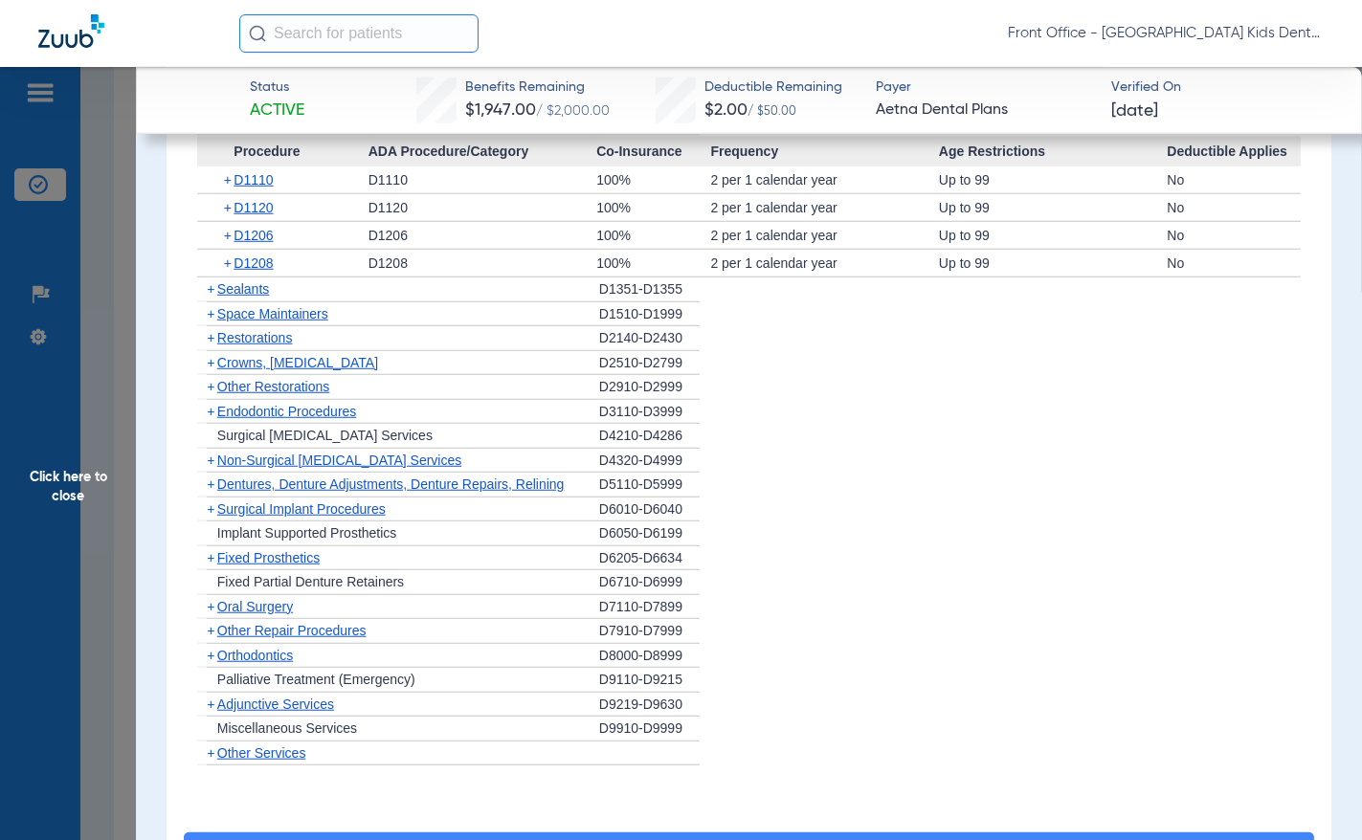
click at [97, 475] on span "Click here to close" at bounding box center [68, 487] width 136 height 840
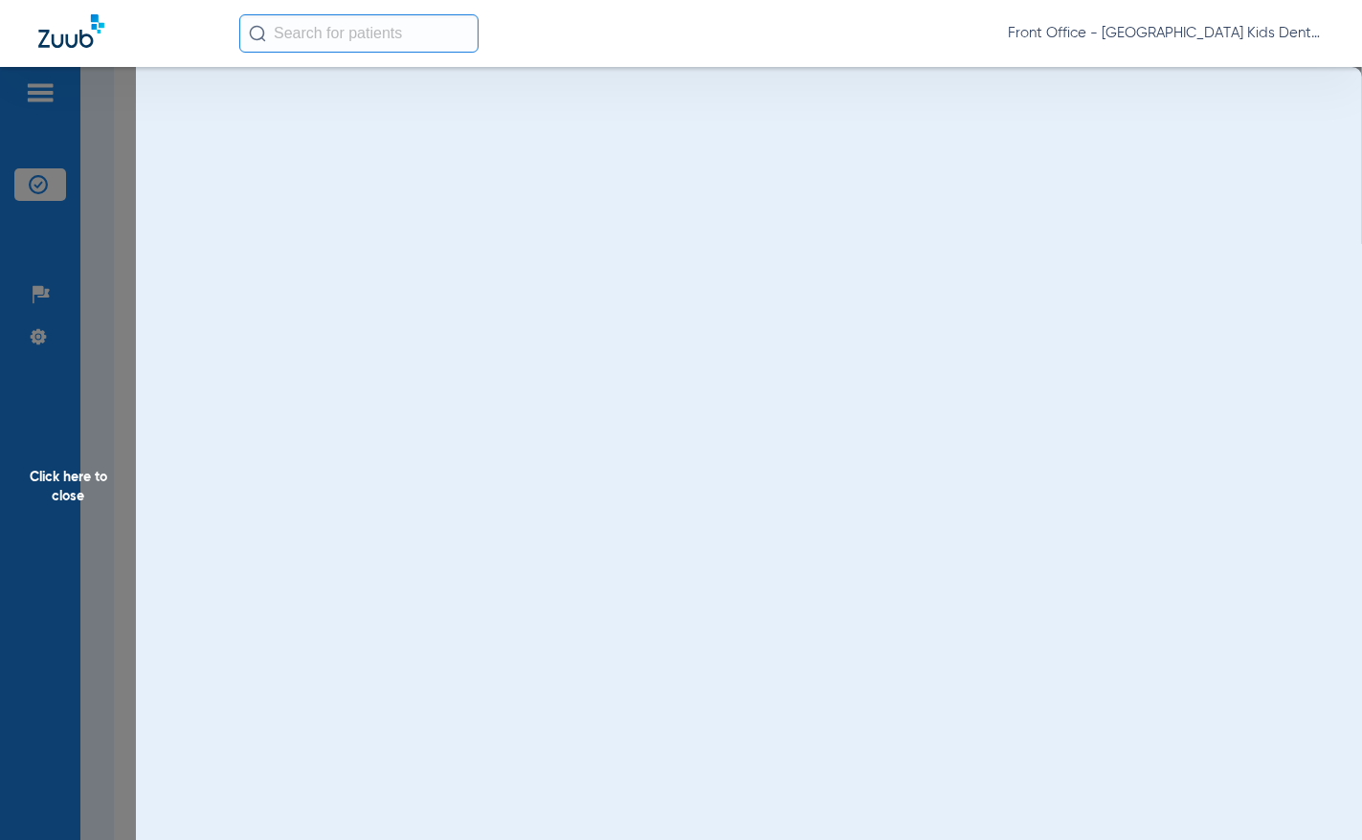
scroll to position [0, 0]
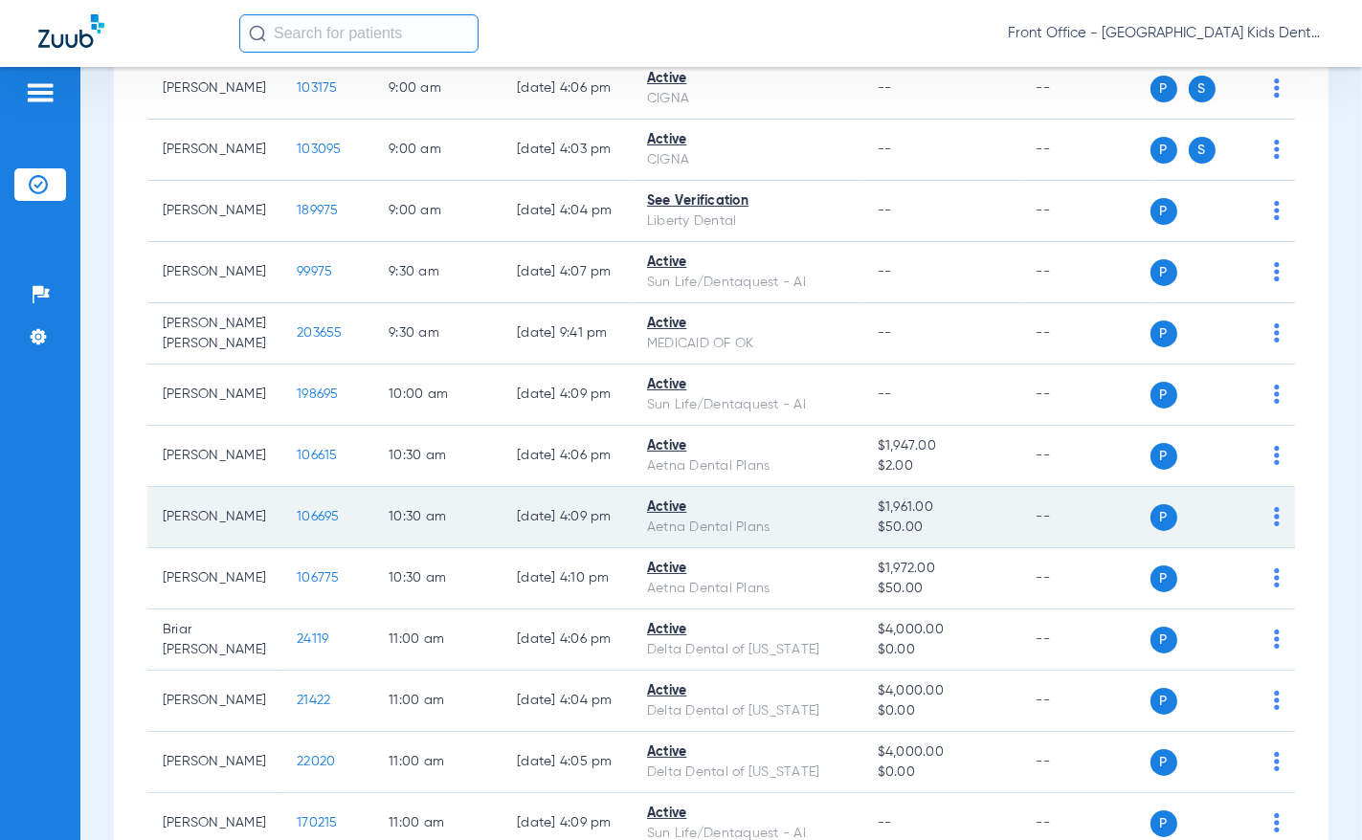
click at [317, 516] on span "106695" at bounding box center [318, 516] width 43 height 13
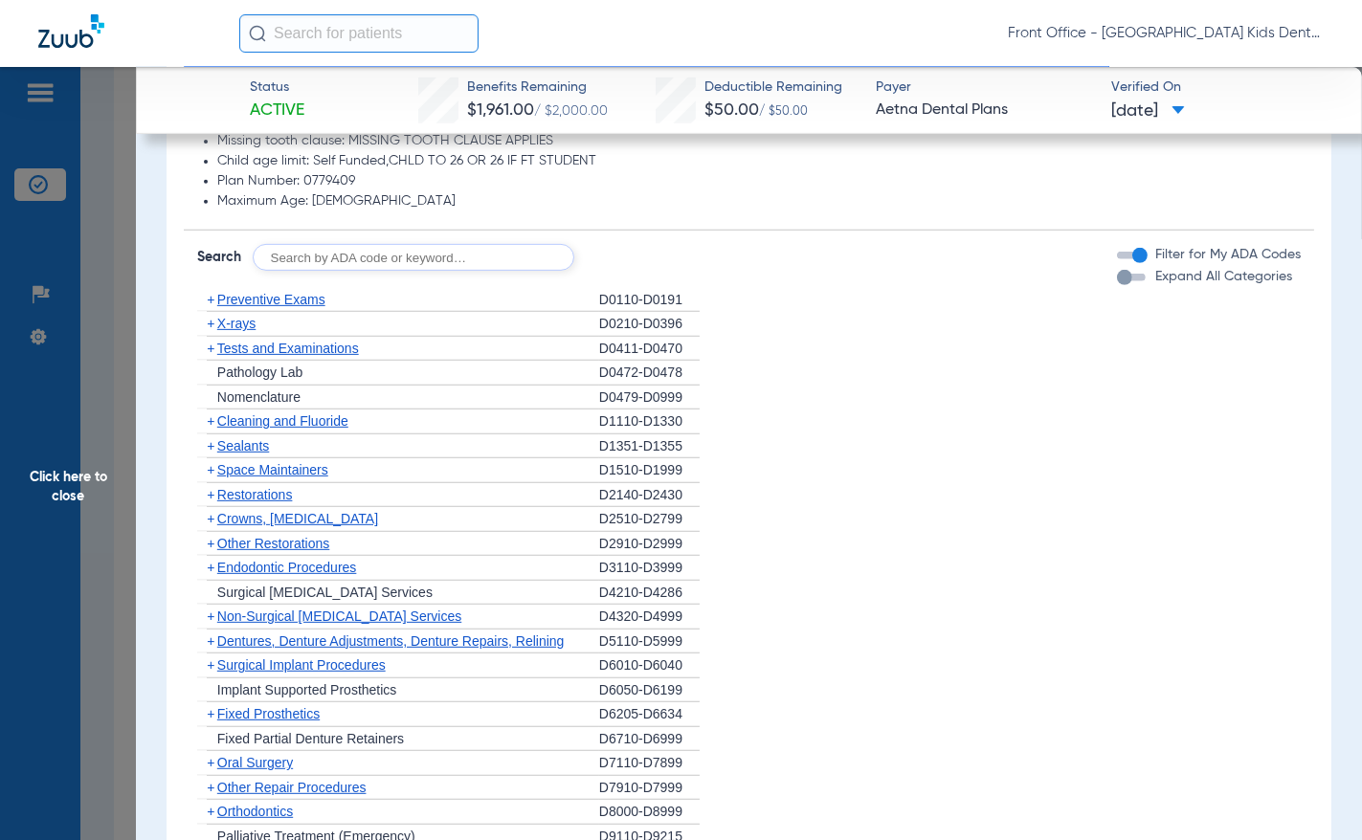
scroll to position [1053, 0]
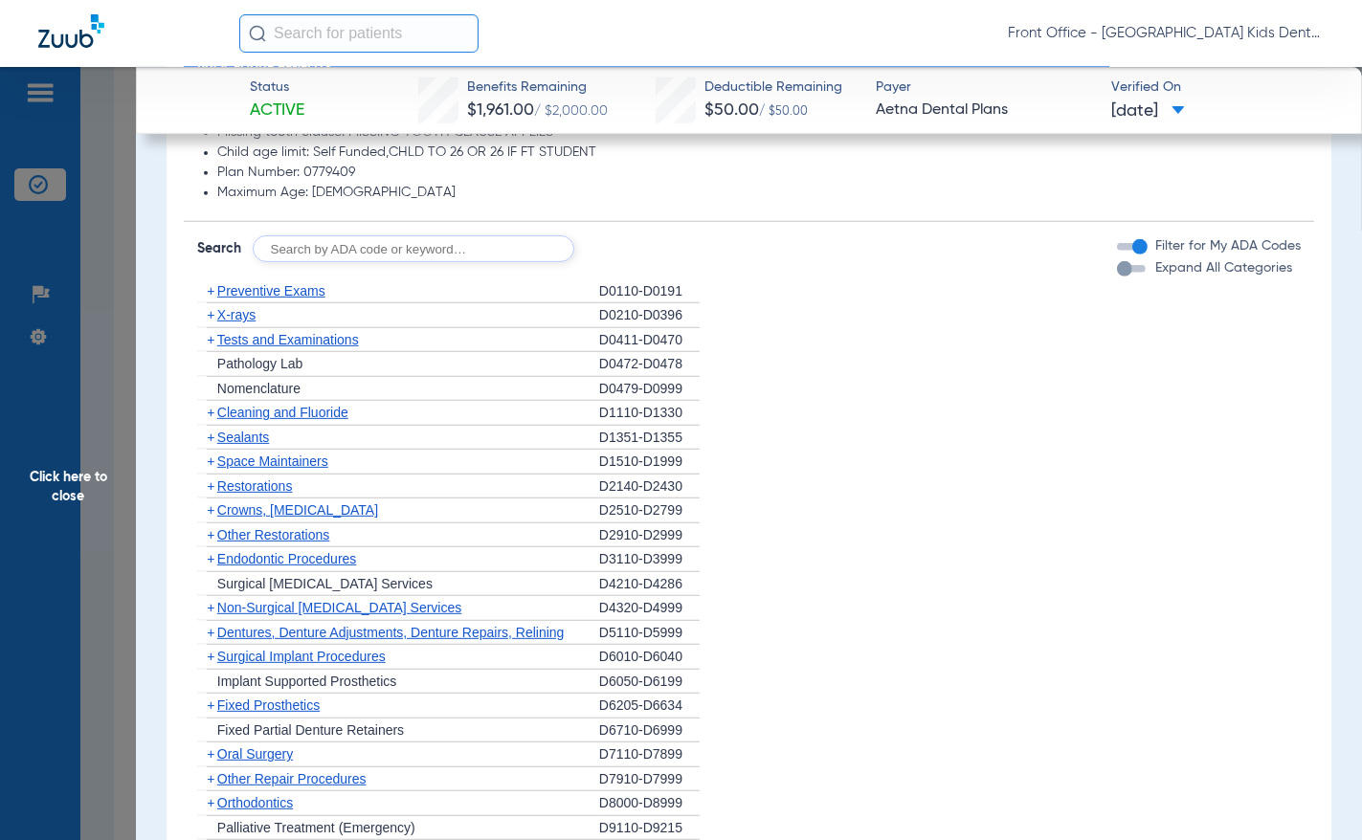
click at [230, 292] on span "Preventive Exams" at bounding box center [271, 290] width 108 height 15
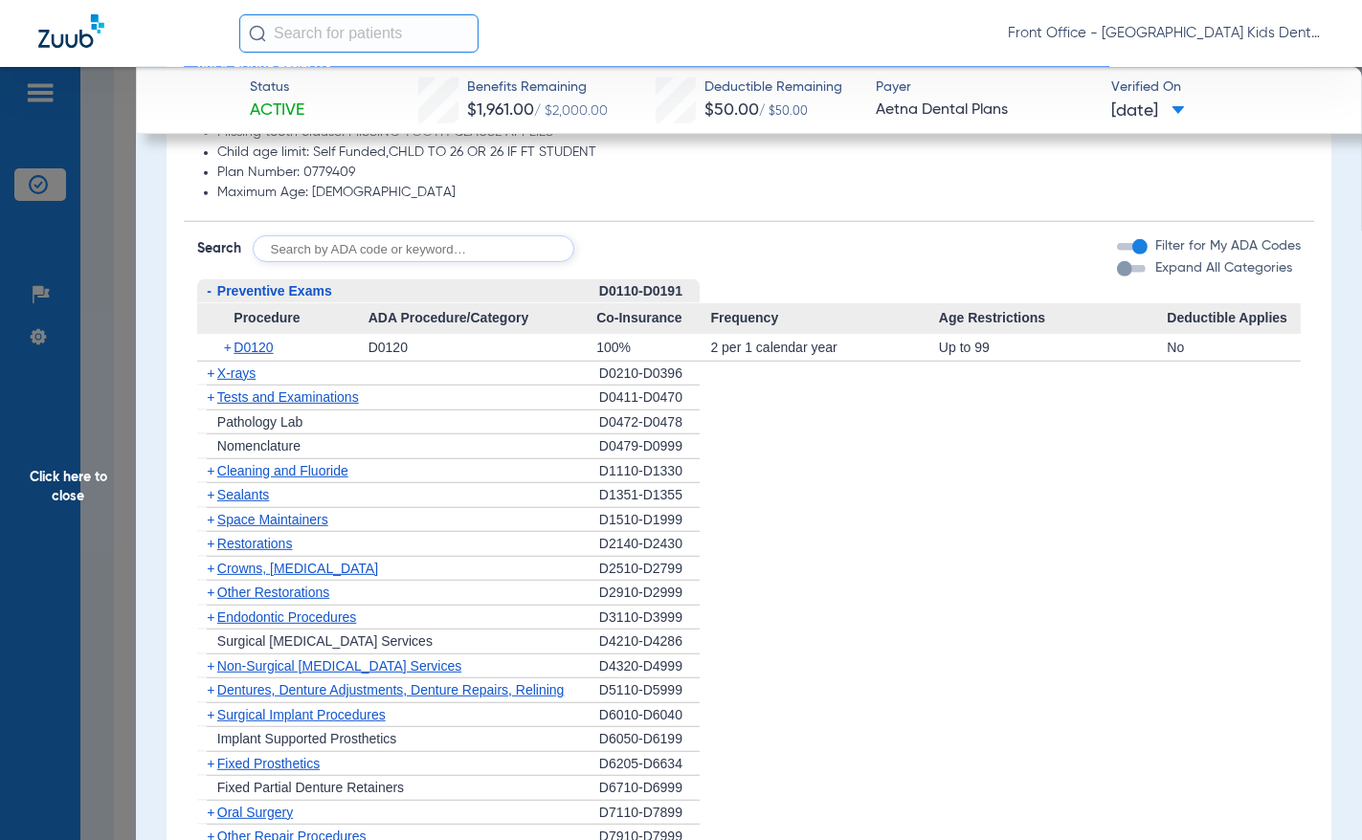
click at [275, 256] on input "text" at bounding box center [414, 248] width 322 height 27
type input "d0140"
click at [634, 259] on button "Search" at bounding box center [646, 248] width 76 height 27
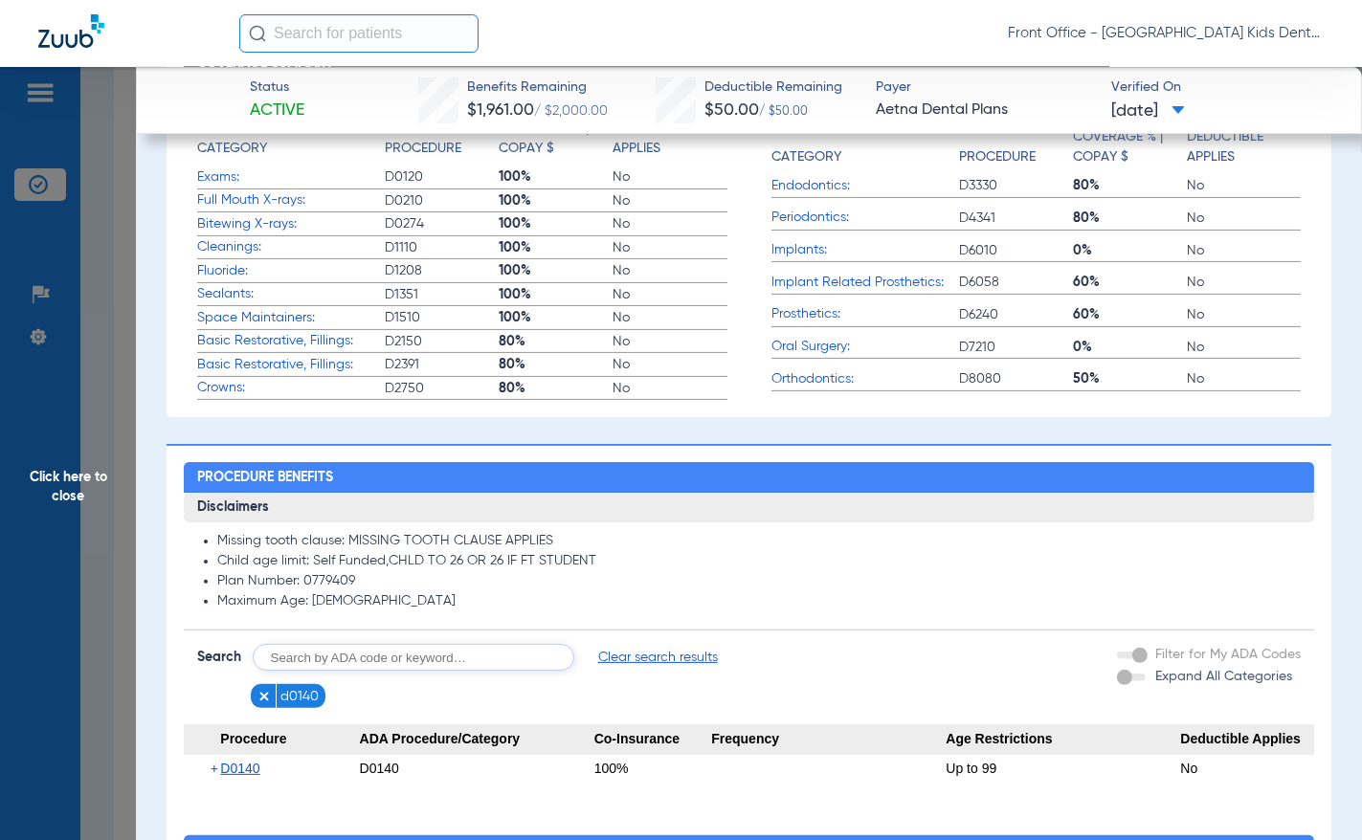
scroll to position [465, 0]
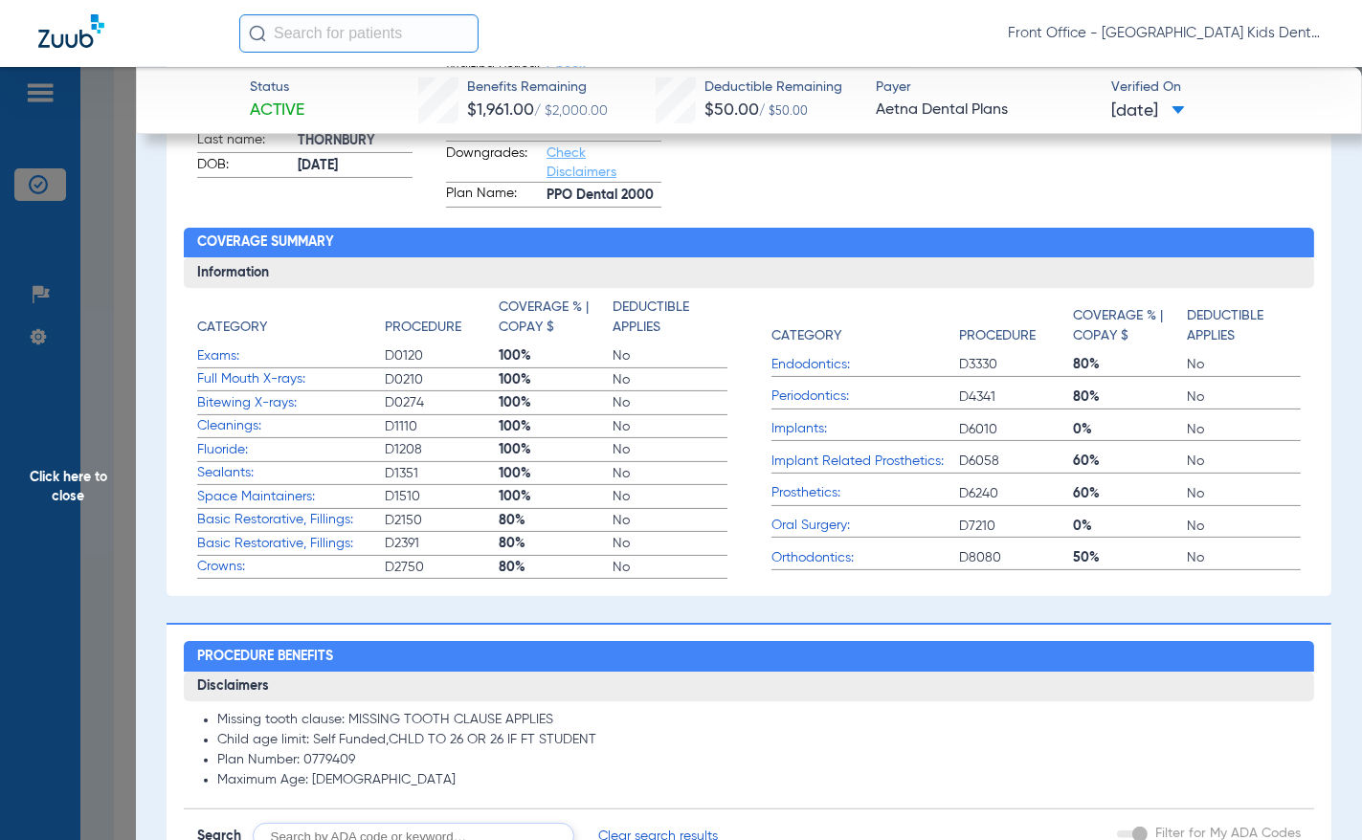
click at [67, 480] on span "Click here to close" at bounding box center [68, 487] width 136 height 840
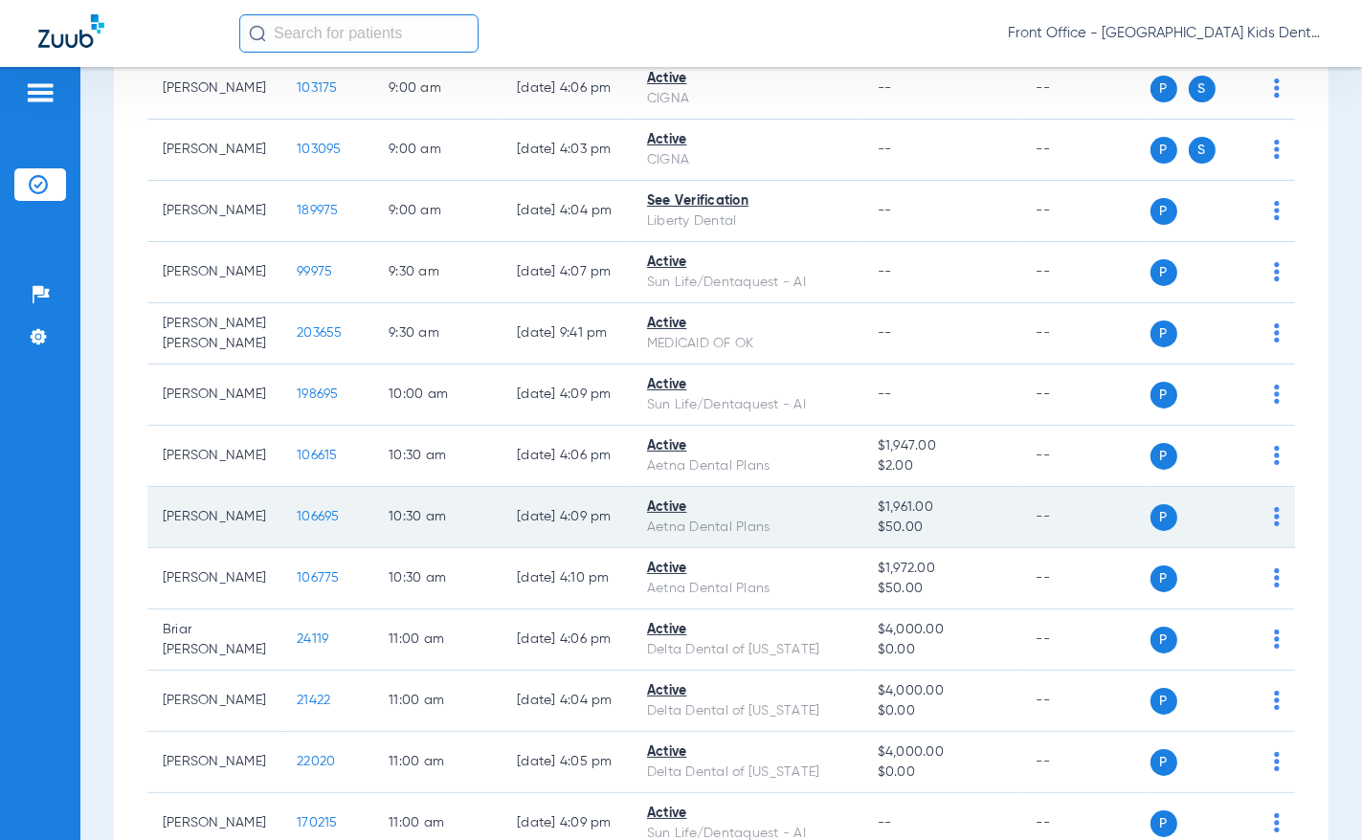
scroll to position [0, 0]
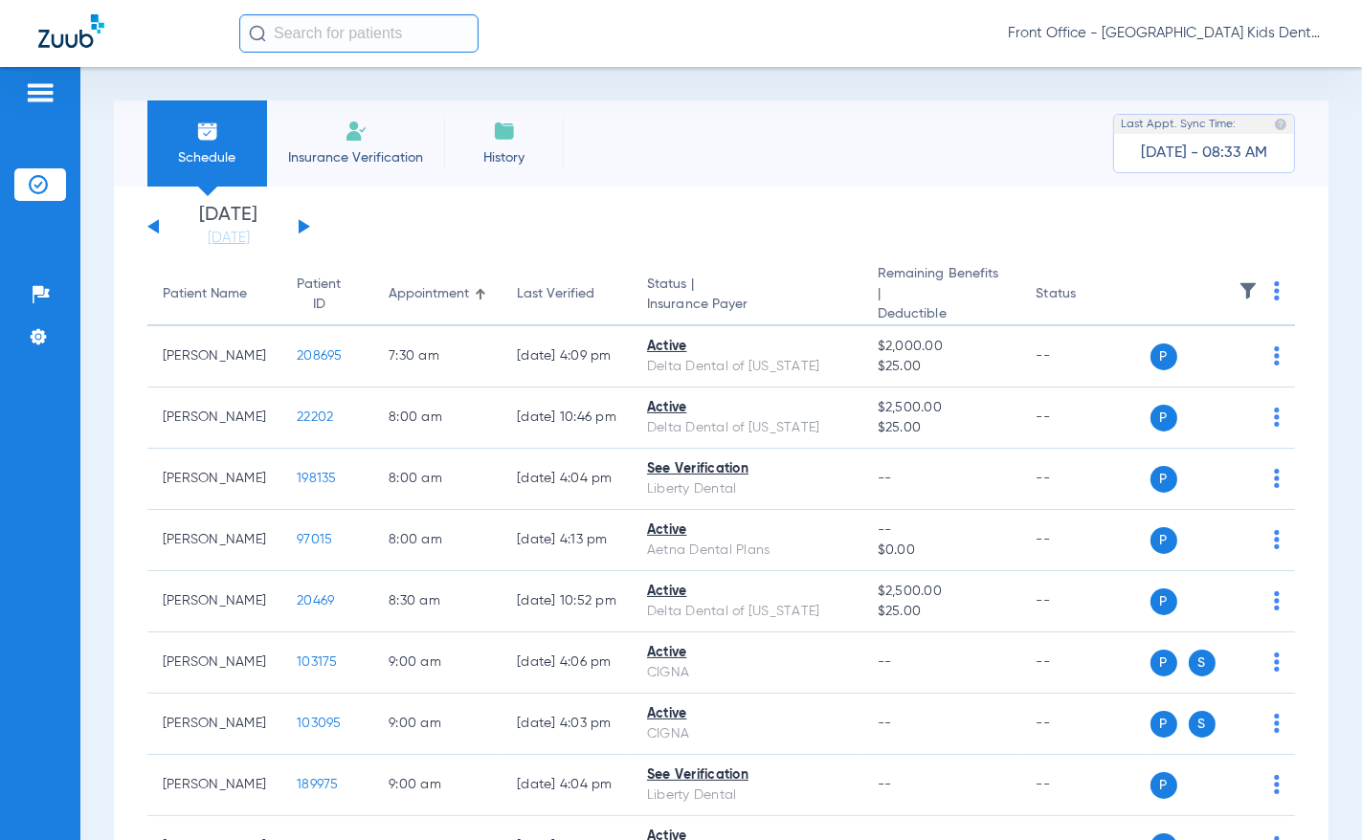
click at [35, 98] on img at bounding box center [40, 92] width 31 height 23
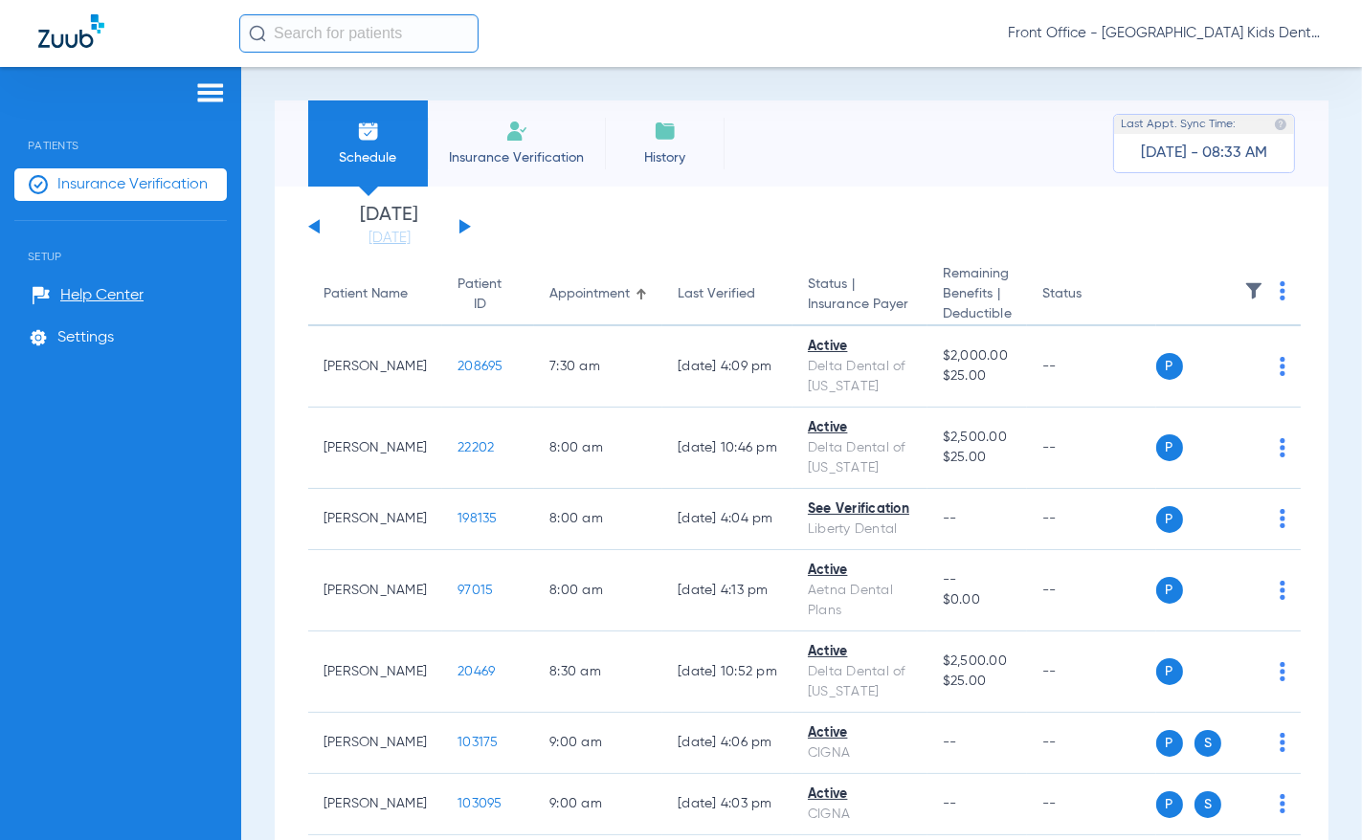
click at [213, 89] on img at bounding box center [210, 92] width 31 height 23
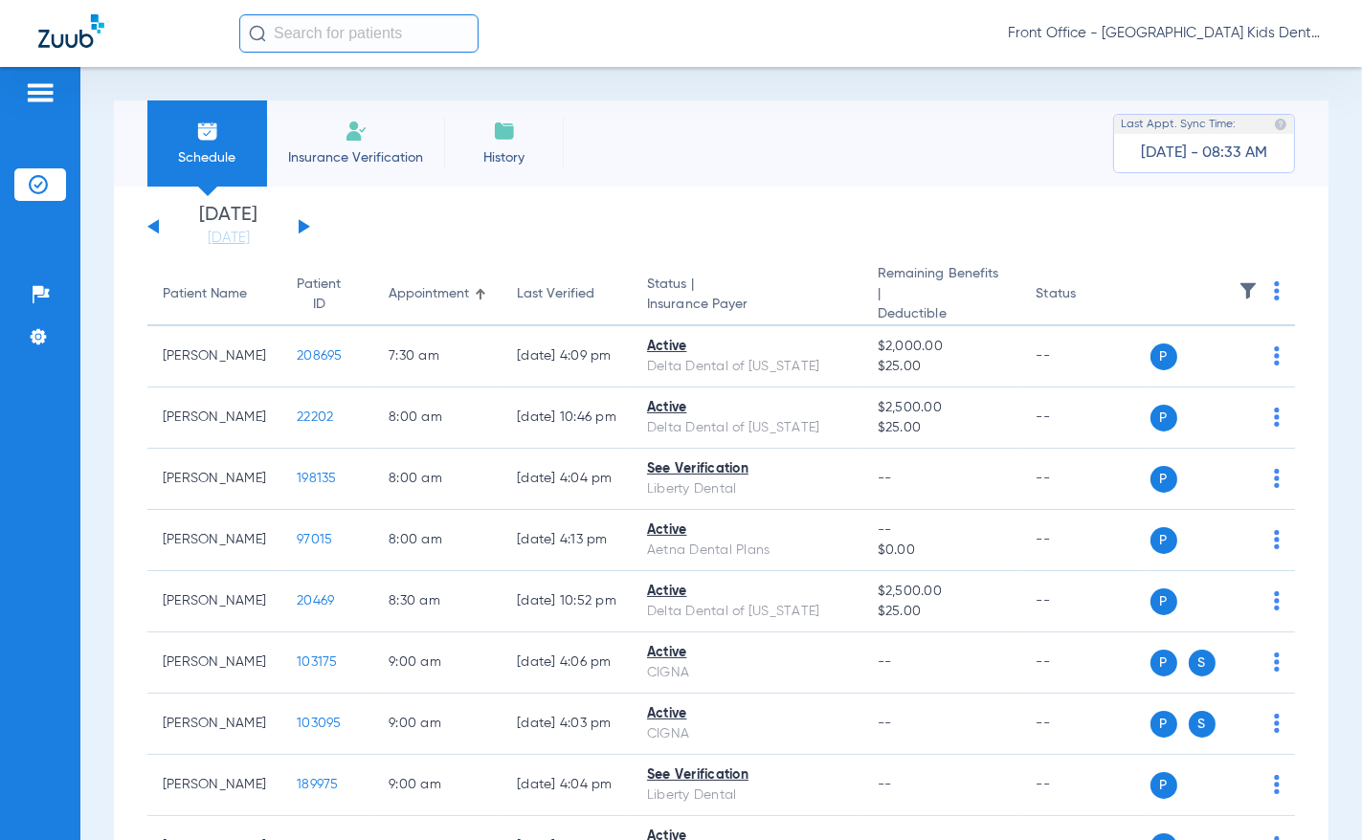
click at [1274, 295] on img at bounding box center [1277, 290] width 6 height 19
click at [1231, 285] on div at bounding box center [681, 420] width 1362 height 840
click at [1257, 292] on th at bounding box center [1222, 295] width 145 height 62
click at [1274, 295] on img at bounding box center [1277, 290] width 6 height 19
click at [1168, 365] on span "Verify All" at bounding box center [1190, 367] width 120 height 13
